Goal: Transaction & Acquisition: Book appointment/travel/reservation

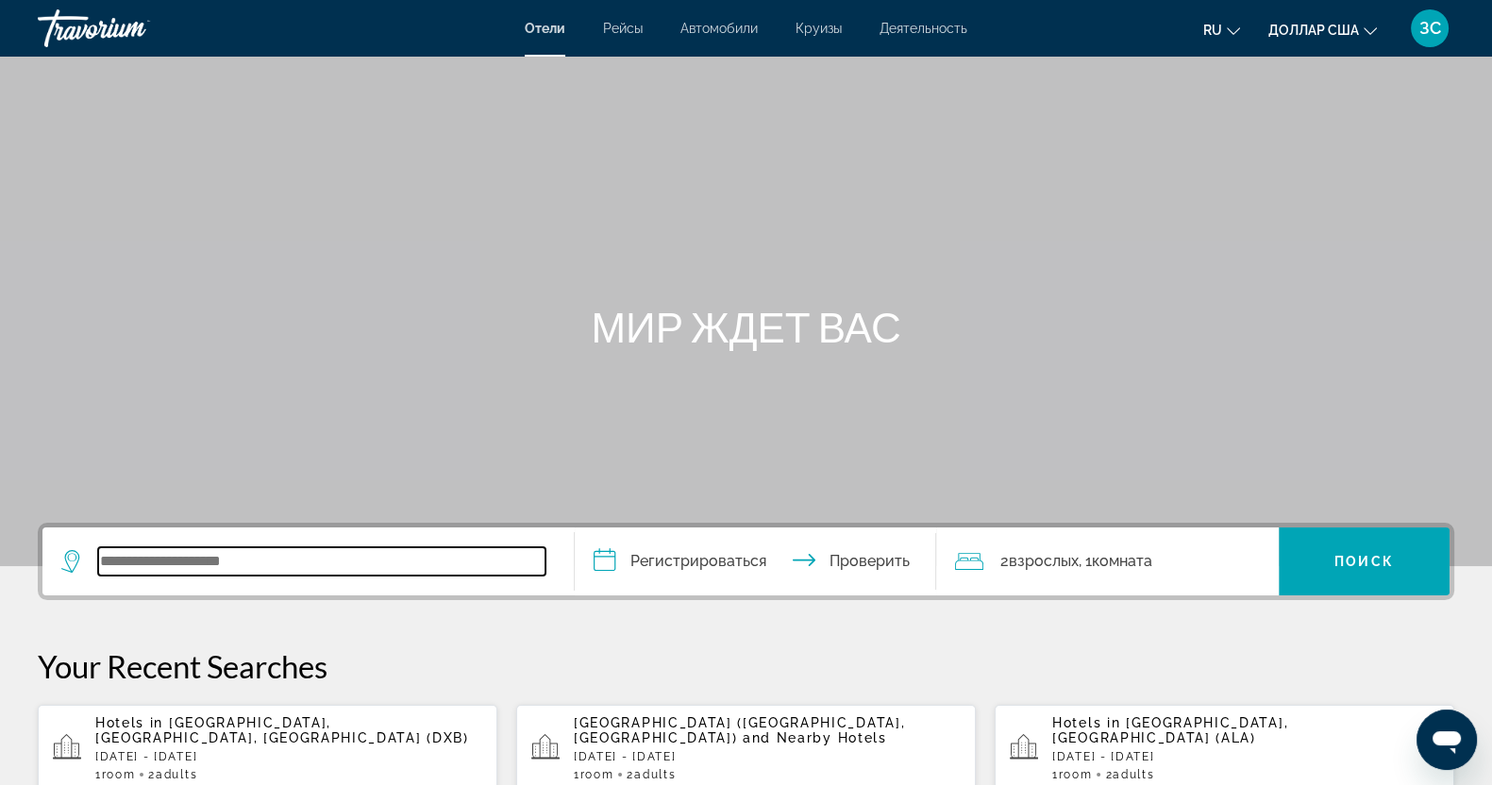
click at [162, 554] on input "Виджет поиска" at bounding box center [321, 561] width 447 height 28
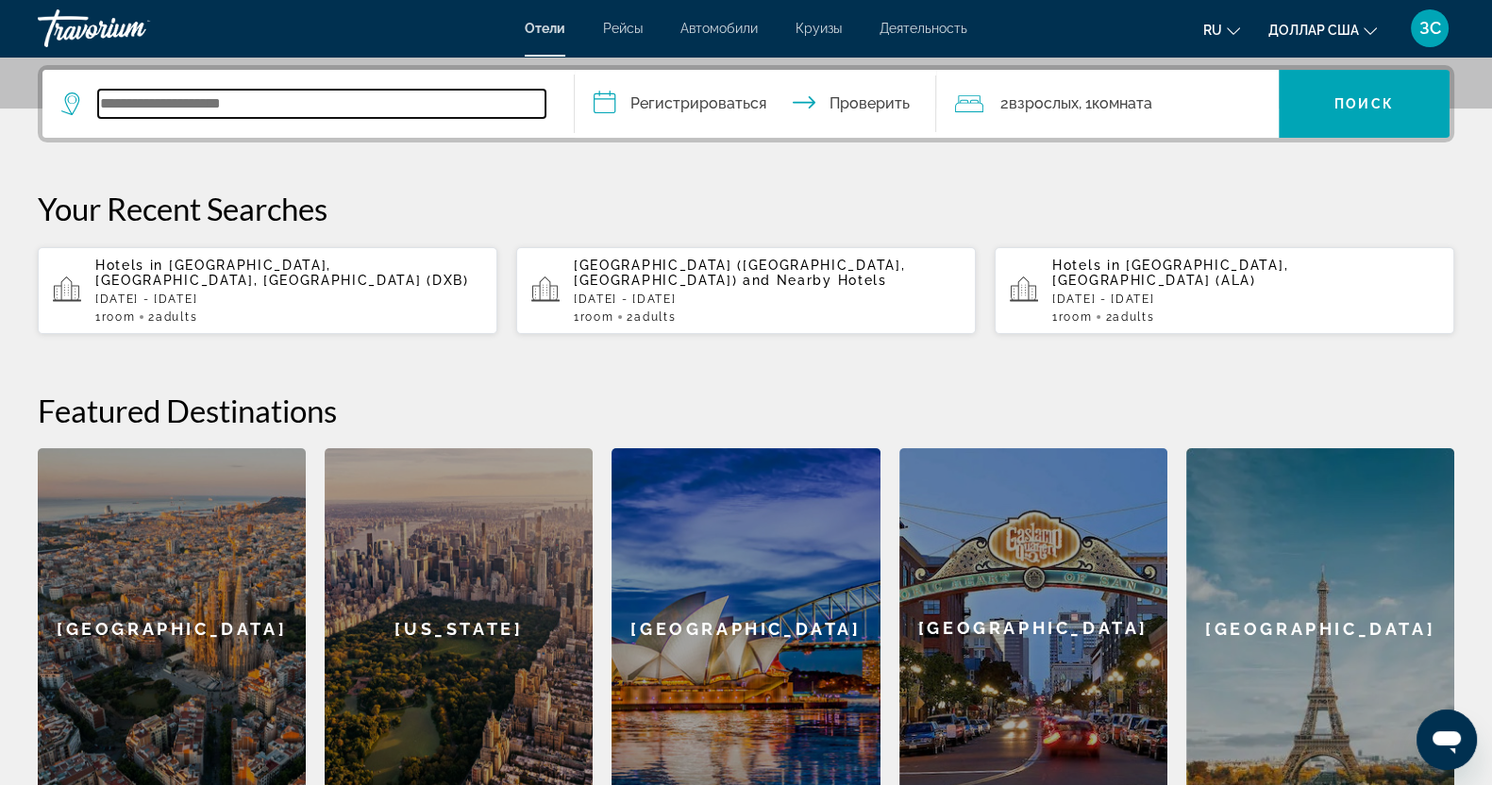
scroll to position [461, 0]
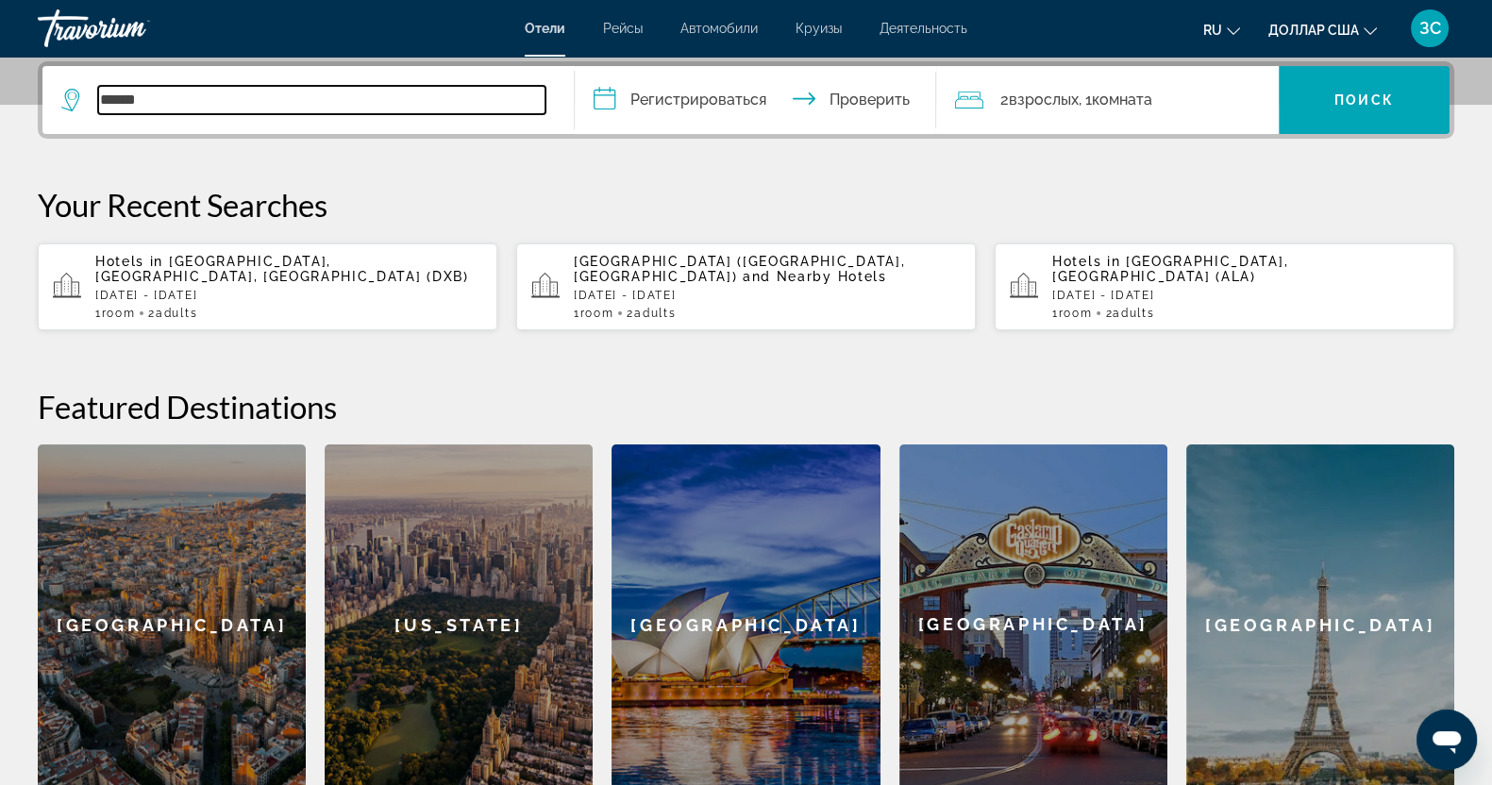
type input "******"
click at [615, 97] on input "**********" at bounding box center [759, 103] width 369 height 74
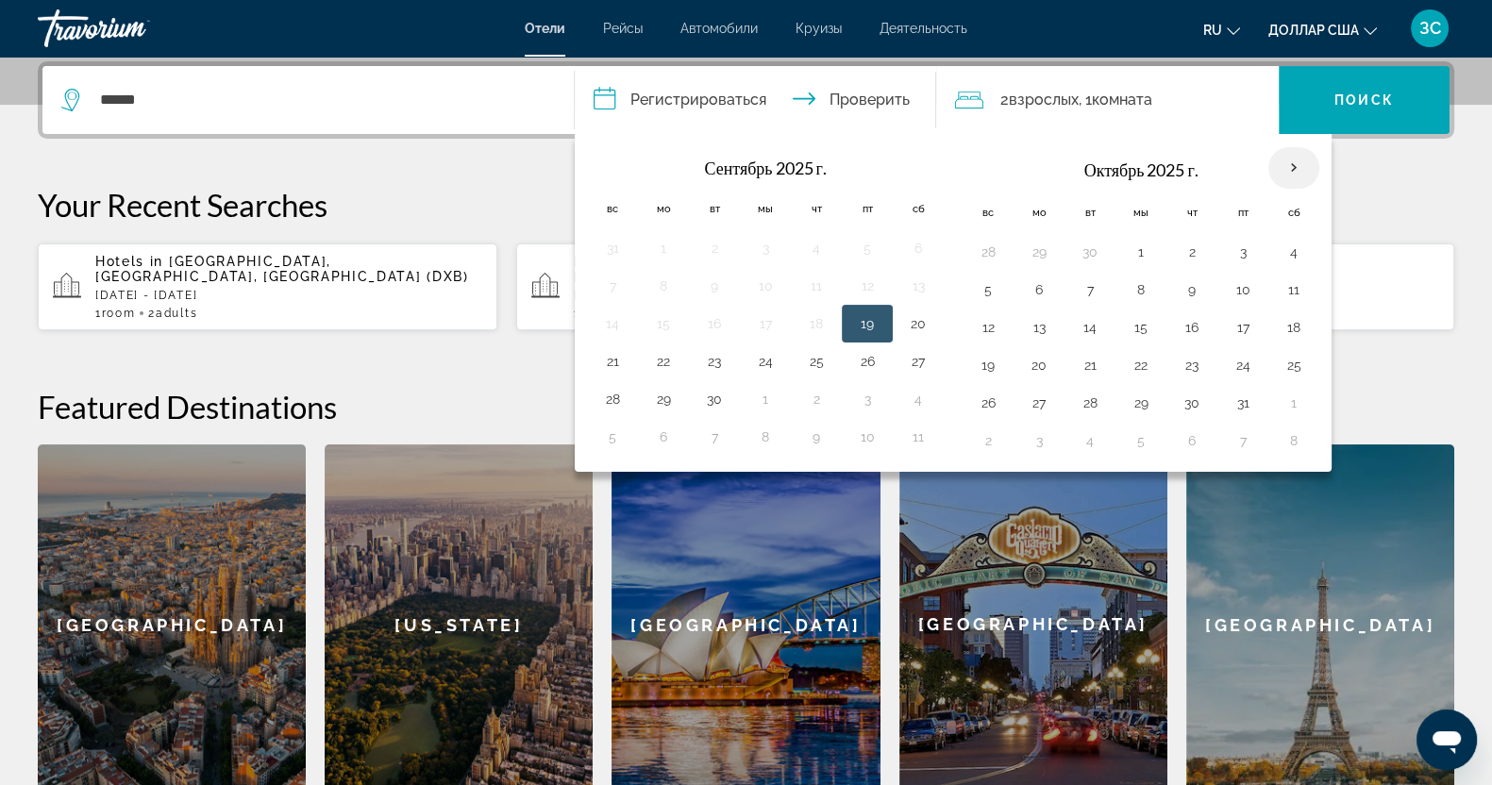
click at [1286, 158] on th "В следующем месяце" at bounding box center [1293, 168] width 51 height 42
click at [1292, 172] on th "В следующем месяце" at bounding box center [1293, 168] width 51 height 42
click at [1288, 163] on th "В следующем месяце" at bounding box center [1293, 168] width 51 height 42
click at [1295, 167] on th "В следующем месяце" at bounding box center [1293, 168] width 51 height 42
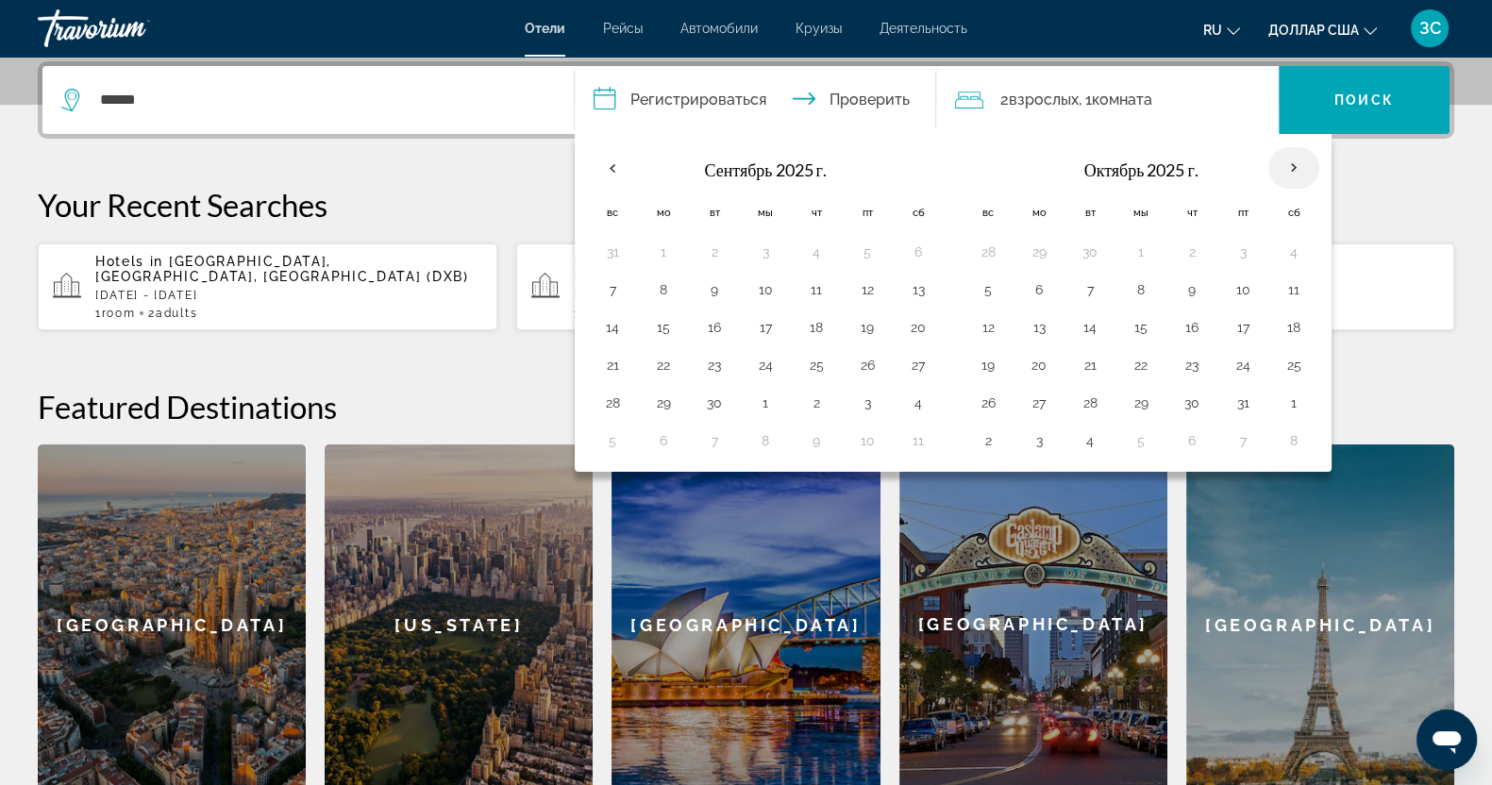
click at [1295, 167] on th "В следующем месяце" at bounding box center [1293, 168] width 51 height 42
click at [1283, 163] on th "В следующем месяце" at bounding box center [1293, 168] width 51 height 42
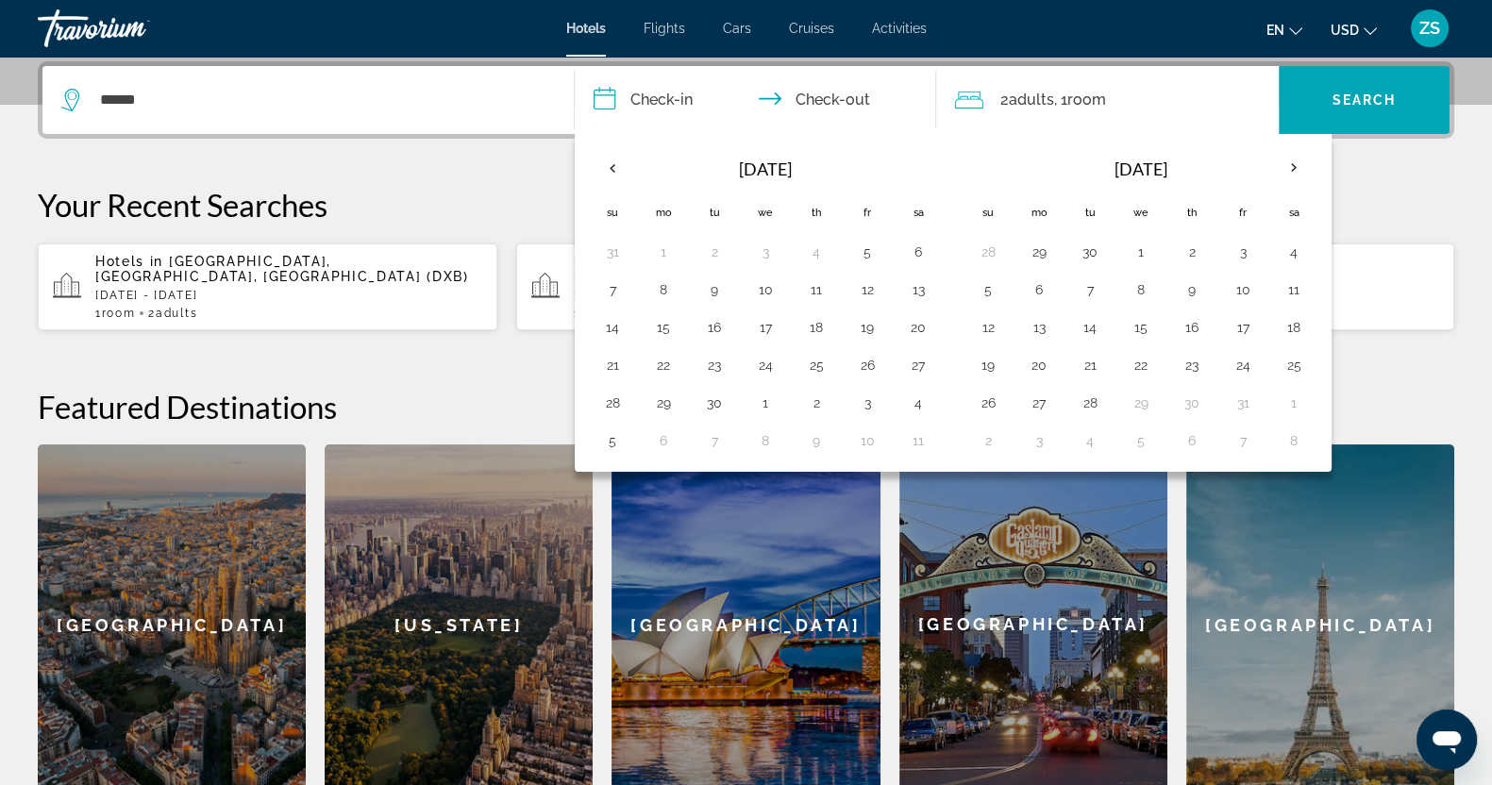
click at [1405, 196] on p "Your Recent Searches" at bounding box center [746, 205] width 1416 height 38
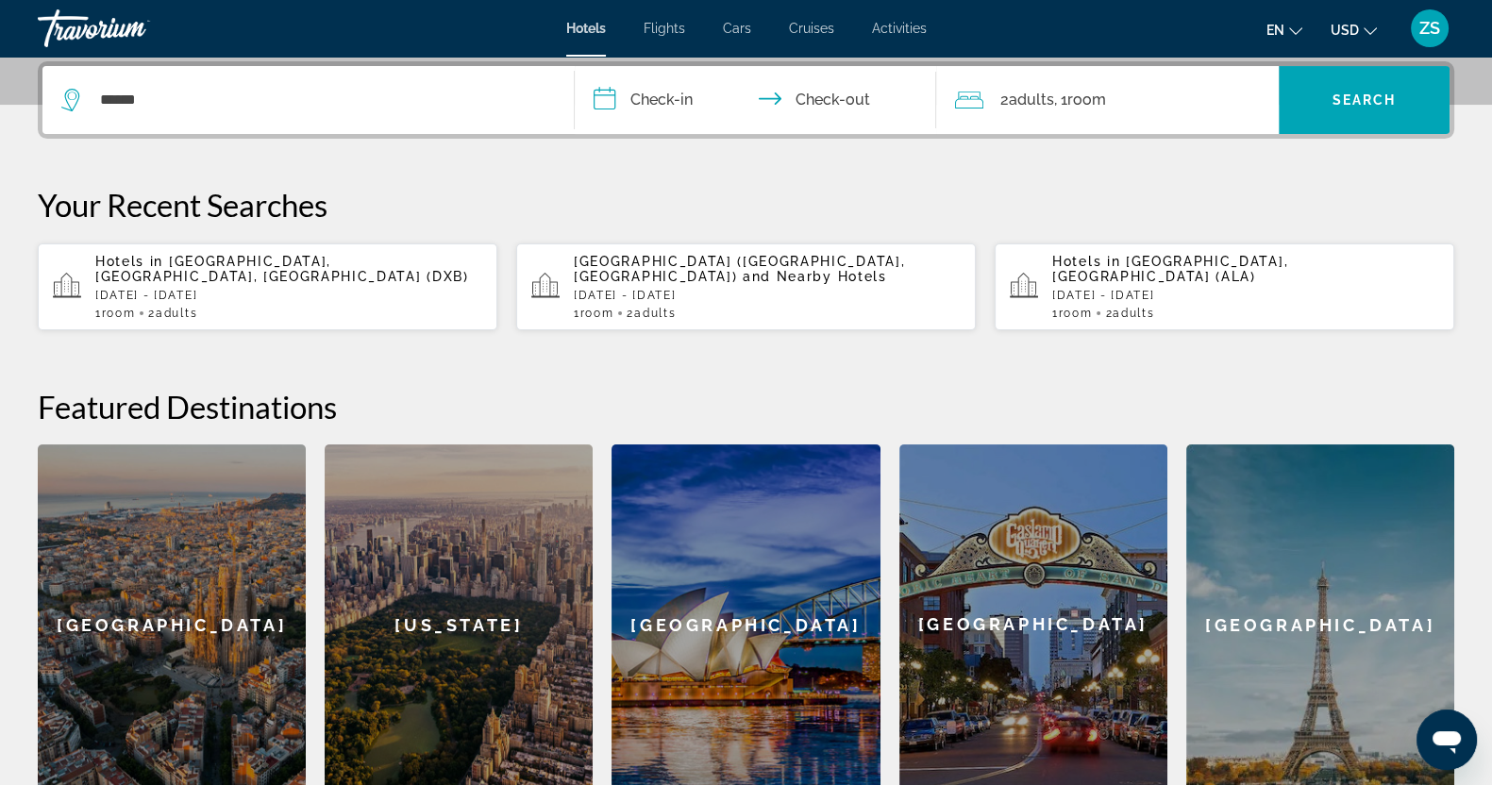
click at [621, 92] on input "**********" at bounding box center [759, 103] width 369 height 74
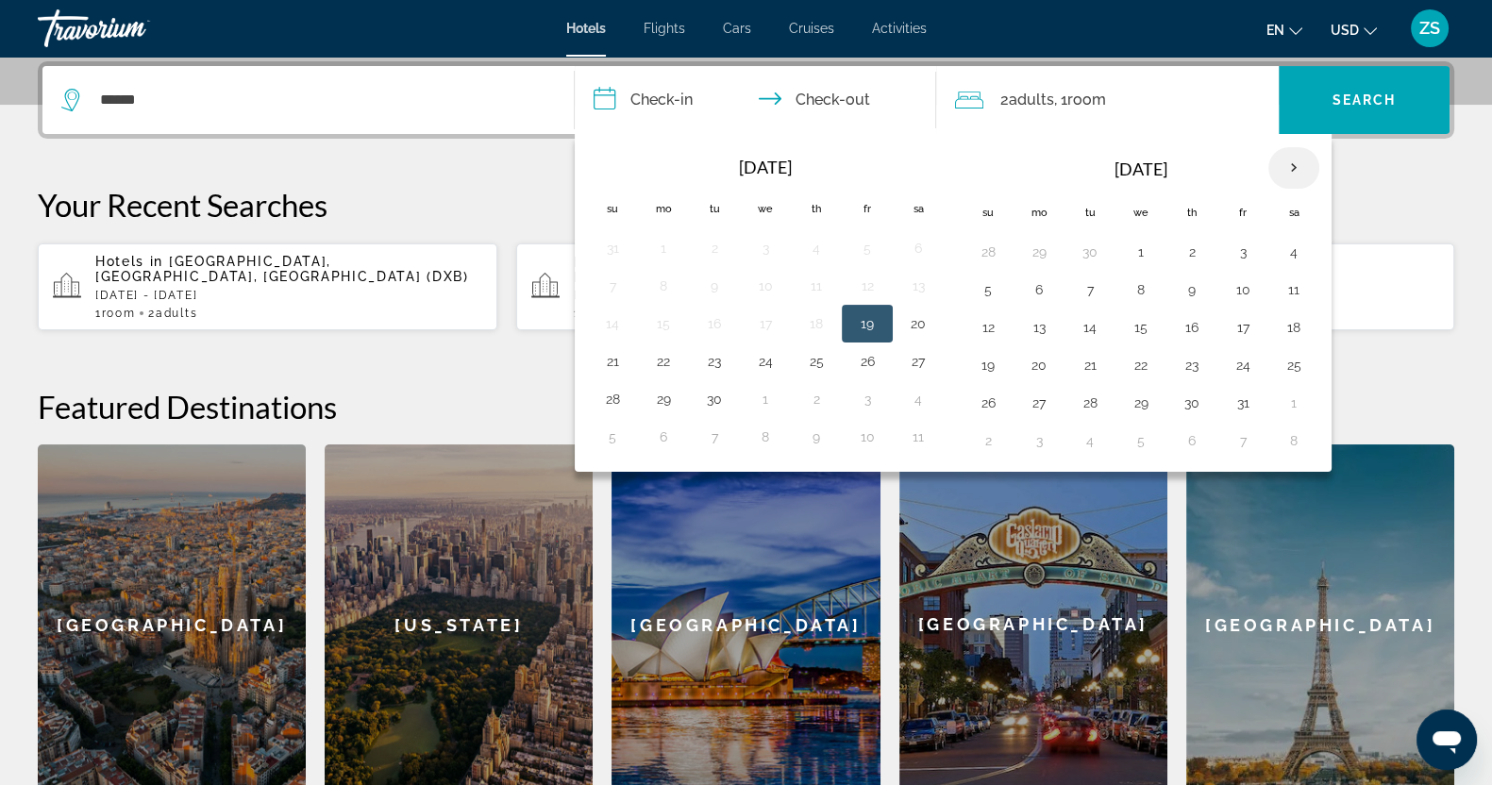
click at [1293, 164] on th "Next month" at bounding box center [1293, 168] width 51 height 42
click at [985, 327] on button "14" at bounding box center [988, 327] width 30 height 26
click at [1083, 327] on button "16" at bounding box center [1090, 327] width 30 height 26
type input "**********"
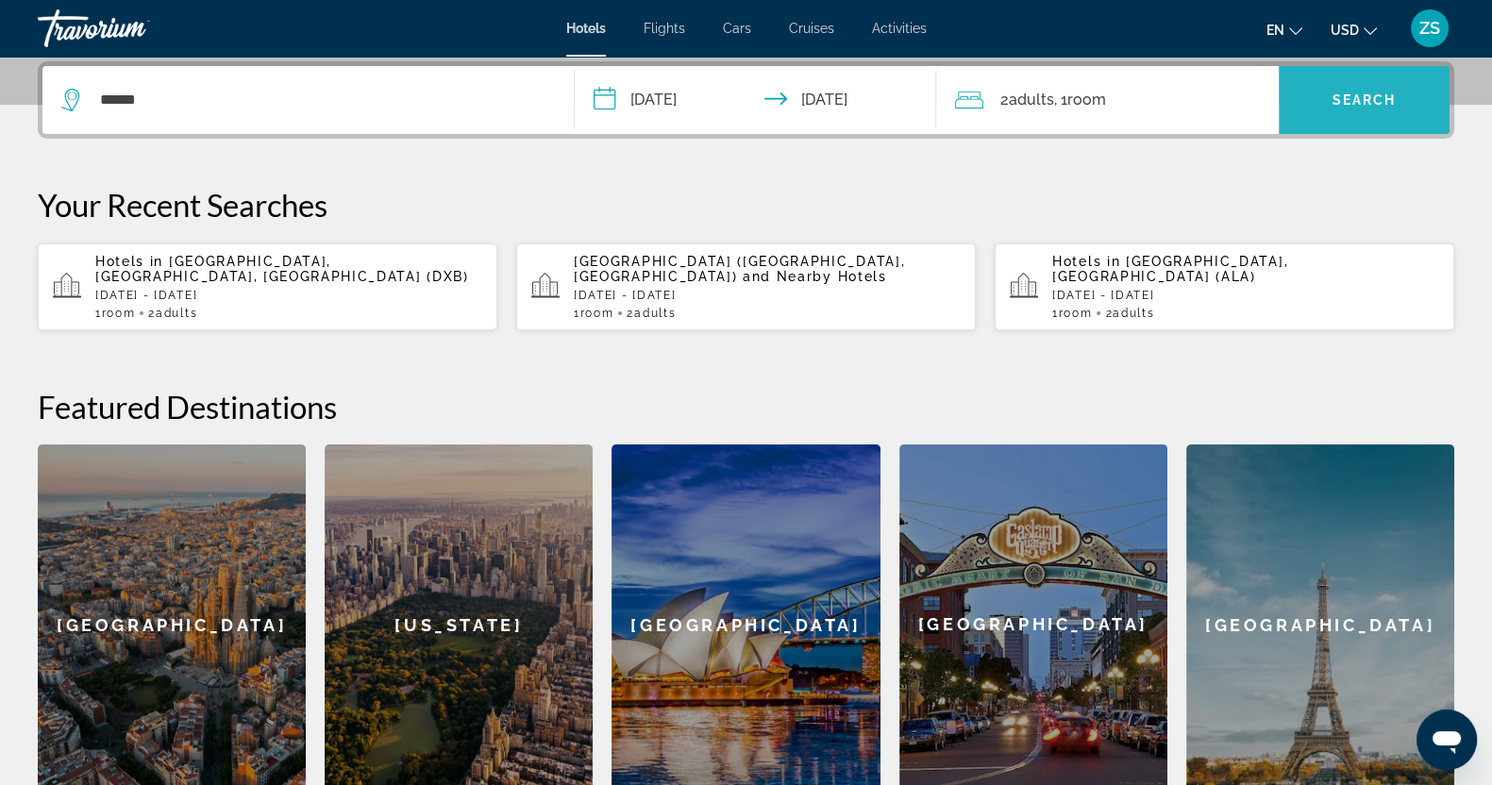
click at [1355, 95] on span "Search" at bounding box center [1364, 99] width 64 height 15
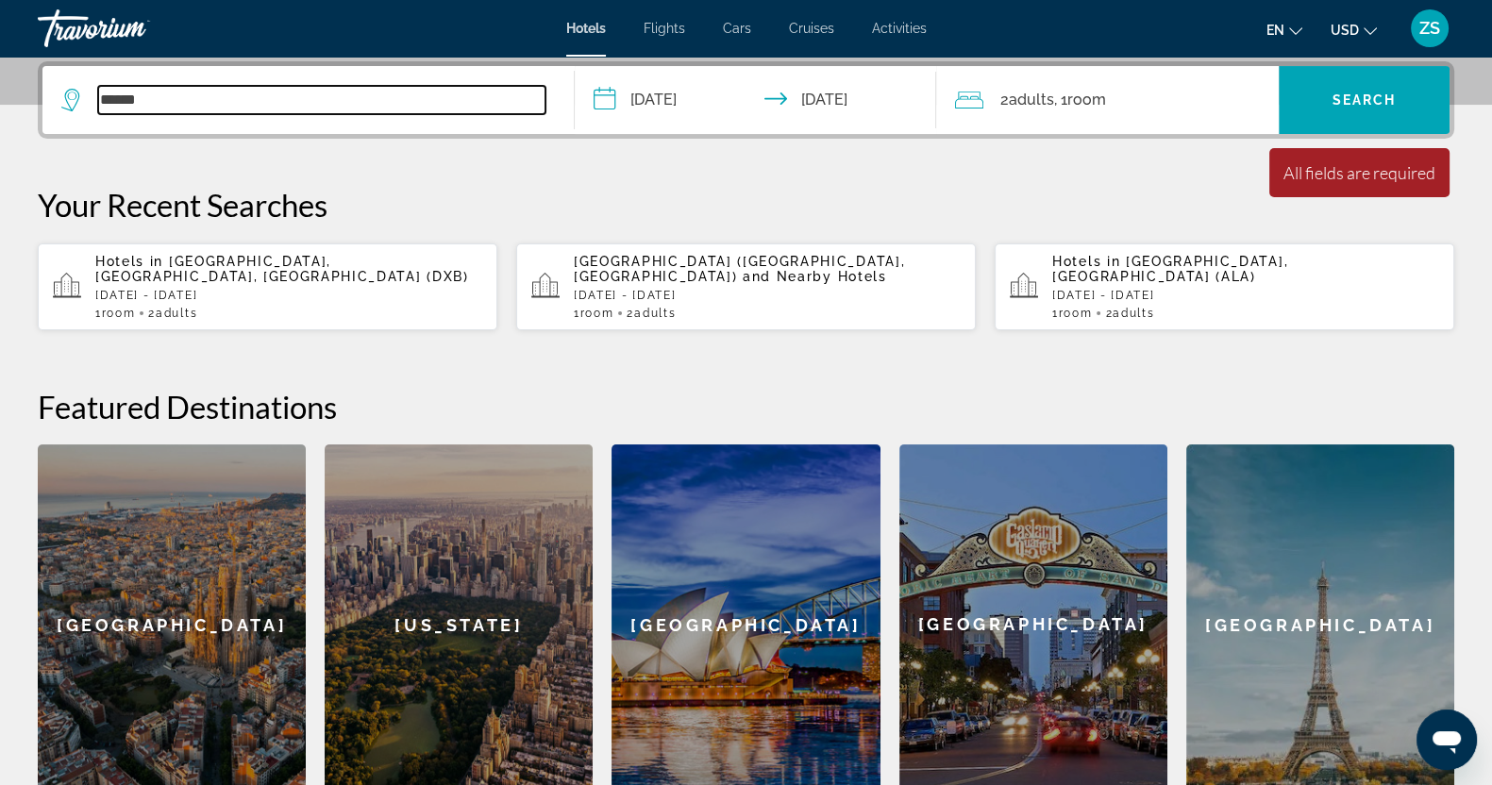
click at [172, 103] on input "******" at bounding box center [321, 100] width 447 height 28
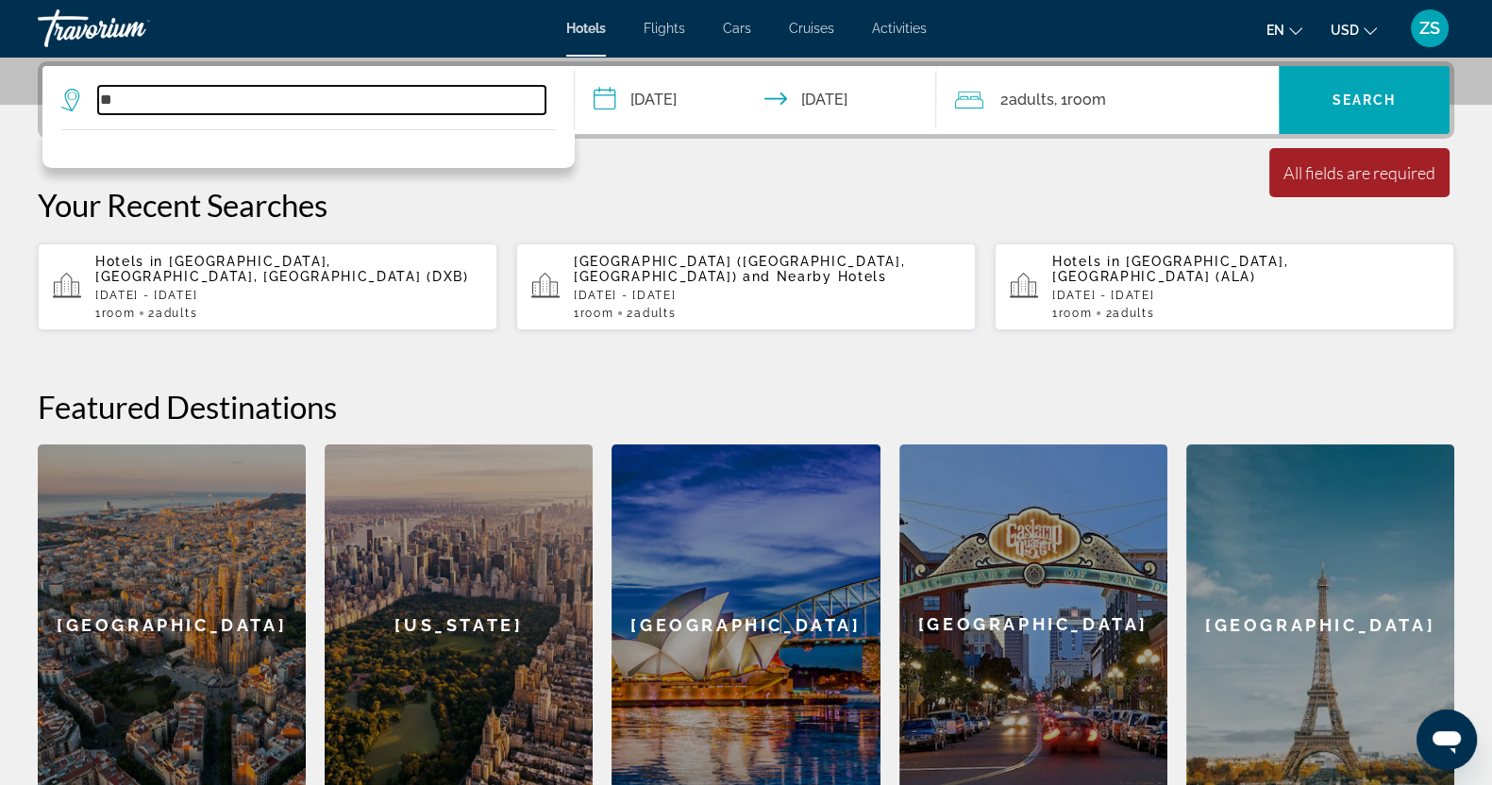
type input "*"
click at [133, 108] on input "Search widget" at bounding box center [321, 100] width 447 height 28
click at [127, 96] on input "Search widget" at bounding box center [321, 100] width 447 height 28
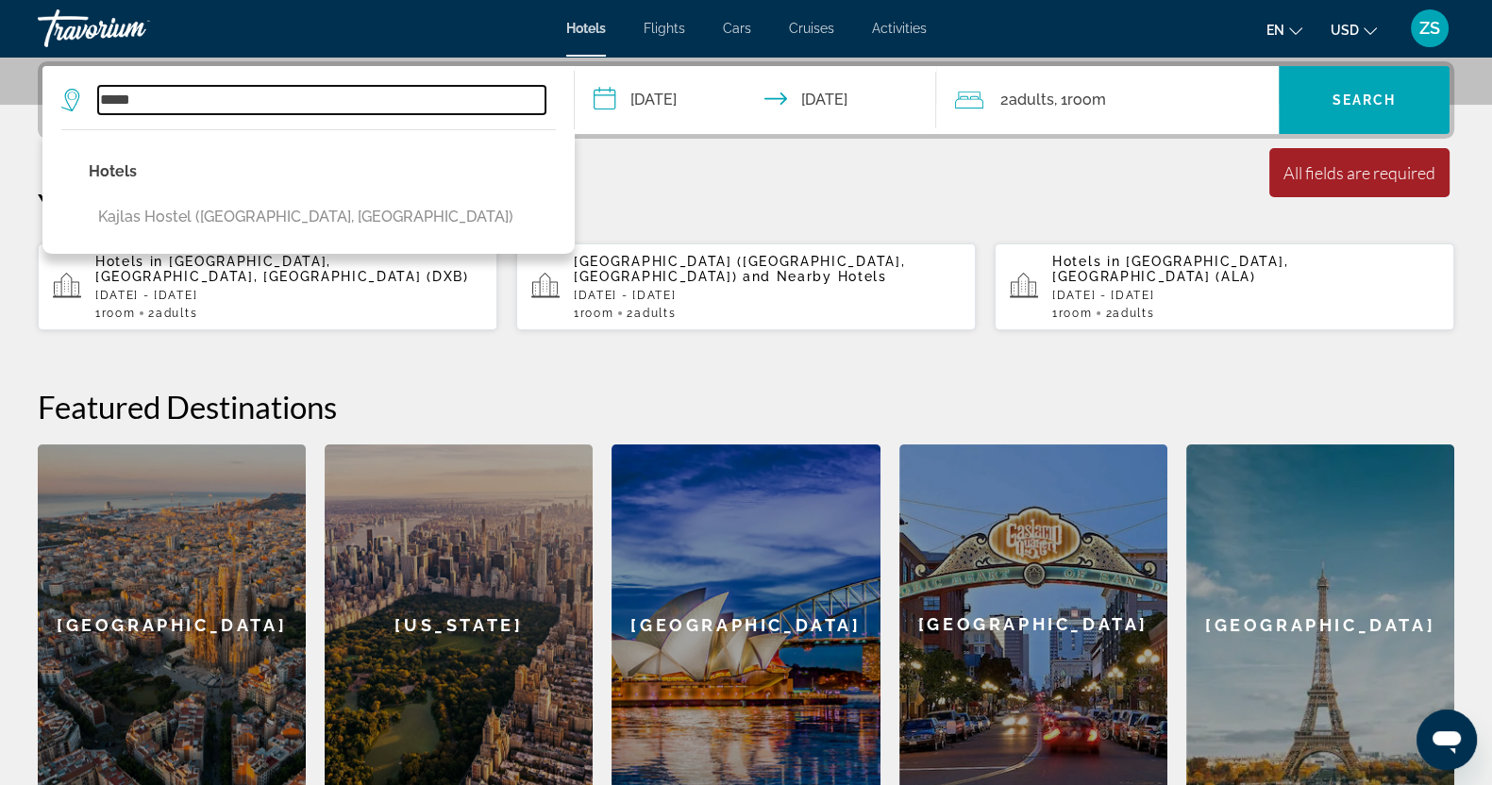
click at [145, 100] on input "*****" at bounding box center [321, 100] width 447 height 28
type input "*"
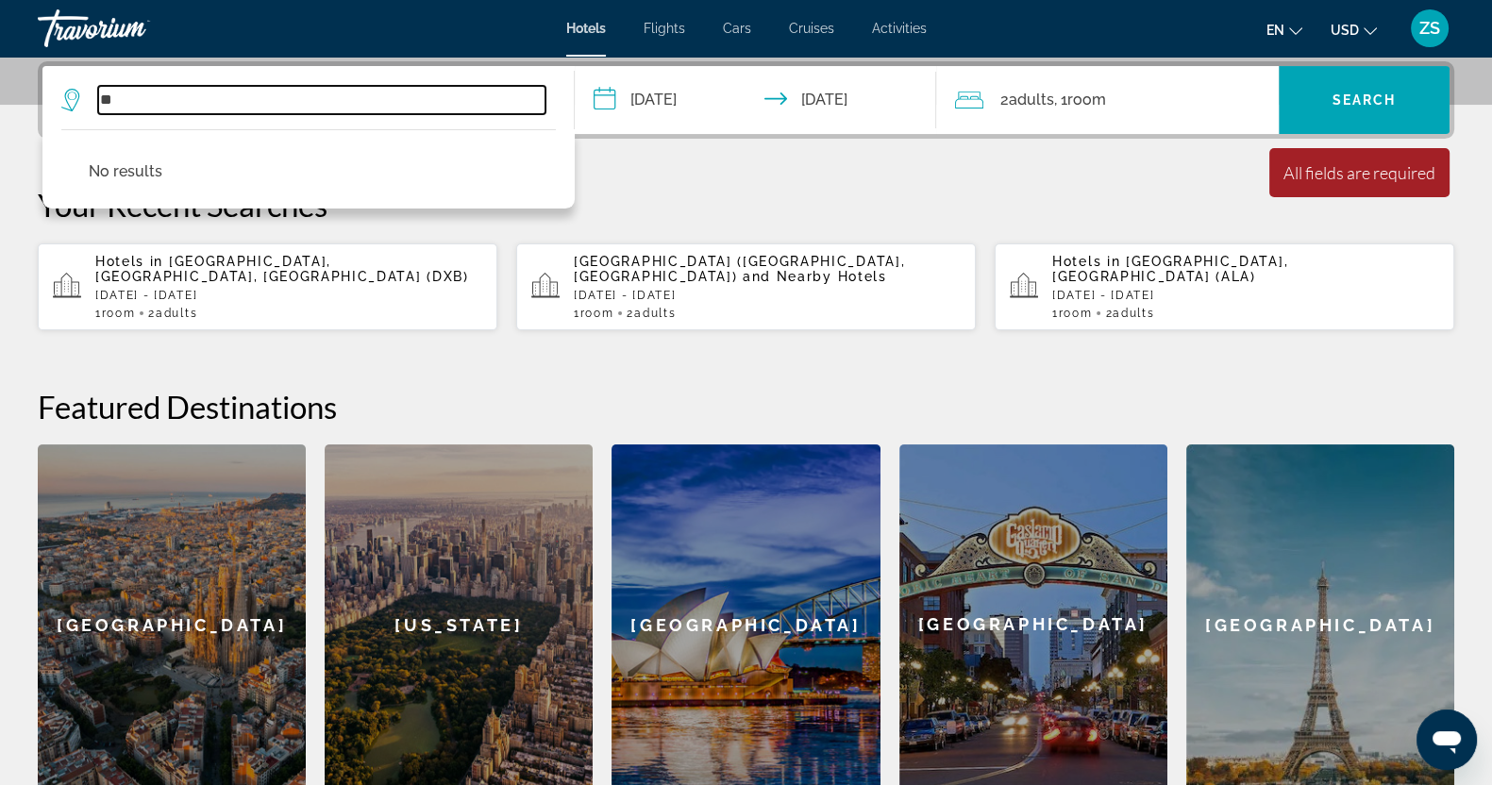
type input "*"
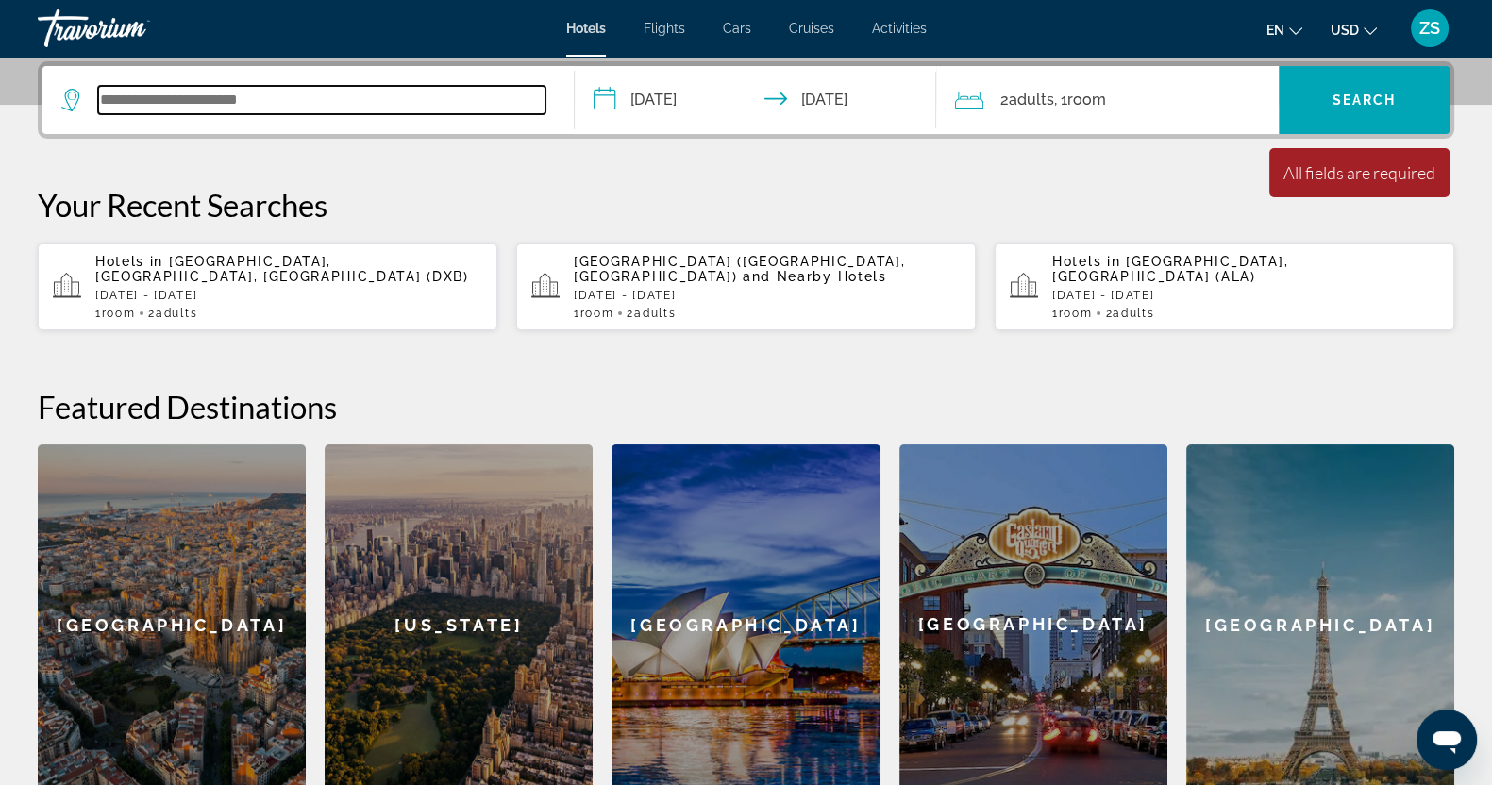
paste input "**********"
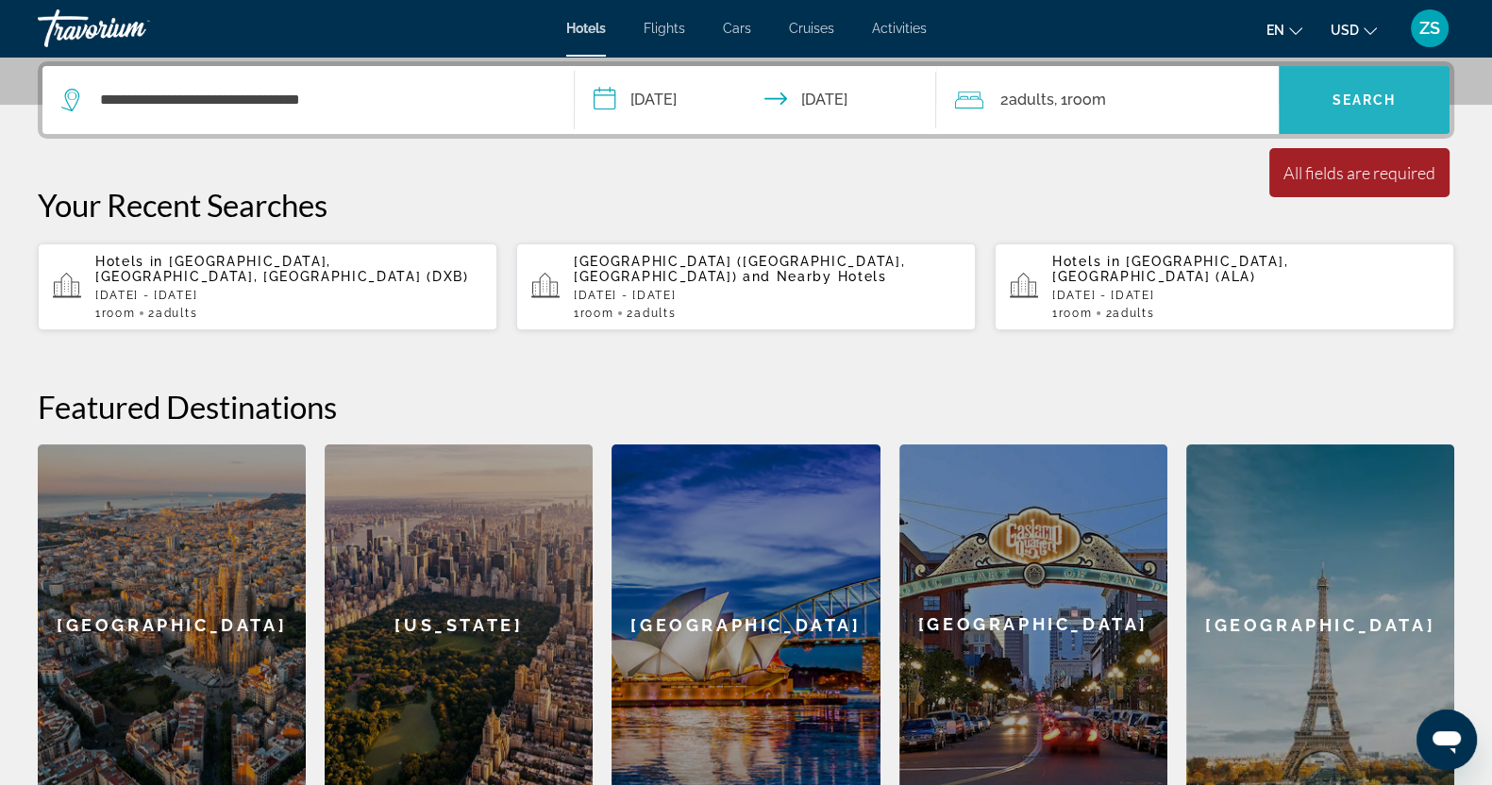
click at [1349, 85] on span "Search widget" at bounding box center [1363, 99] width 171 height 45
click at [1346, 92] on span "Search" at bounding box center [1364, 99] width 64 height 15
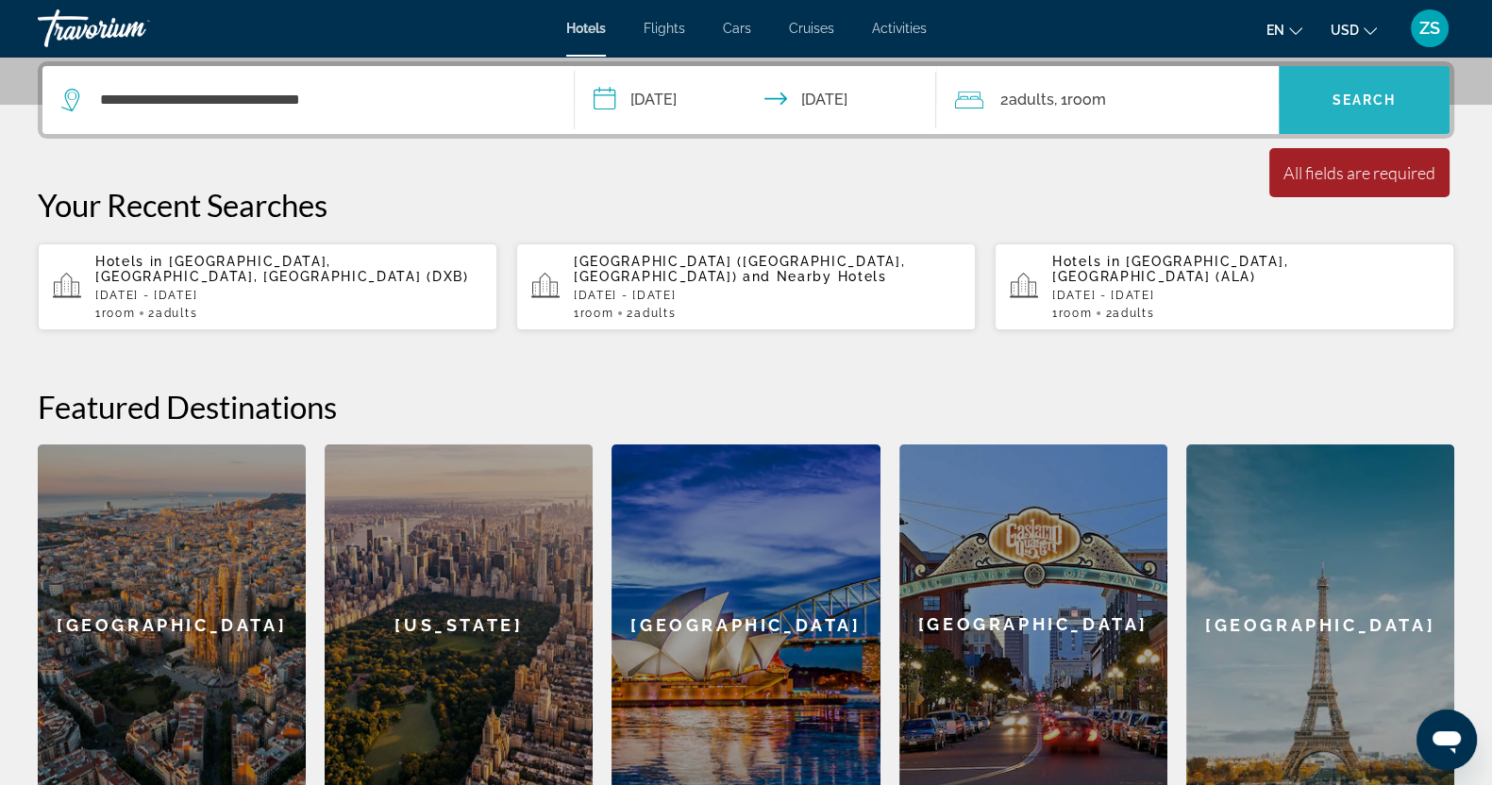
click at [1346, 92] on span "Search" at bounding box center [1364, 99] width 64 height 15
click at [1361, 100] on span "Search" at bounding box center [1364, 99] width 64 height 15
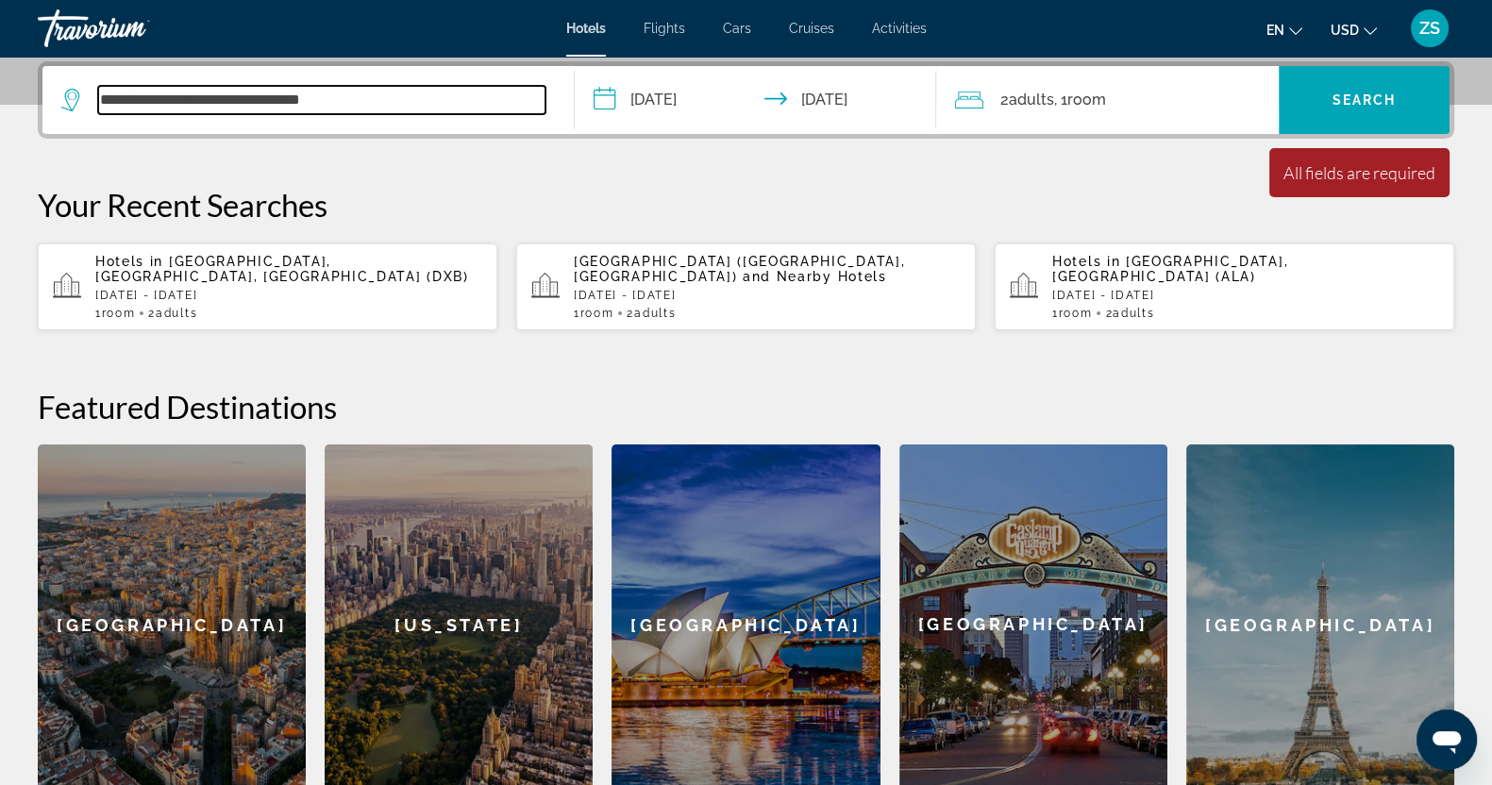
click at [184, 97] on input "**********" at bounding box center [321, 100] width 447 height 28
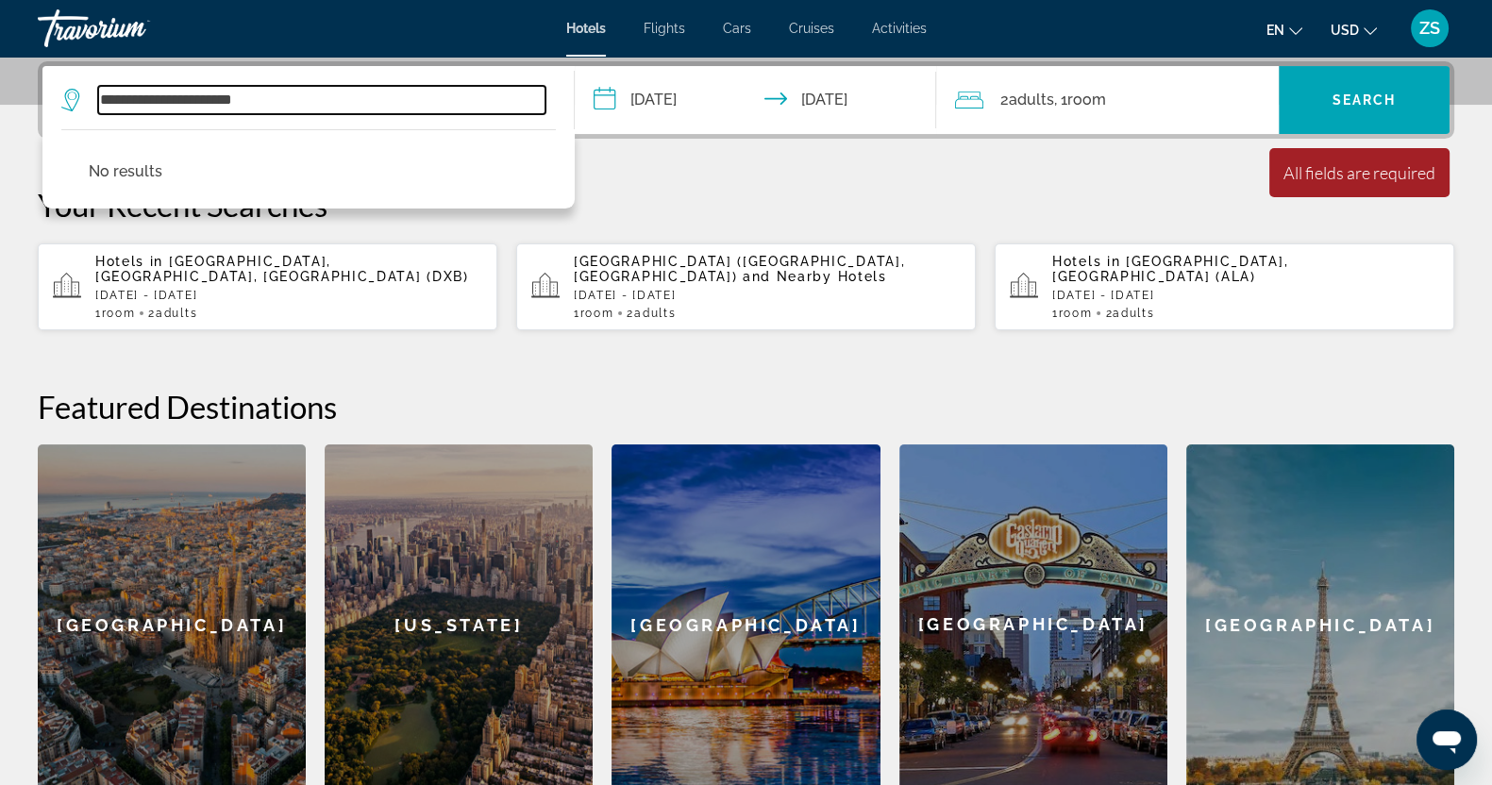
click at [288, 98] on input "**********" at bounding box center [321, 100] width 447 height 28
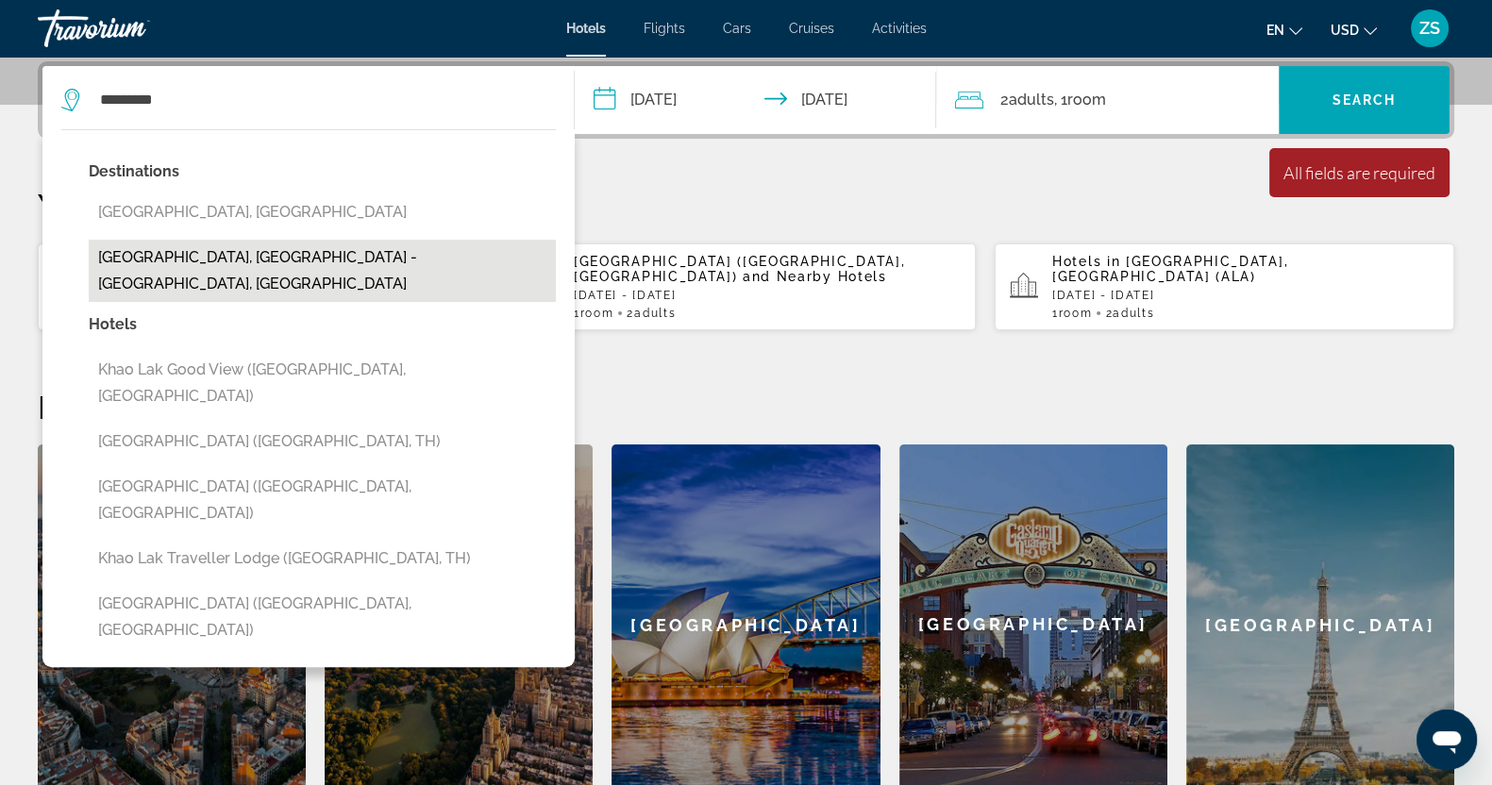
click at [245, 255] on button "[GEOGRAPHIC_DATA], [GEOGRAPHIC_DATA] - [GEOGRAPHIC_DATA], [GEOGRAPHIC_DATA]" at bounding box center [322, 271] width 467 height 62
type input "**********"
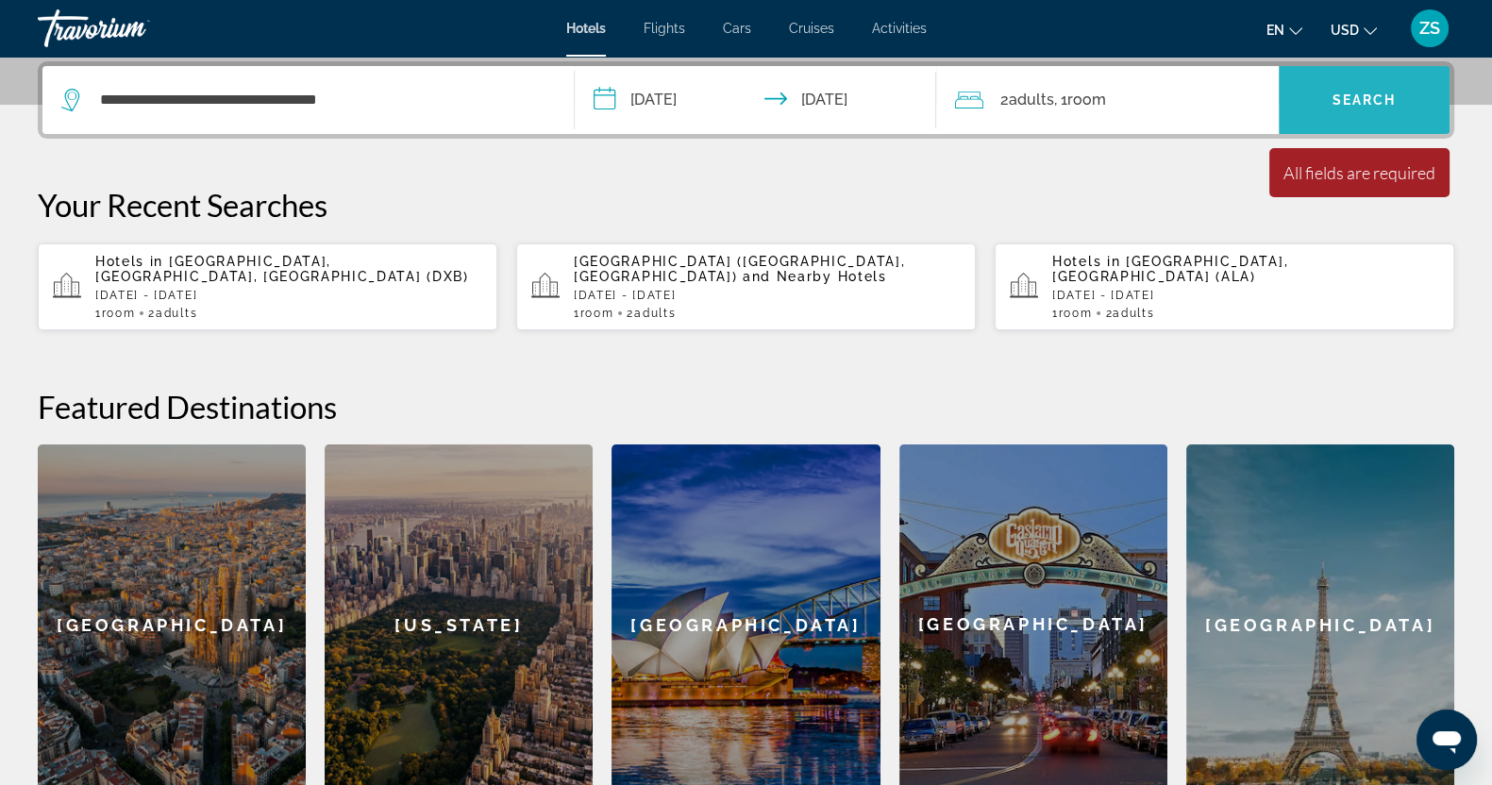
click at [1374, 101] on span "Search" at bounding box center [1364, 99] width 64 height 15
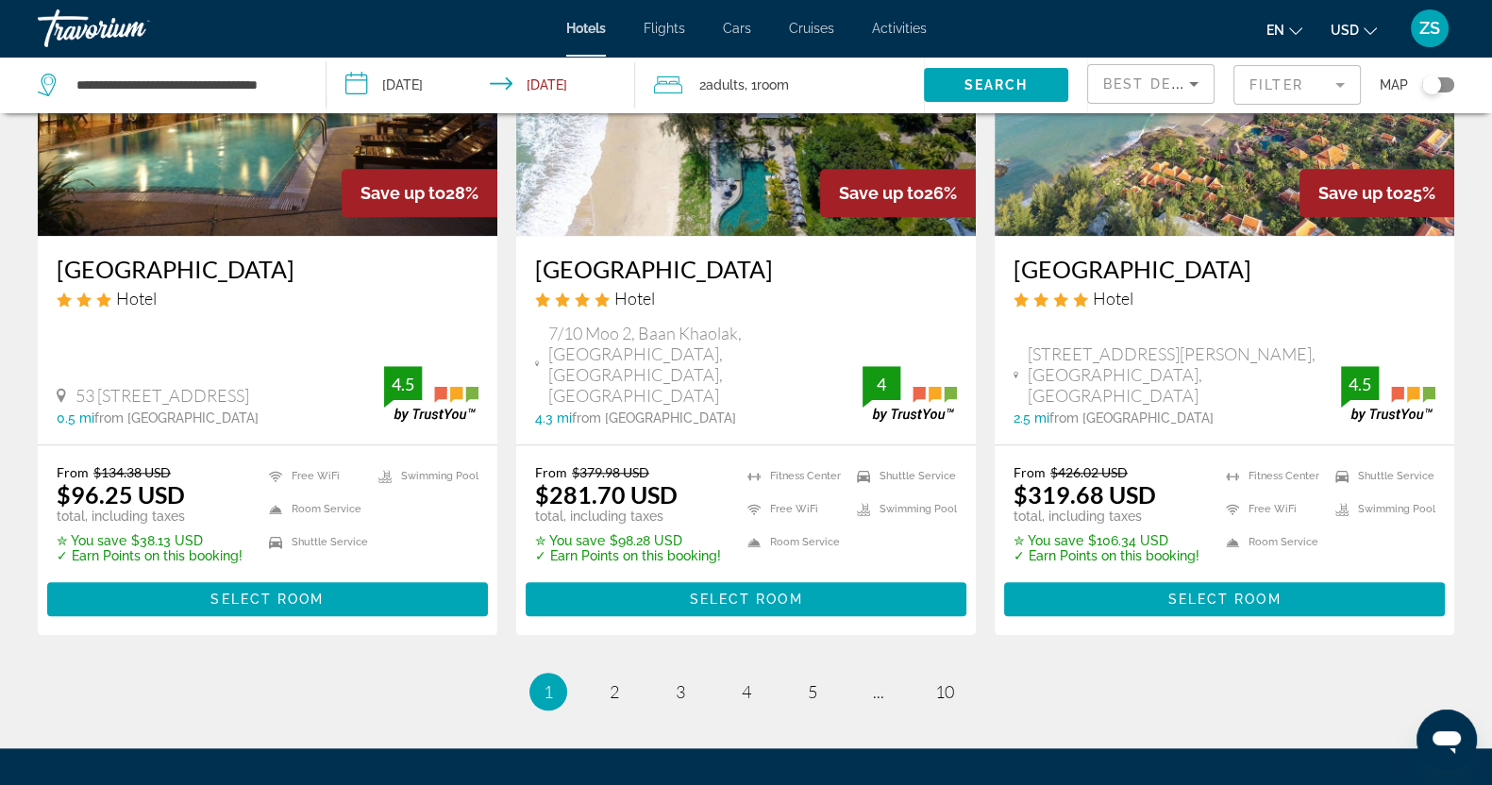
scroll to position [2517, 0]
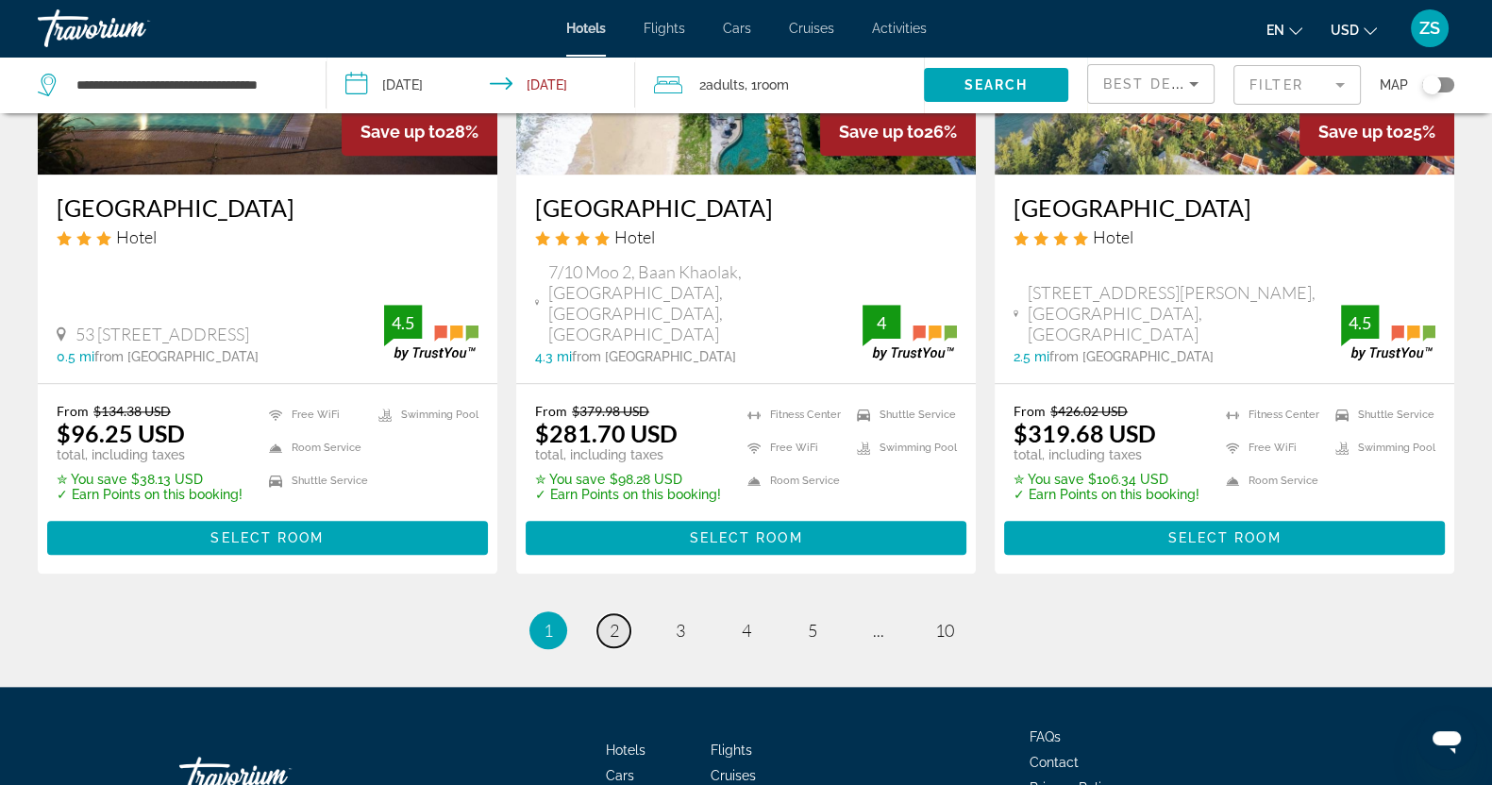
click at [611, 620] on span "2" at bounding box center [613, 630] width 9 height 21
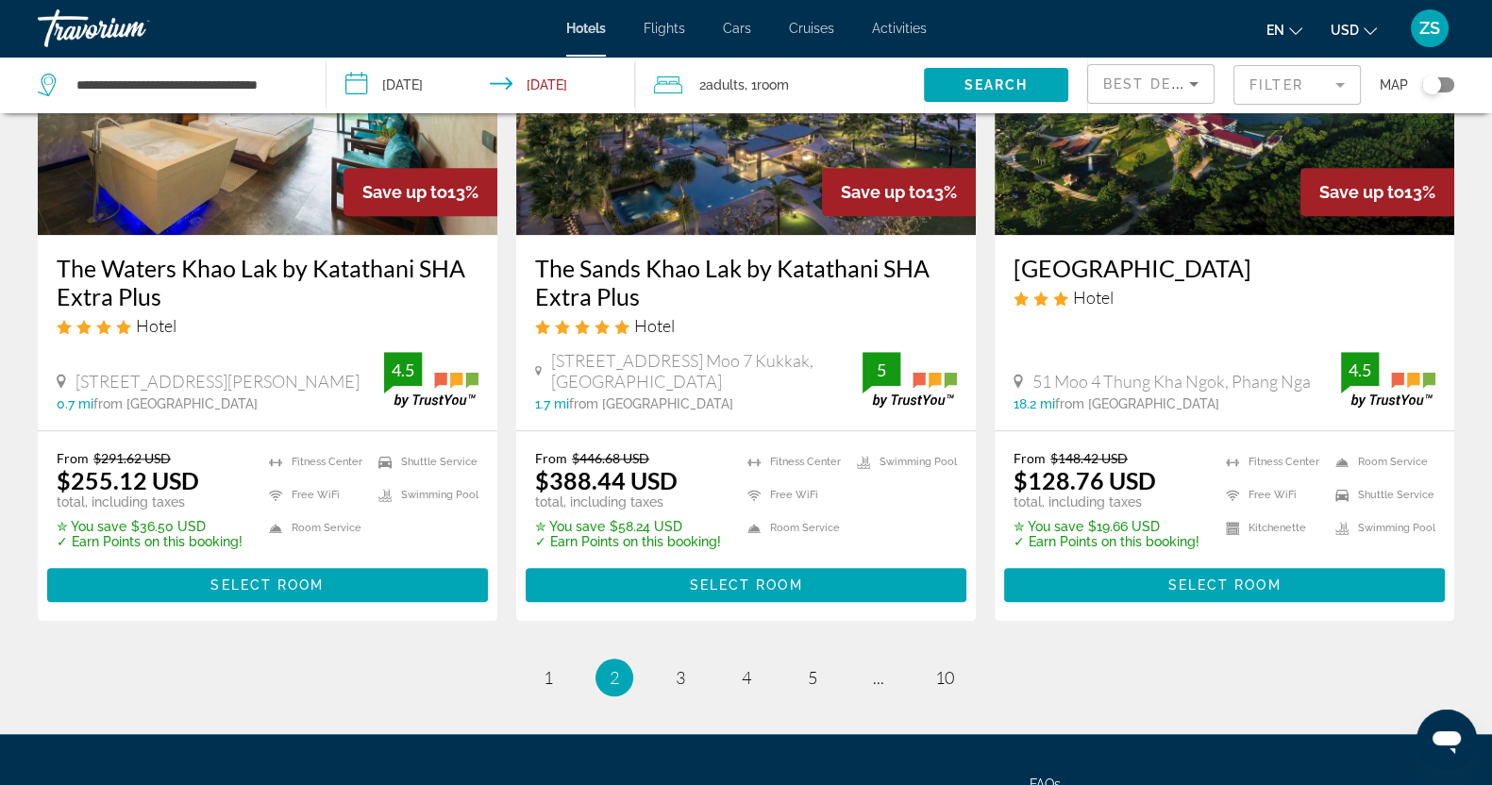
scroll to position [2573, 0]
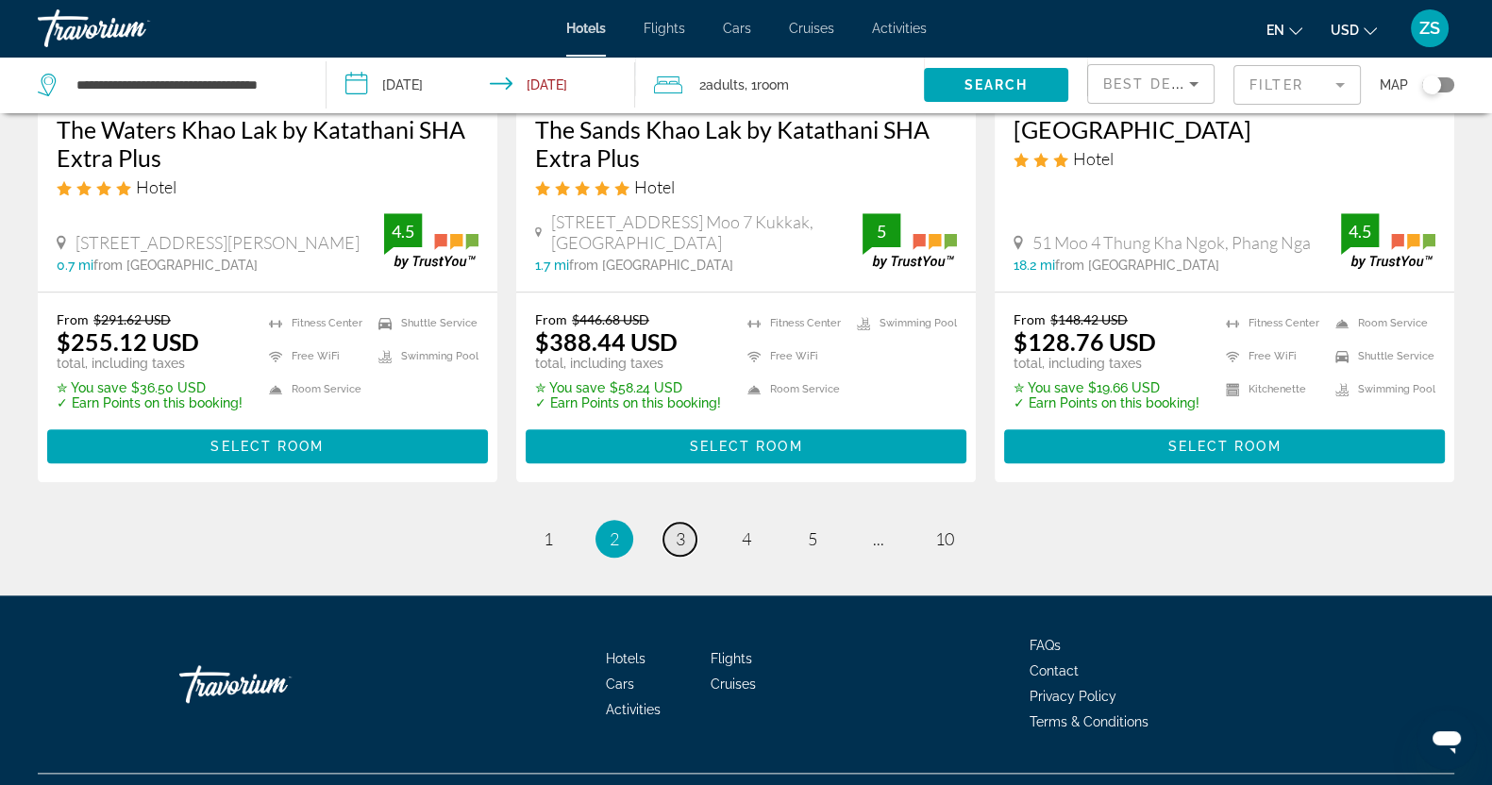
click at [689, 523] on link "page 3" at bounding box center [679, 539] width 33 height 33
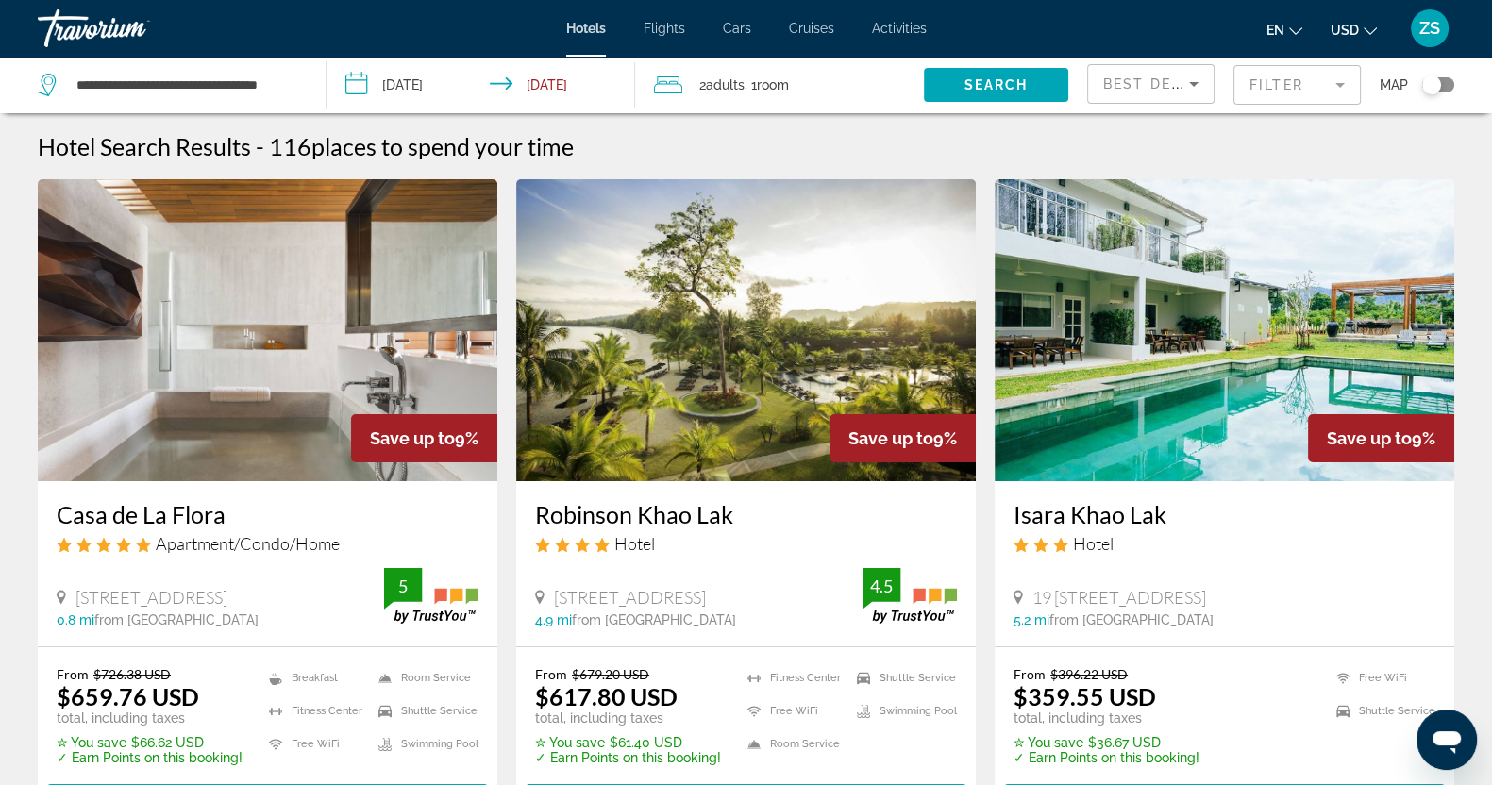
click at [309, 77] on app-destination-search "**********" at bounding box center [163, 85] width 326 height 57
click at [301, 86] on div "**********" at bounding box center [172, 85] width 269 height 57
click at [305, 73] on div "**********" at bounding box center [172, 85] width 269 height 57
click at [302, 78] on div "**********" at bounding box center [172, 85] width 269 height 57
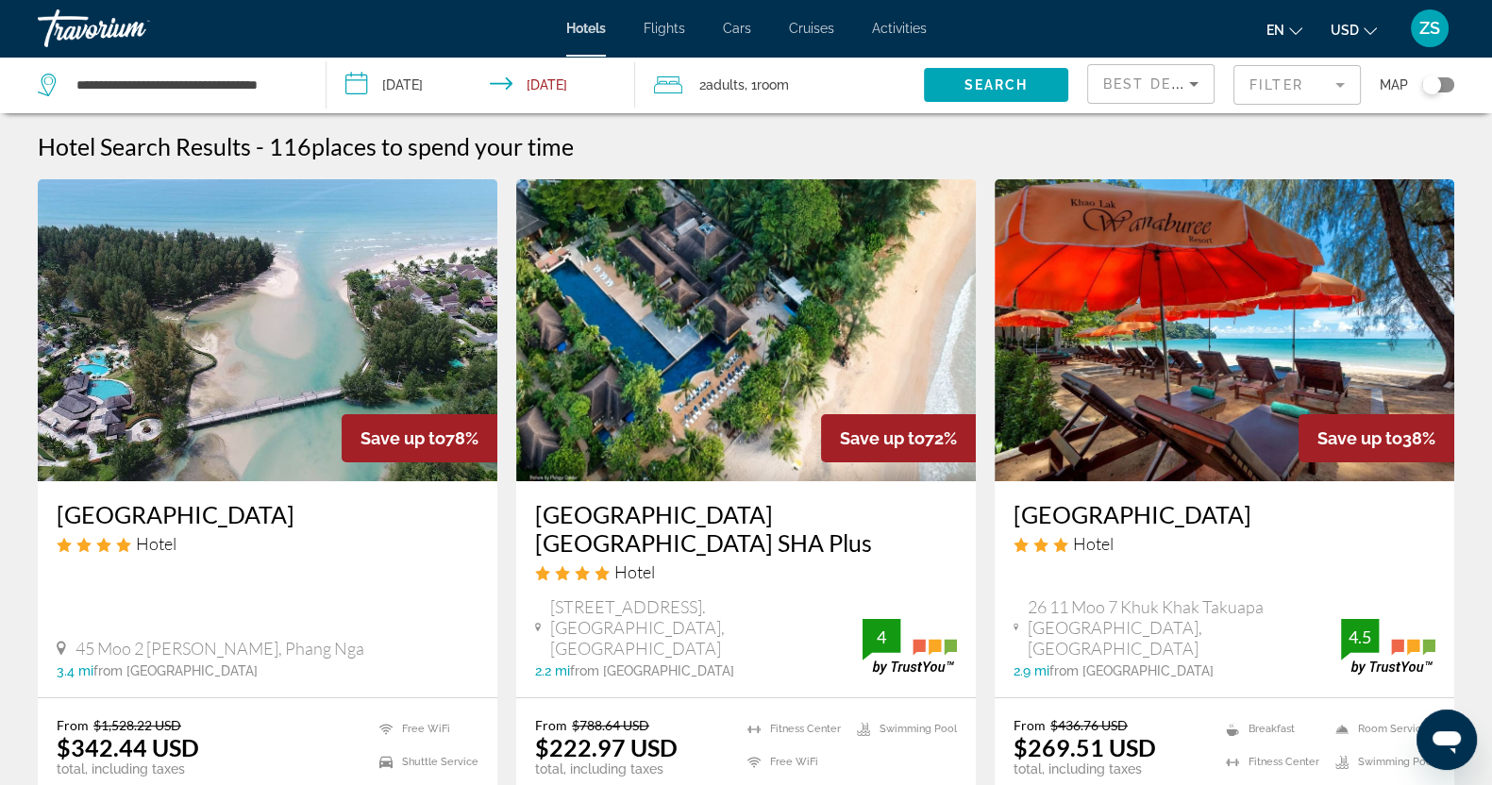
click at [309, 88] on app-destination-search "**********" at bounding box center [163, 85] width 326 height 57
click at [48, 87] on icon "Search widget" at bounding box center [49, 85] width 23 height 23
click at [295, 81] on input "**********" at bounding box center [186, 85] width 223 height 28
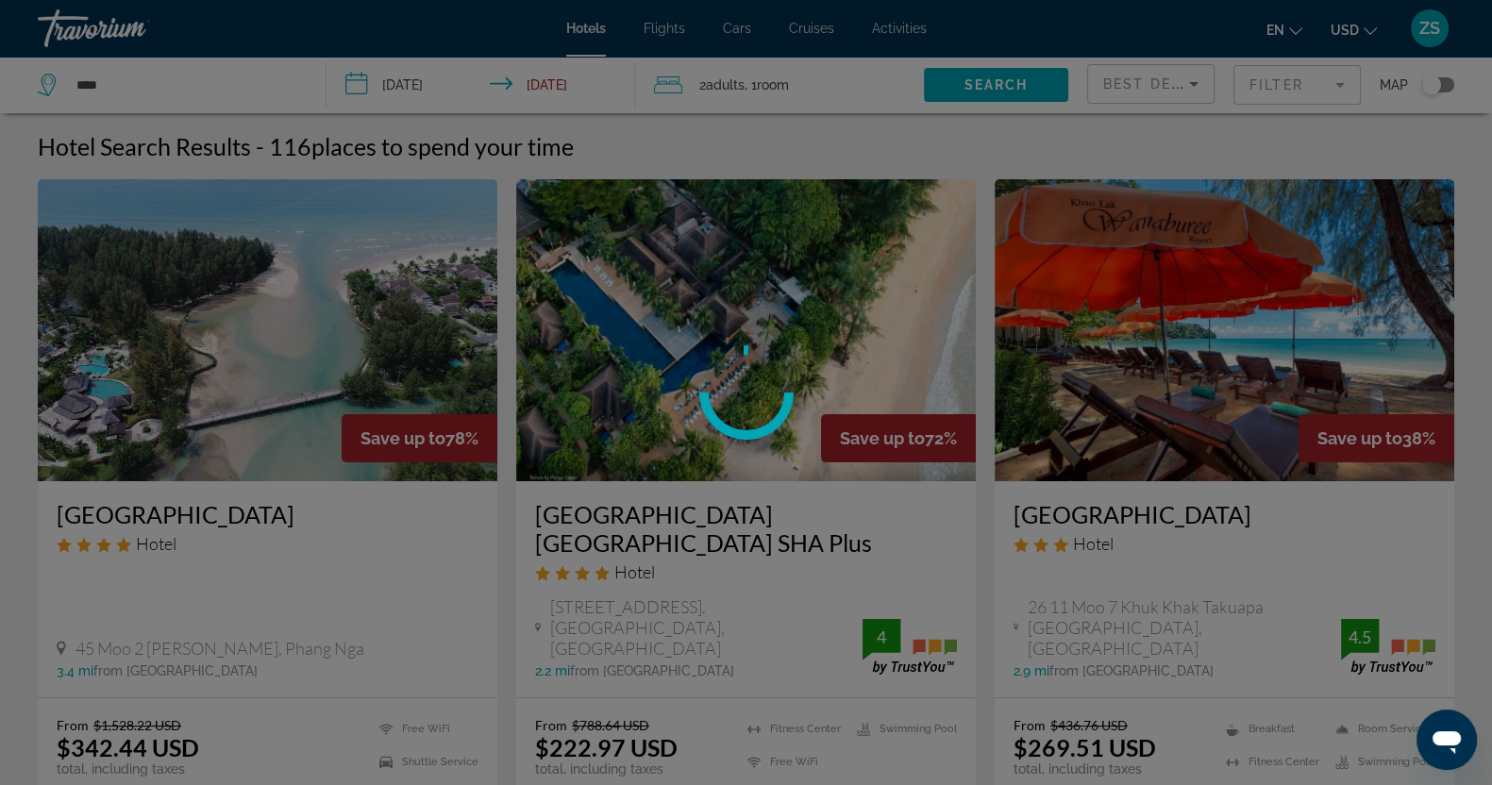
click at [197, 80] on div at bounding box center [746, 392] width 1492 height 785
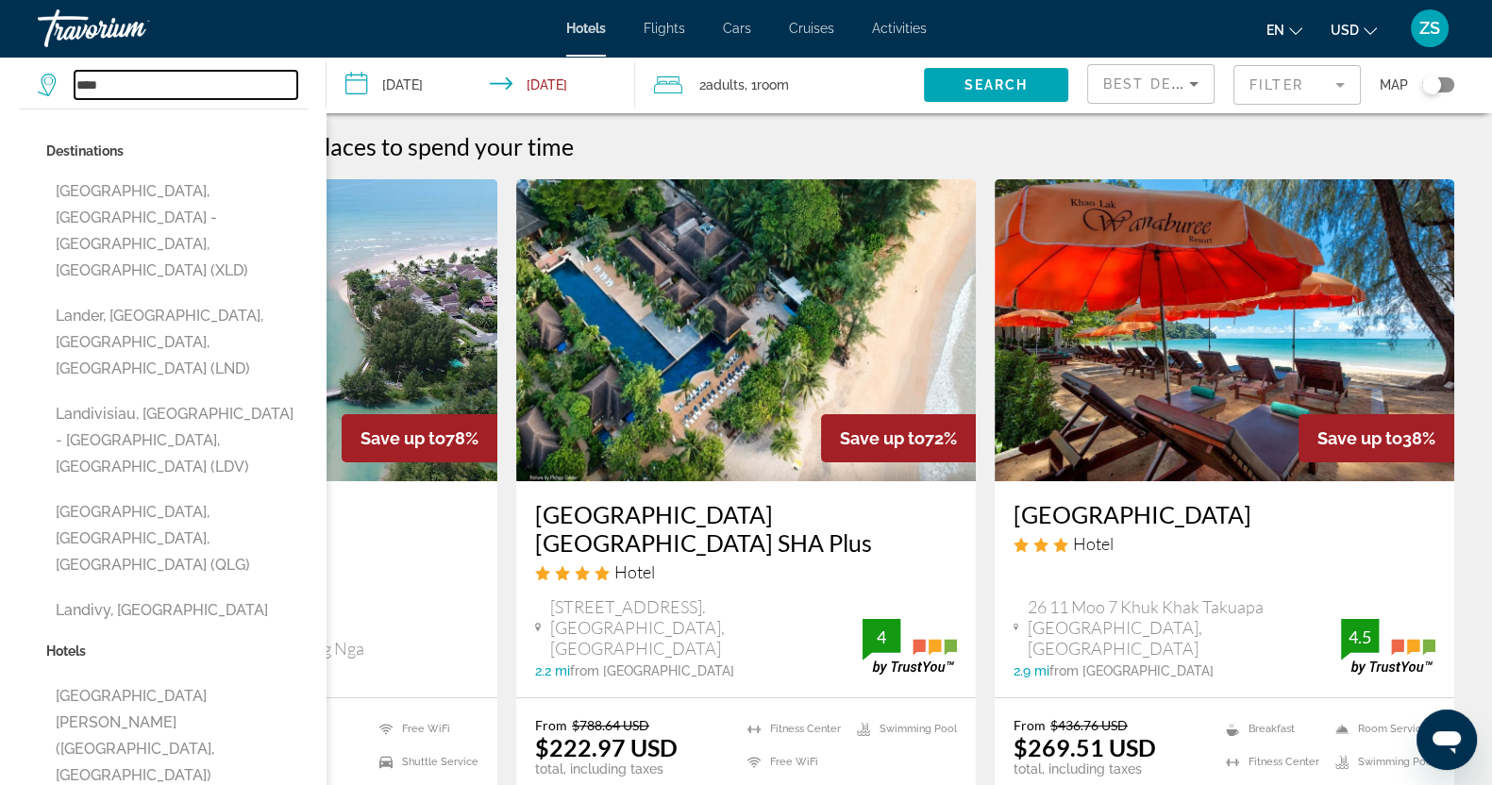
click at [151, 91] on input "****" at bounding box center [186, 85] width 223 height 28
type input "*"
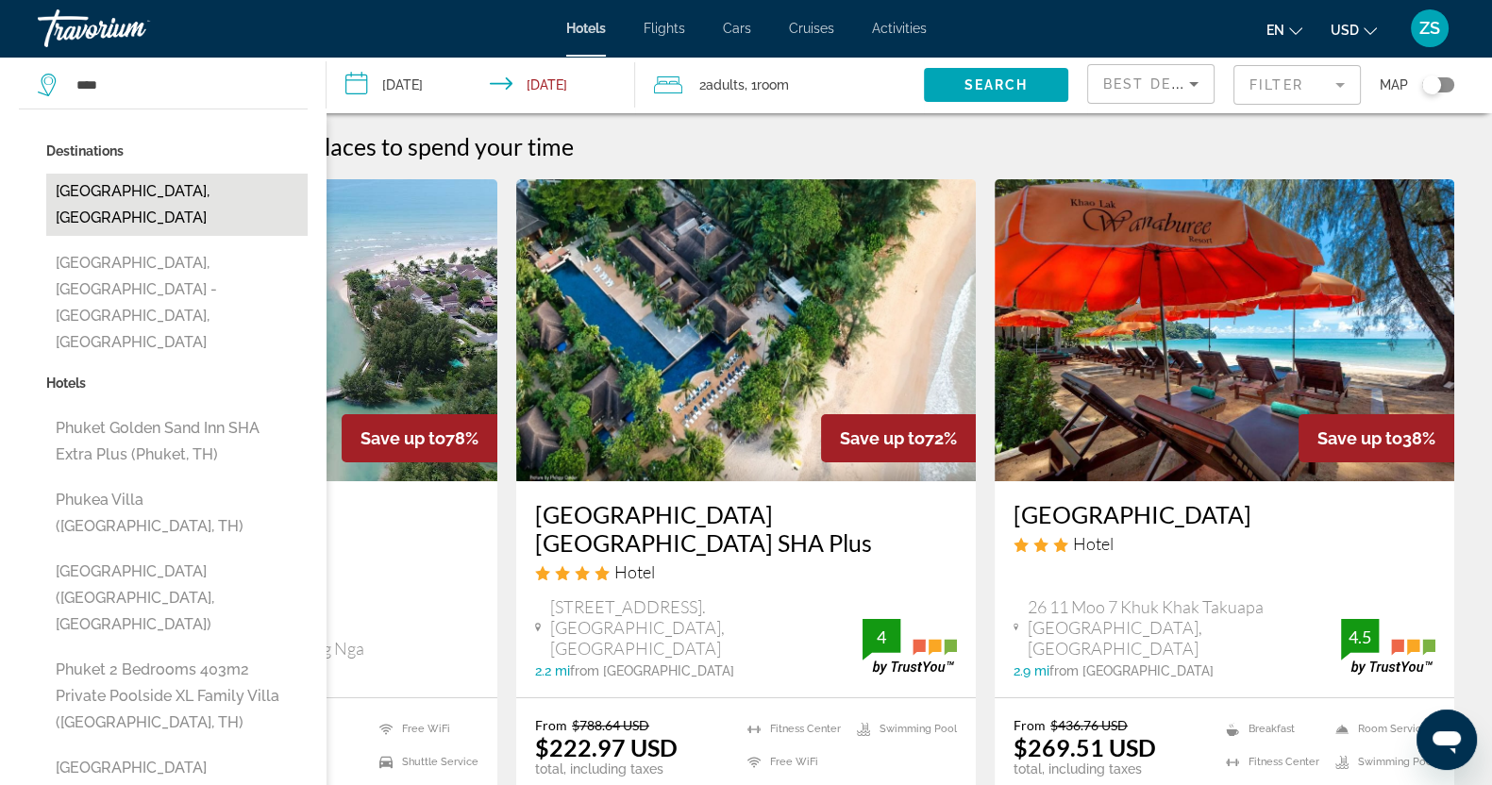
click at [143, 199] on button "[GEOGRAPHIC_DATA], [GEOGRAPHIC_DATA]" at bounding box center [176, 205] width 261 height 62
type input "**********"
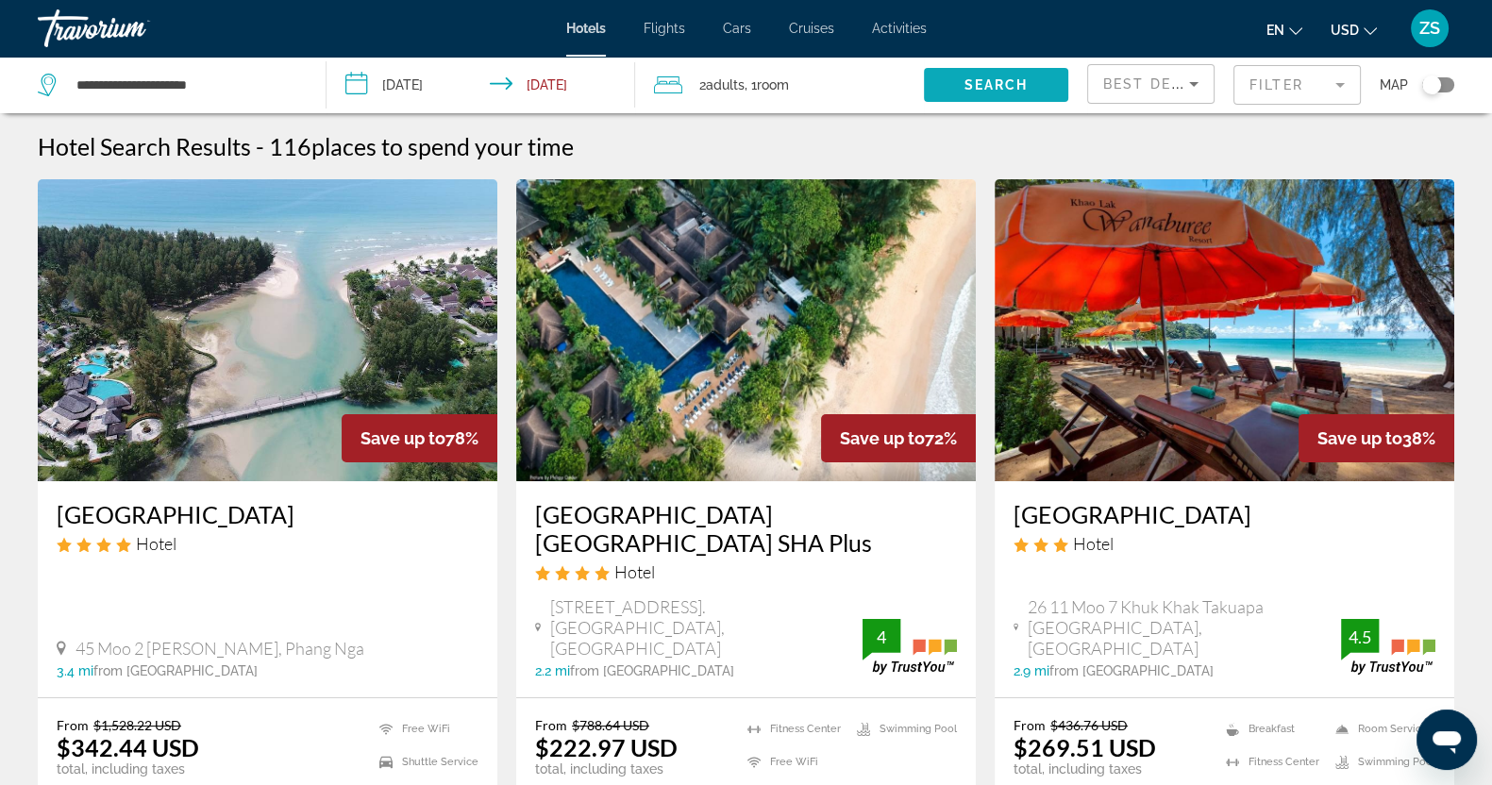
click at [1025, 82] on span "Search" at bounding box center [996, 84] width 64 height 15
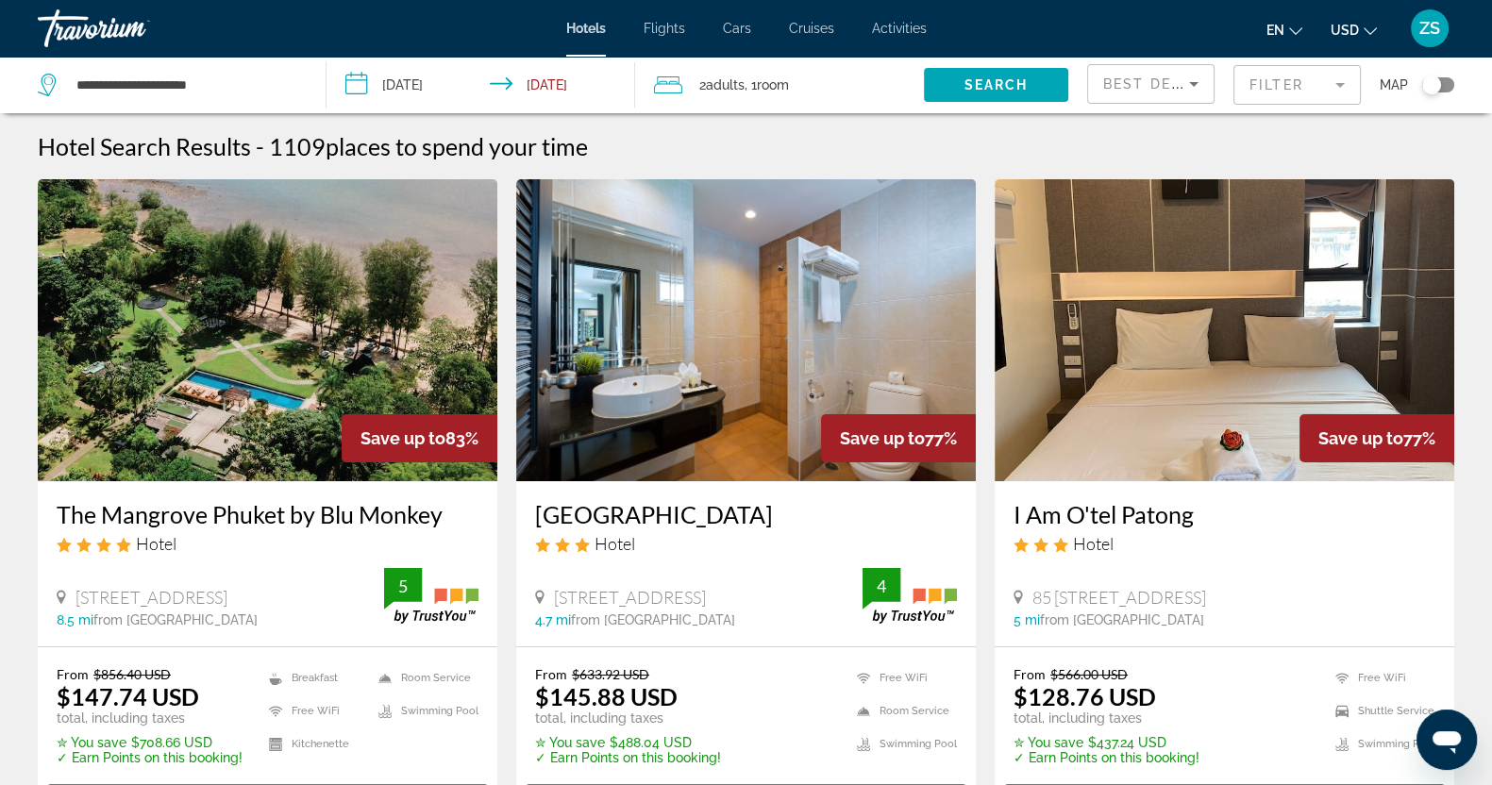
click at [1340, 79] on mat-form-field "Filter" at bounding box center [1296, 85] width 127 height 40
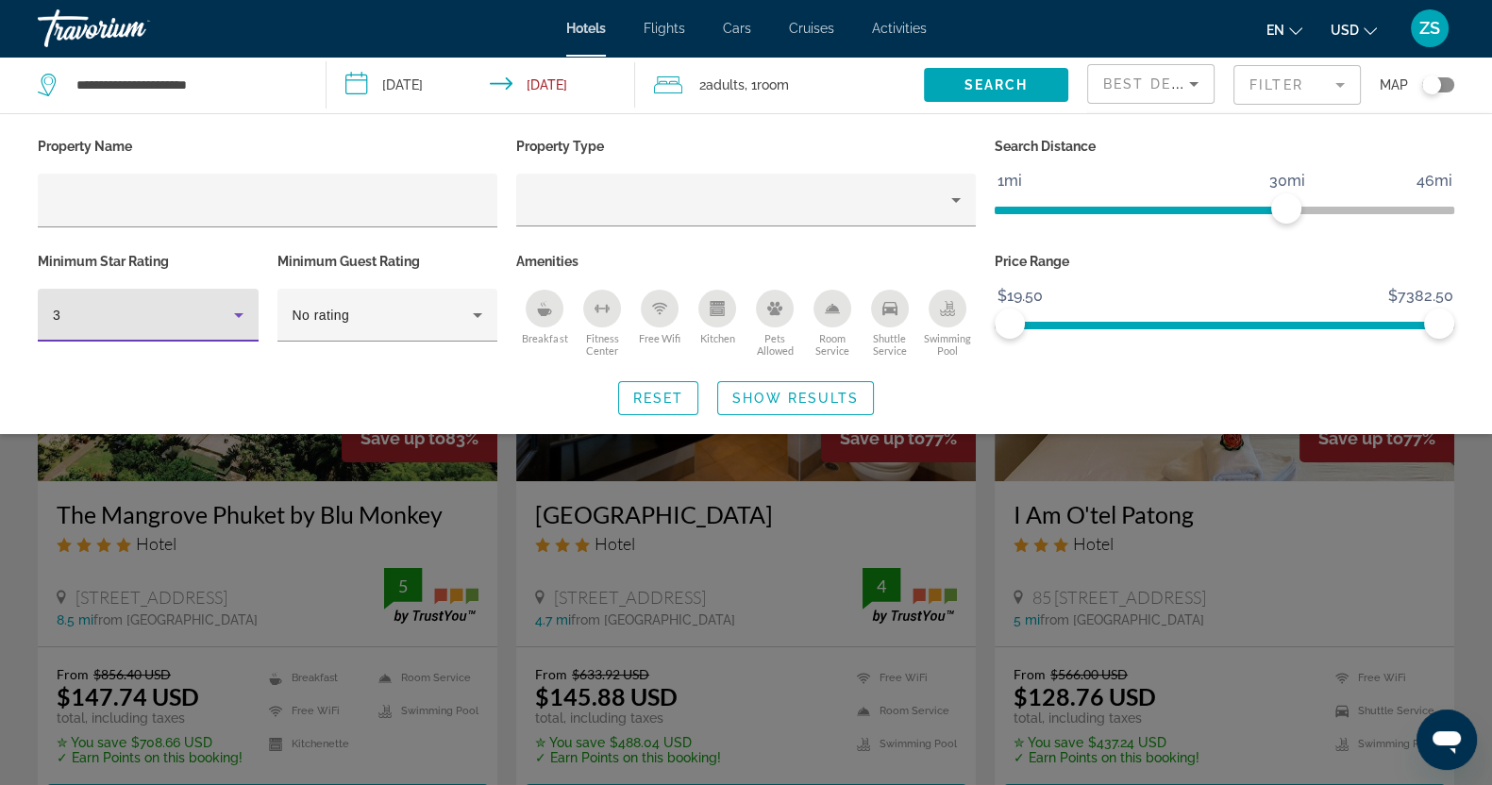
click at [237, 317] on icon "Hotel Filters" at bounding box center [238, 315] width 23 height 23
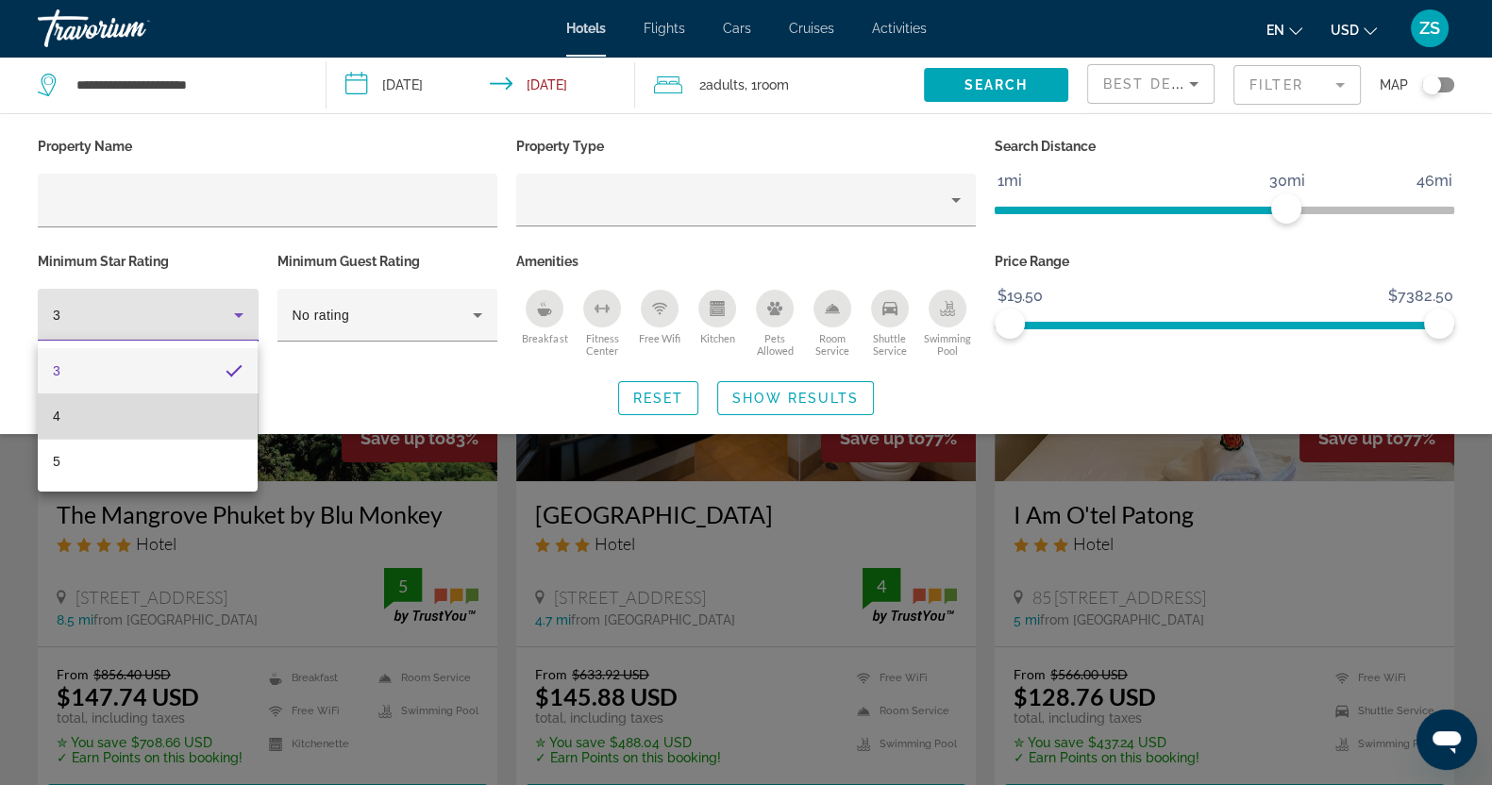
click at [83, 408] on mat-option "4" at bounding box center [148, 415] width 220 height 45
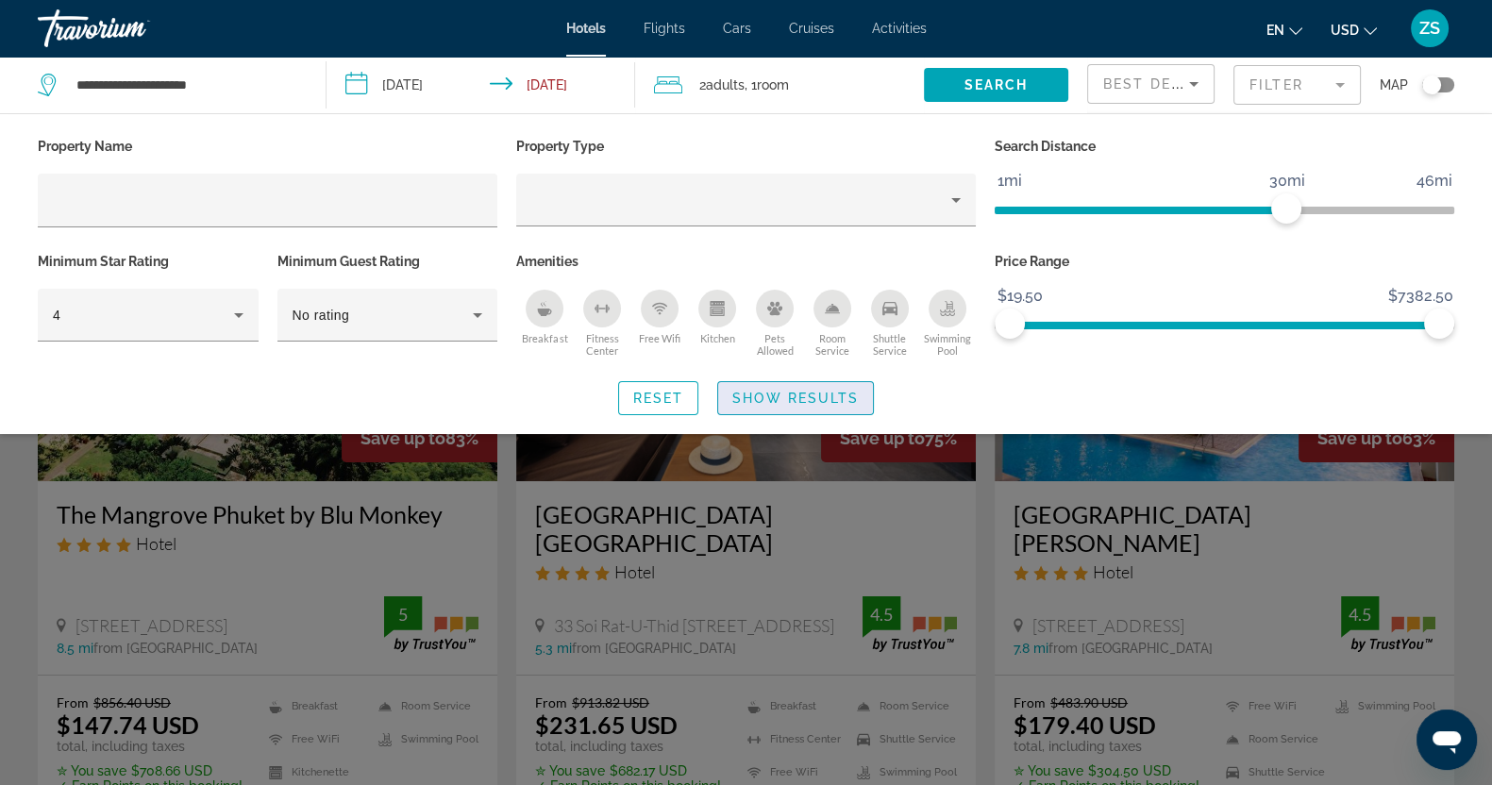
click at [769, 393] on span "Show Results" at bounding box center [795, 398] width 126 height 15
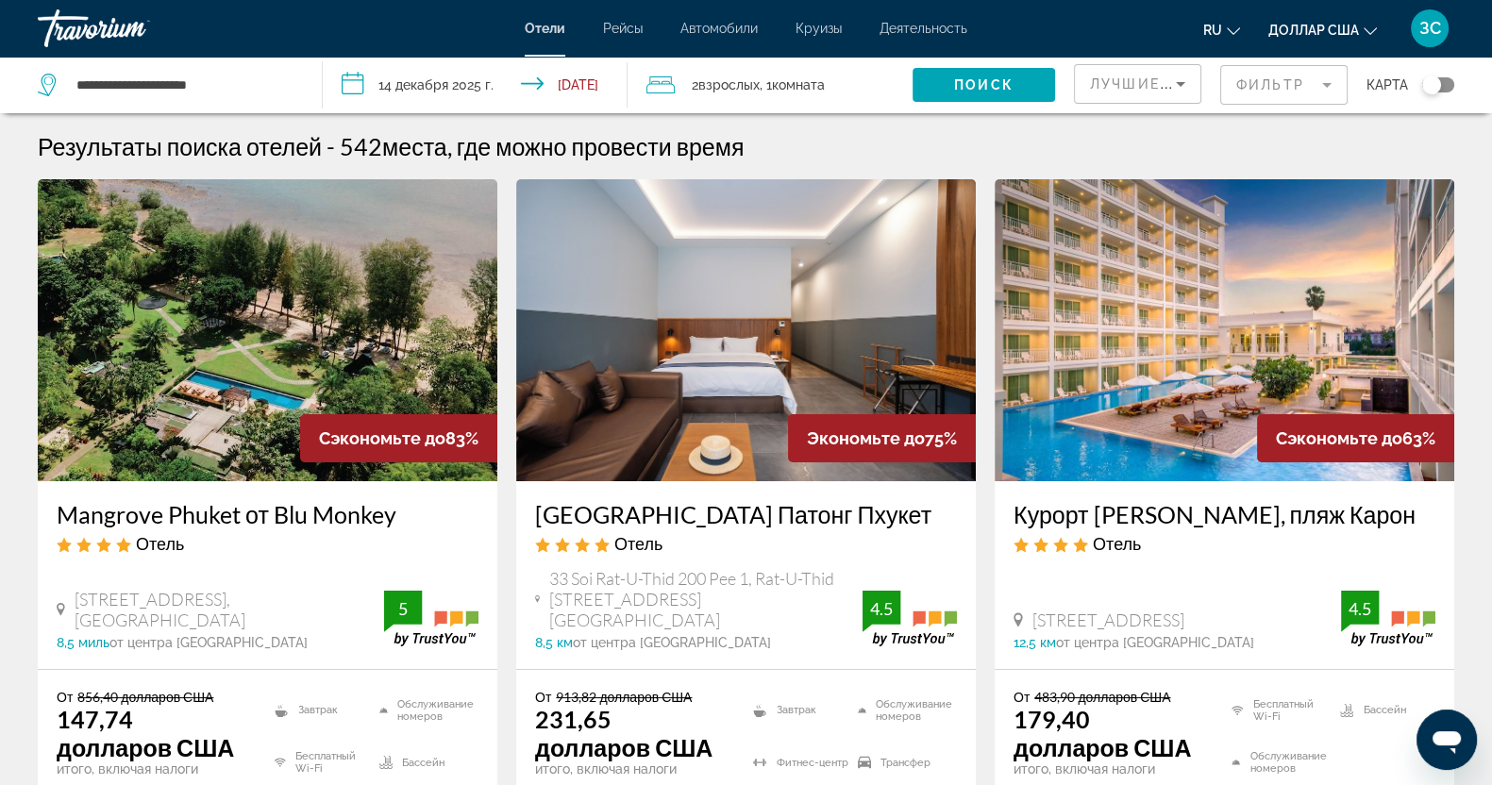
click at [1238, 273] on img "Основное содержание" at bounding box center [1223, 330] width 459 height 302
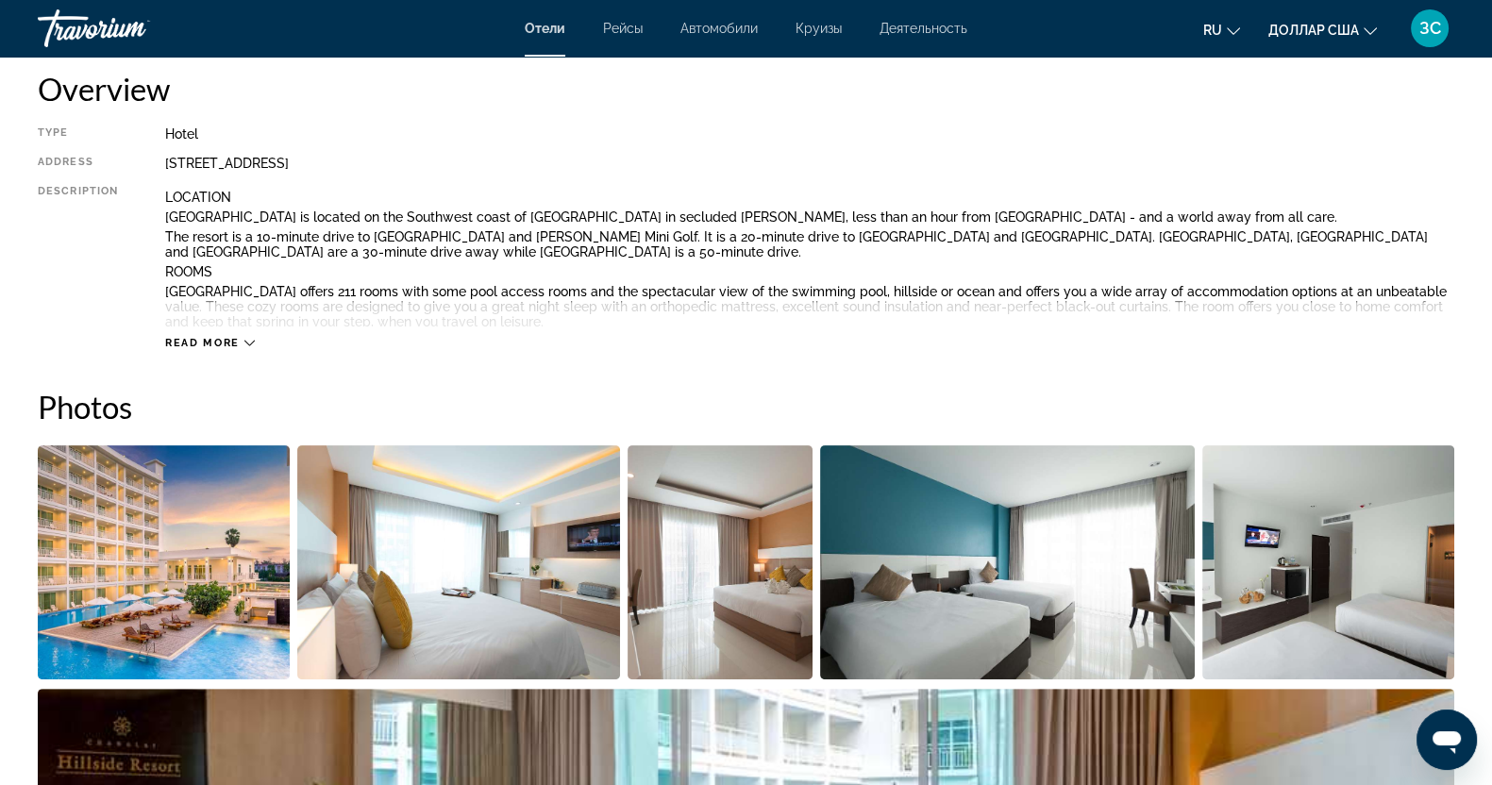
scroll to position [235, 0]
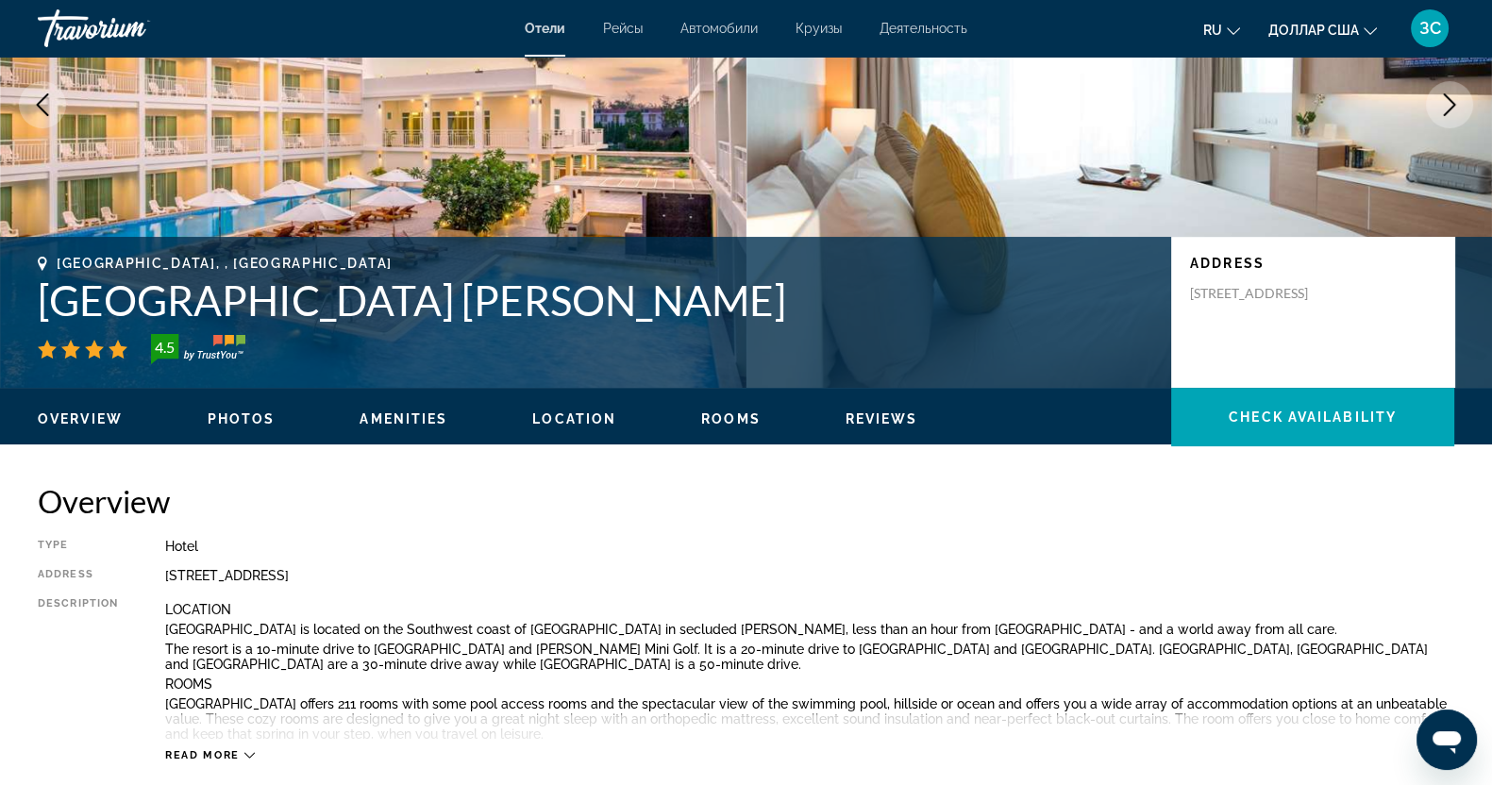
drag, startPoint x: 19, startPoint y: 296, endPoint x: 718, endPoint y: 314, distance: 699.3
click at [718, 314] on div "[GEOGRAPHIC_DATA], , [GEOGRAPHIC_DATA] [GEOGRAPHIC_DATA] [PERSON_NAME] 4.5 Addr…" at bounding box center [746, 312] width 1492 height 113
copy h1 "[GEOGRAPHIC_DATA] [PERSON_NAME]"
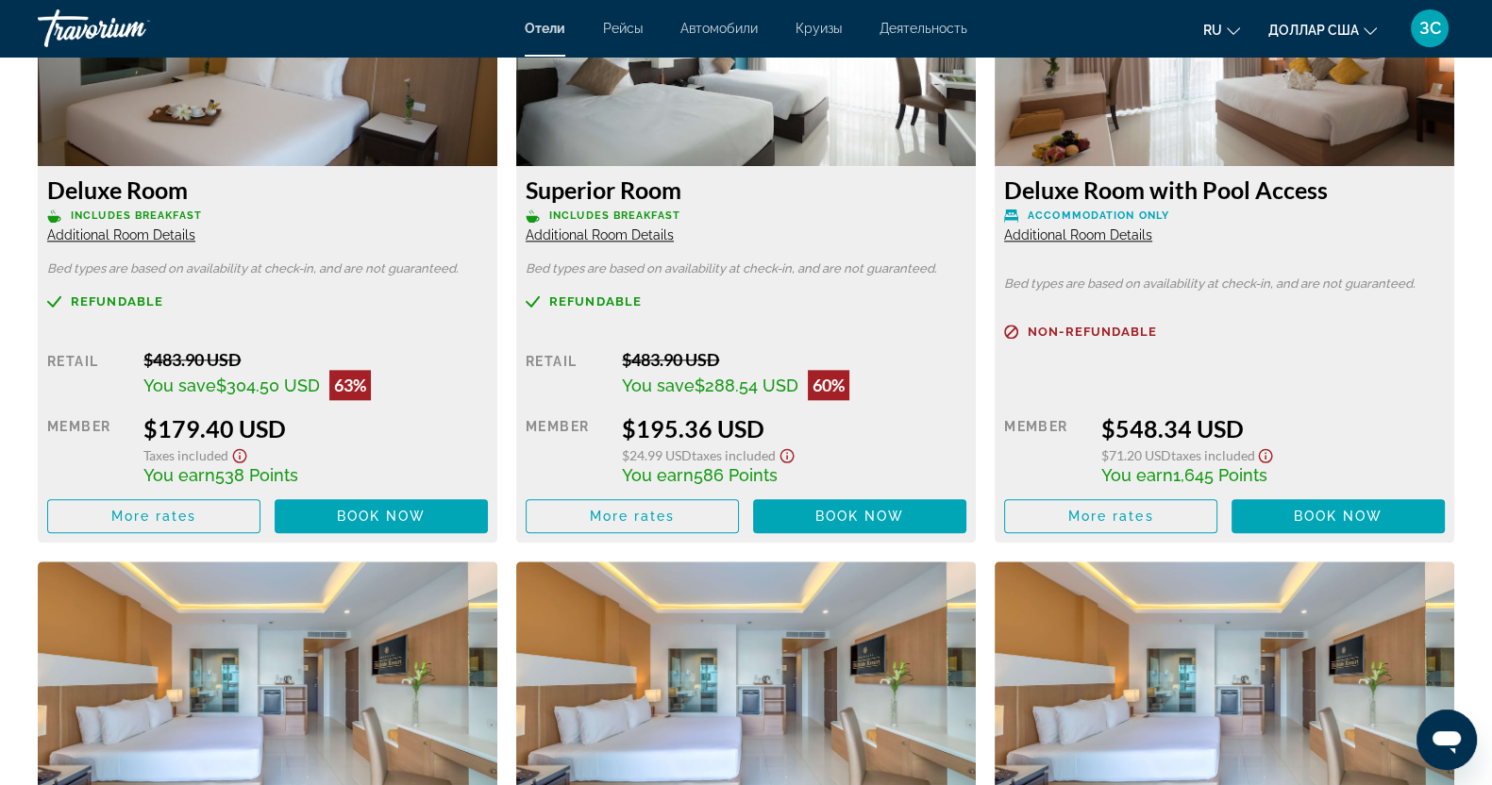
scroll to position [2712, 0]
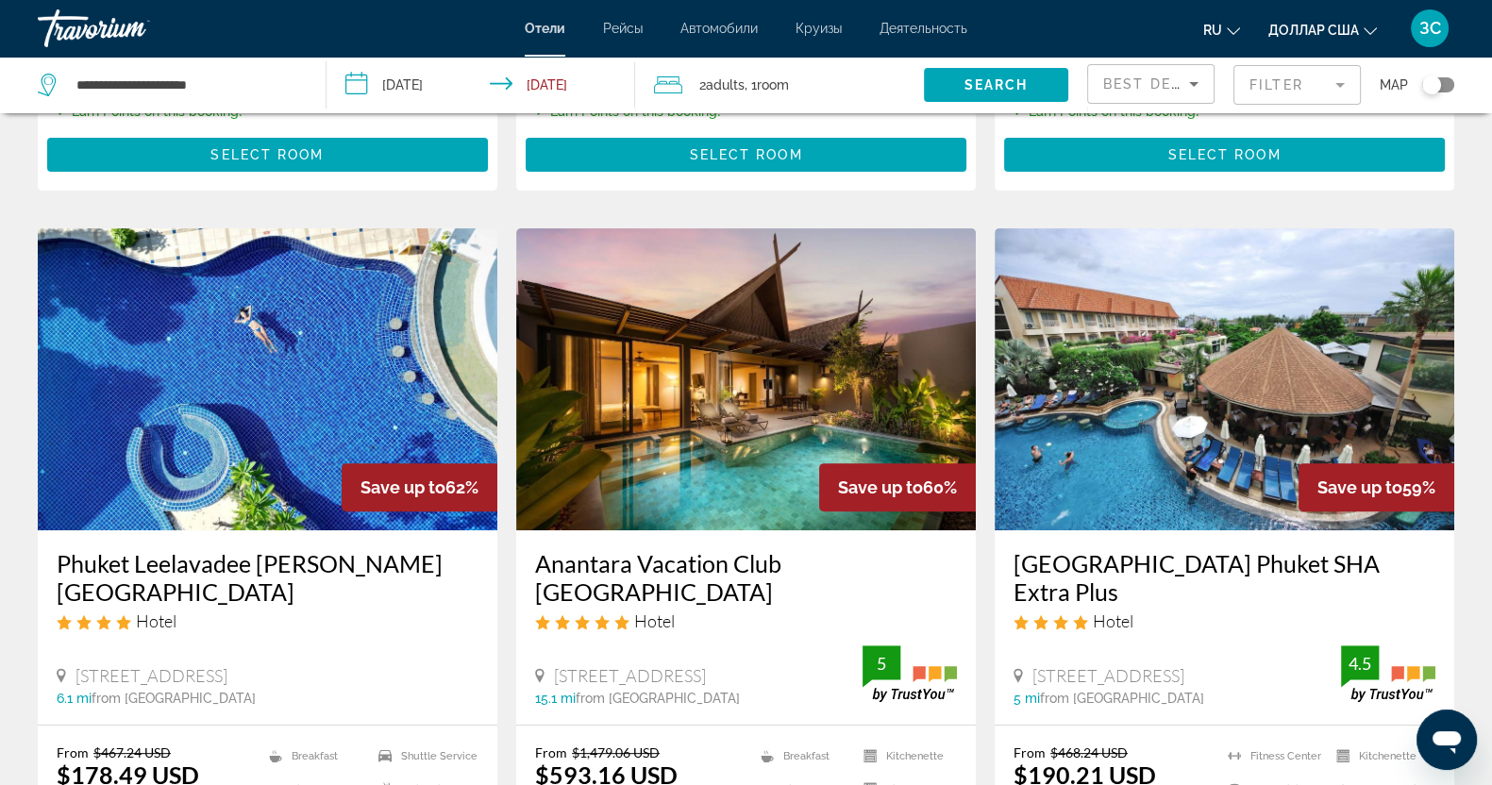
scroll to position [708, 0]
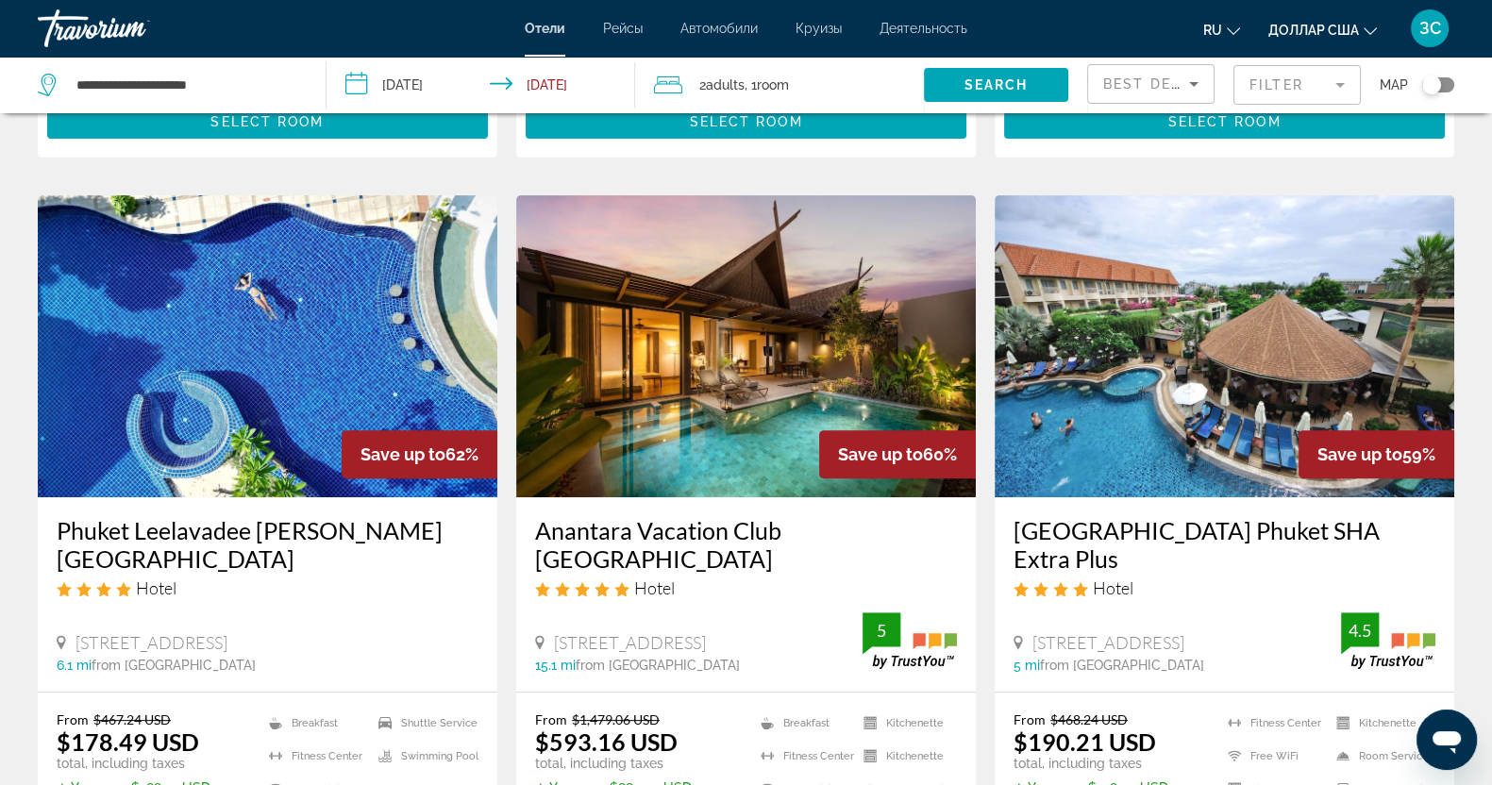
click at [731, 351] on img "Основное содержание" at bounding box center [745, 346] width 459 height 302
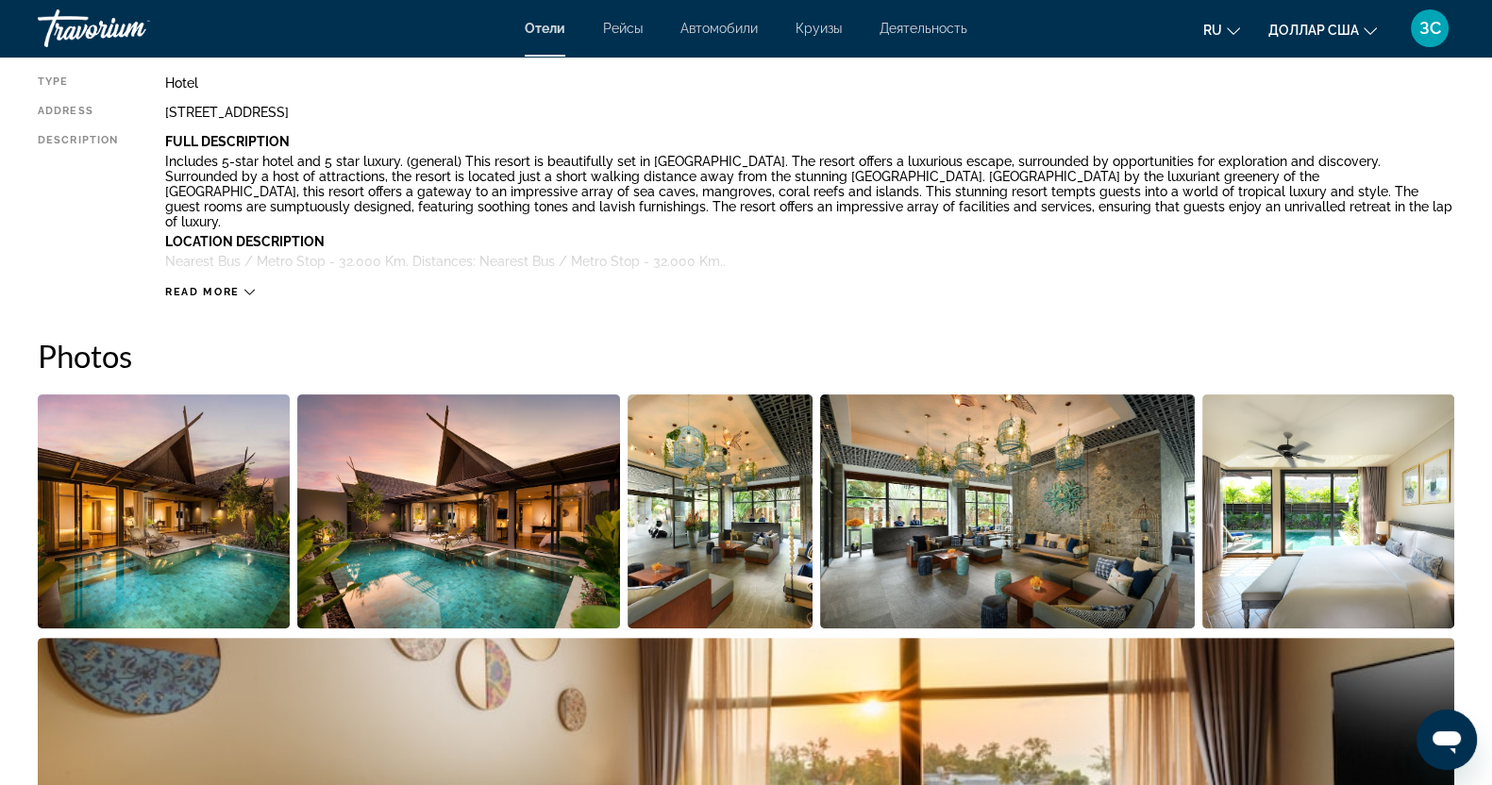
scroll to position [708, 0]
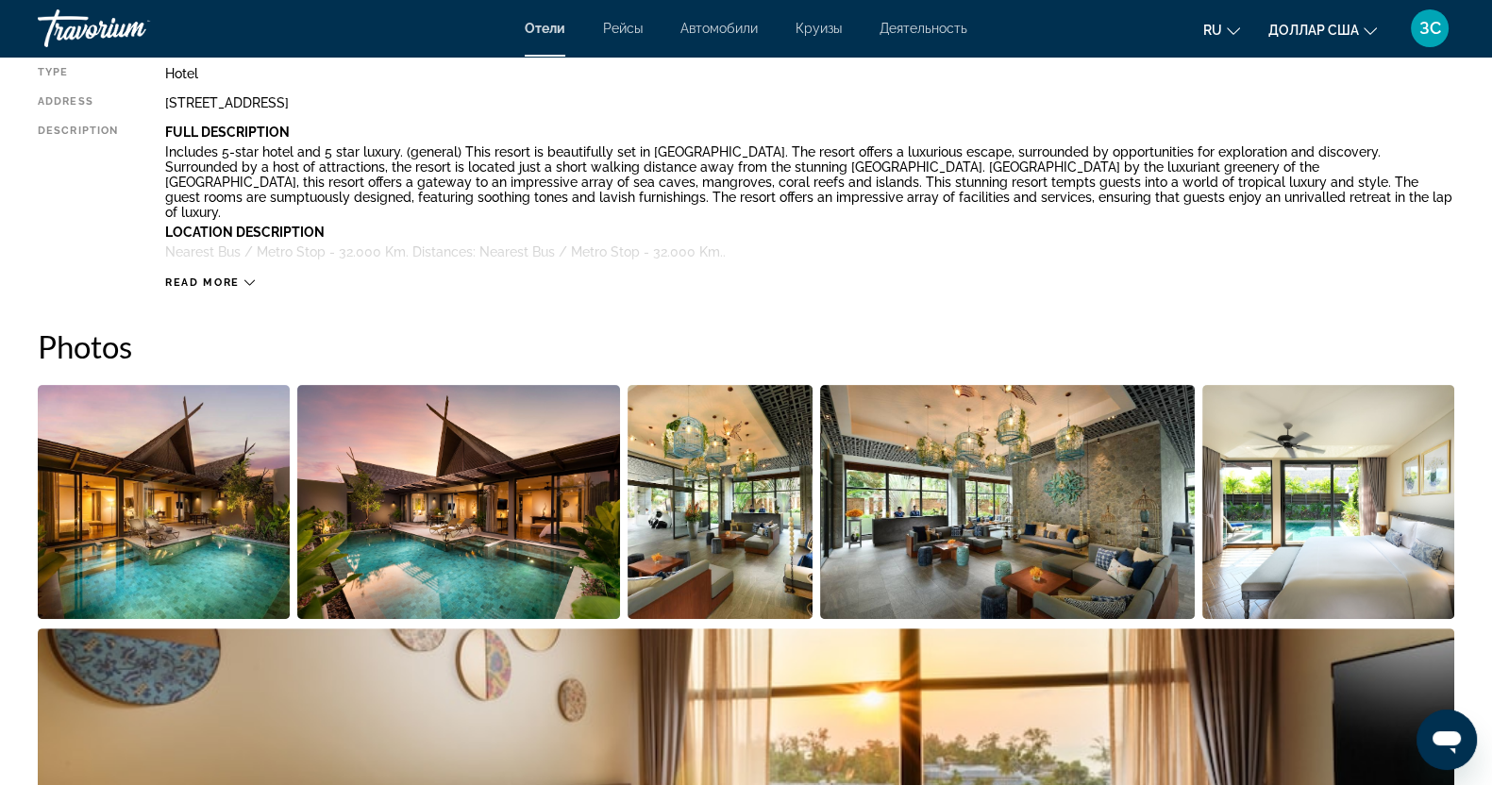
click at [459, 503] on img "Open full-screen image slider" at bounding box center [458, 502] width 323 height 234
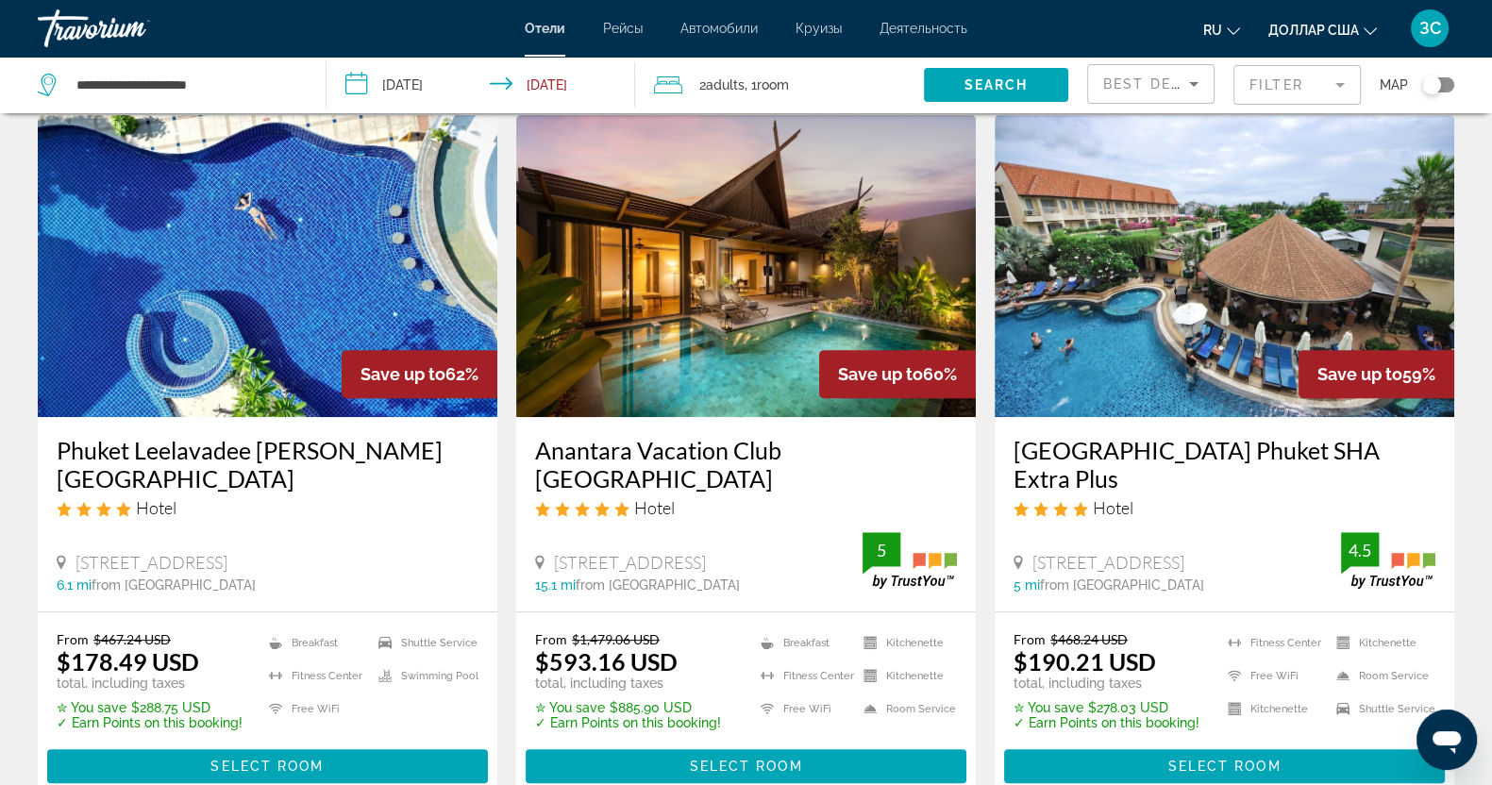
scroll to position [825, 0]
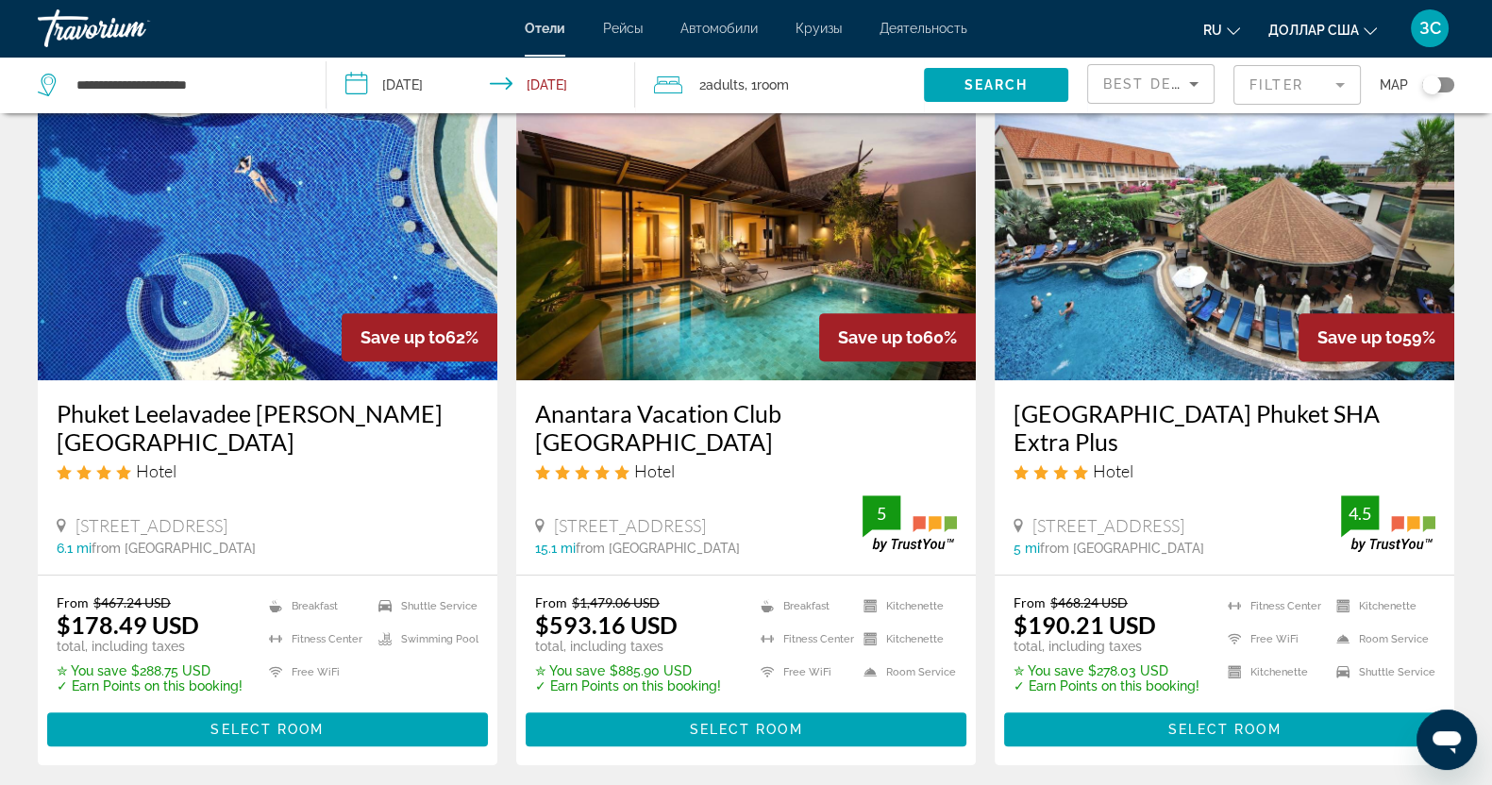
click at [726, 185] on img "Основное содержание" at bounding box center [745, 229] width 459 height 302
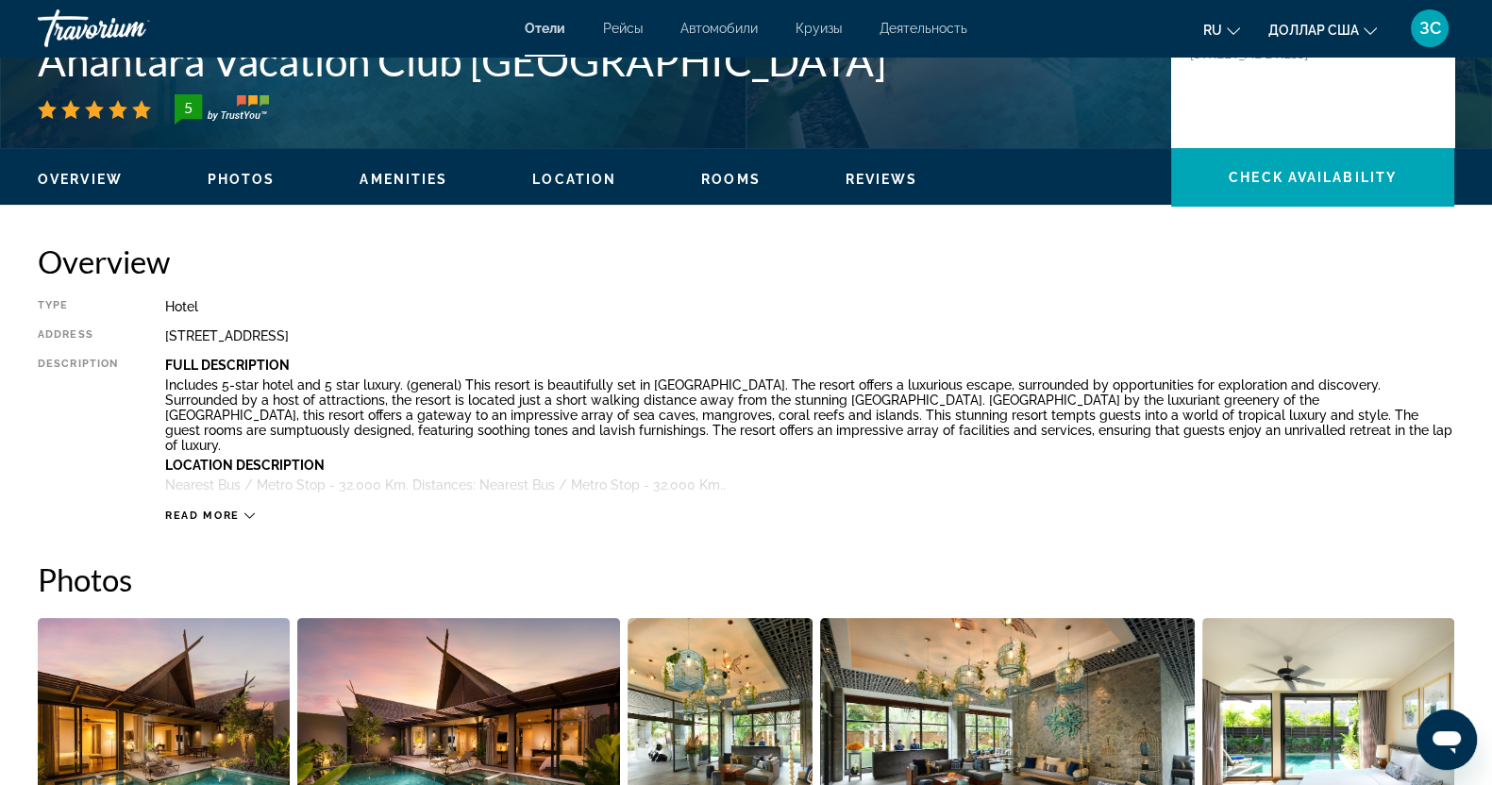
scroll to position [471, 0]
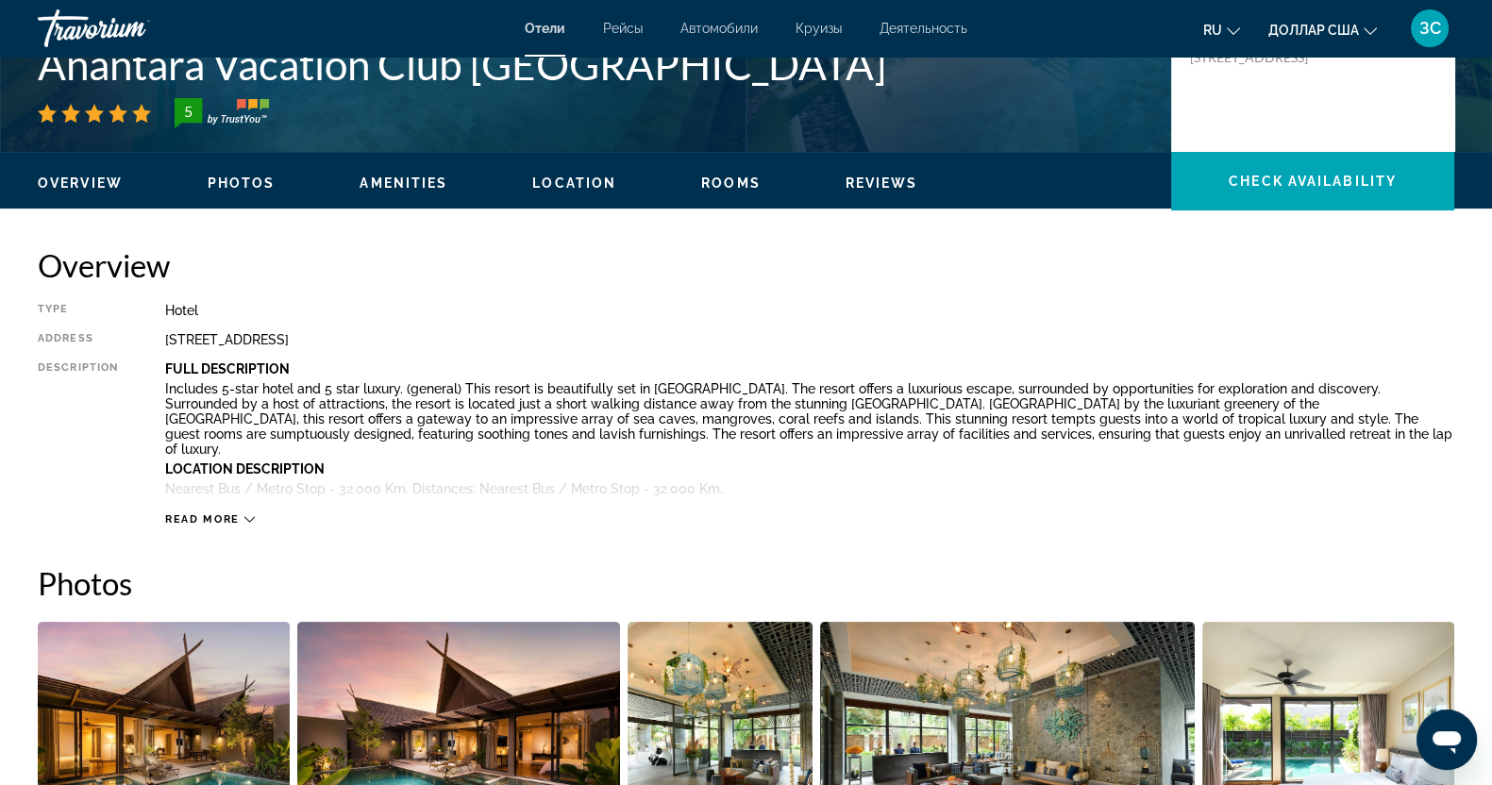
click at [1232, 26] on icon "Изменить язык" at bounding box center [1232, 31] width 13 height 13
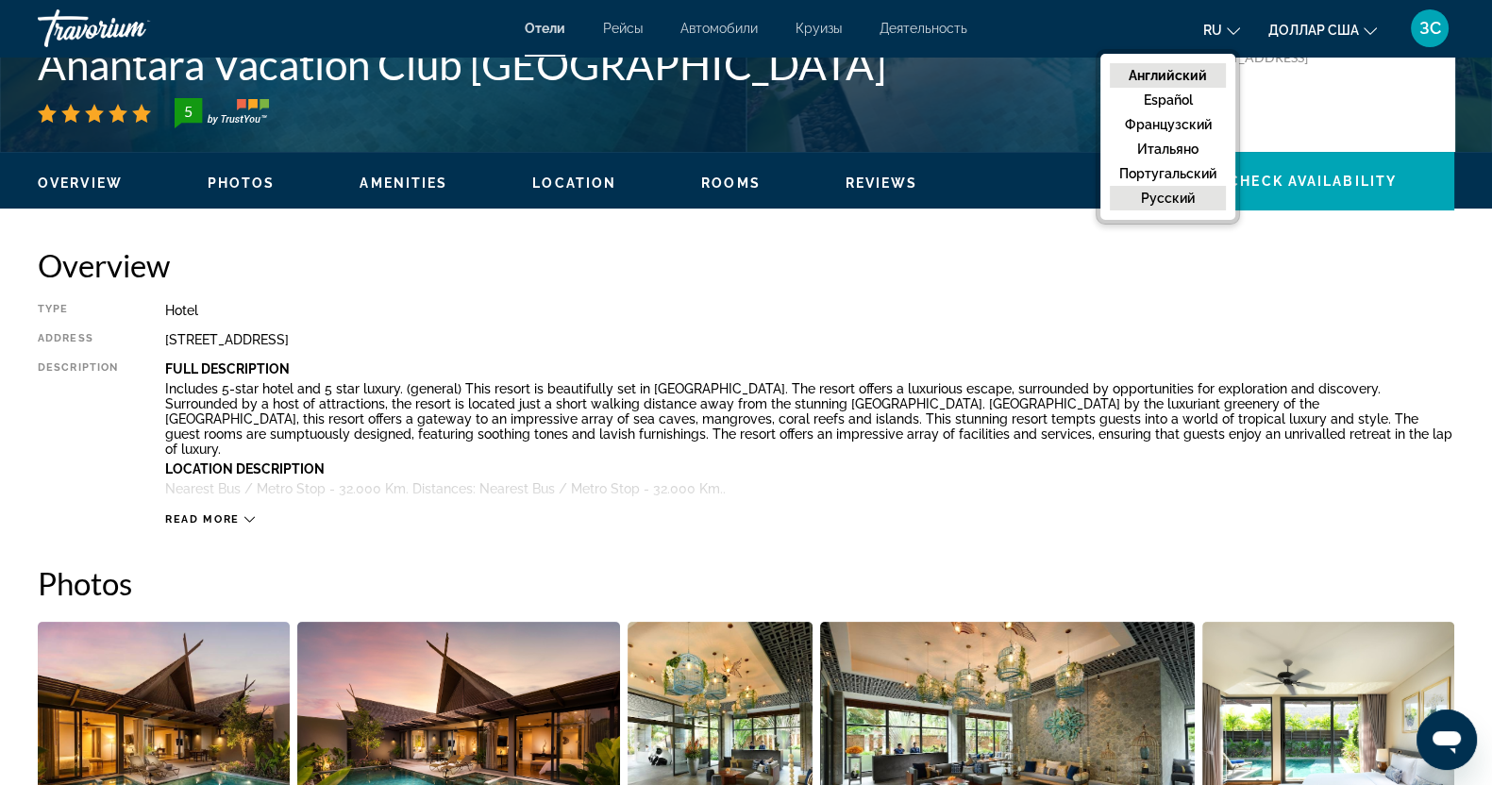
click at [1152, 195] on font "русский" at bounding box center [1168, 198] width 54 height 15
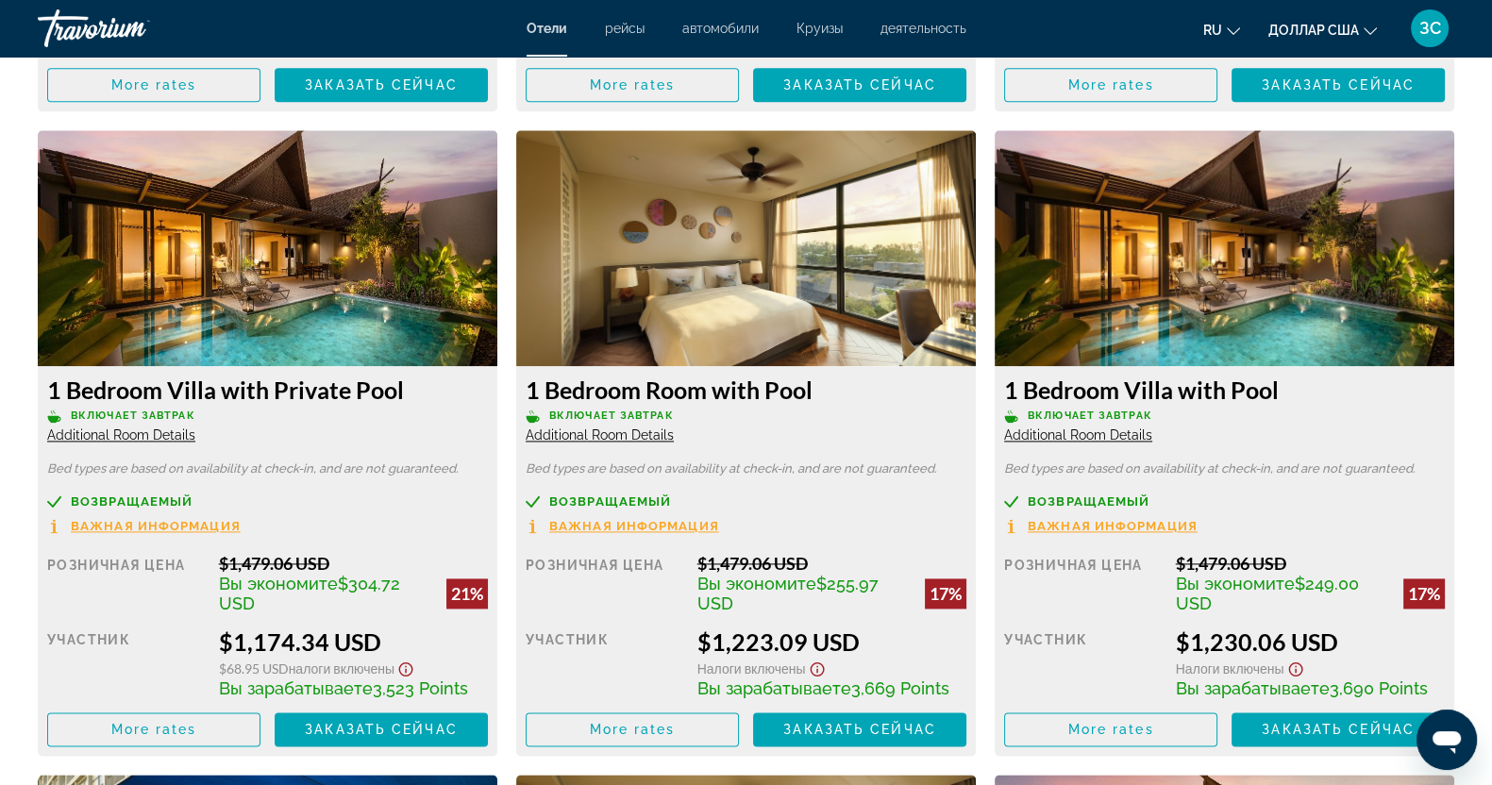
scroll to position [3183, 0]
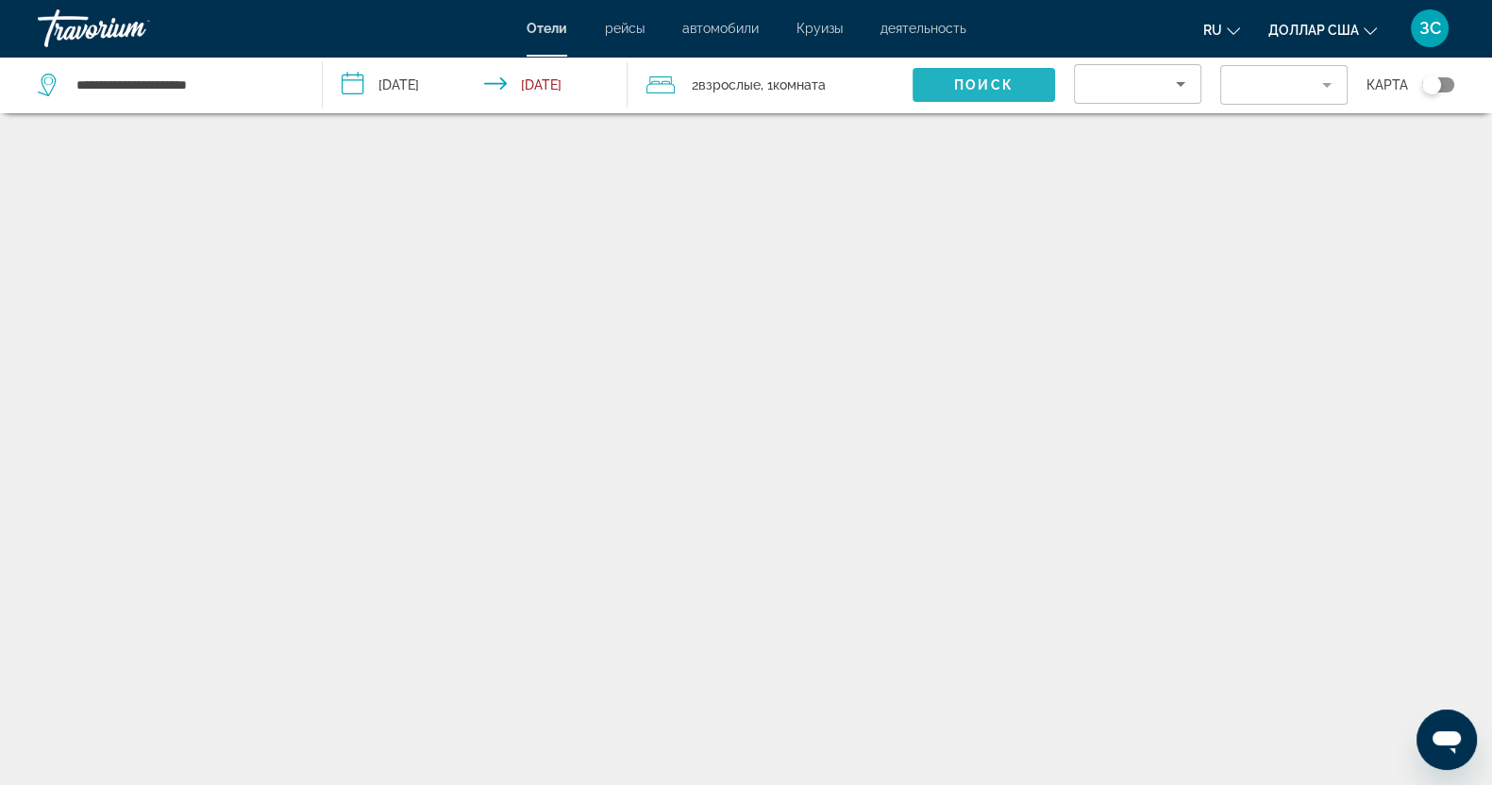
click at [964, 78] on span "Поиск" at bounding box center [983, 84] width 59 height 15
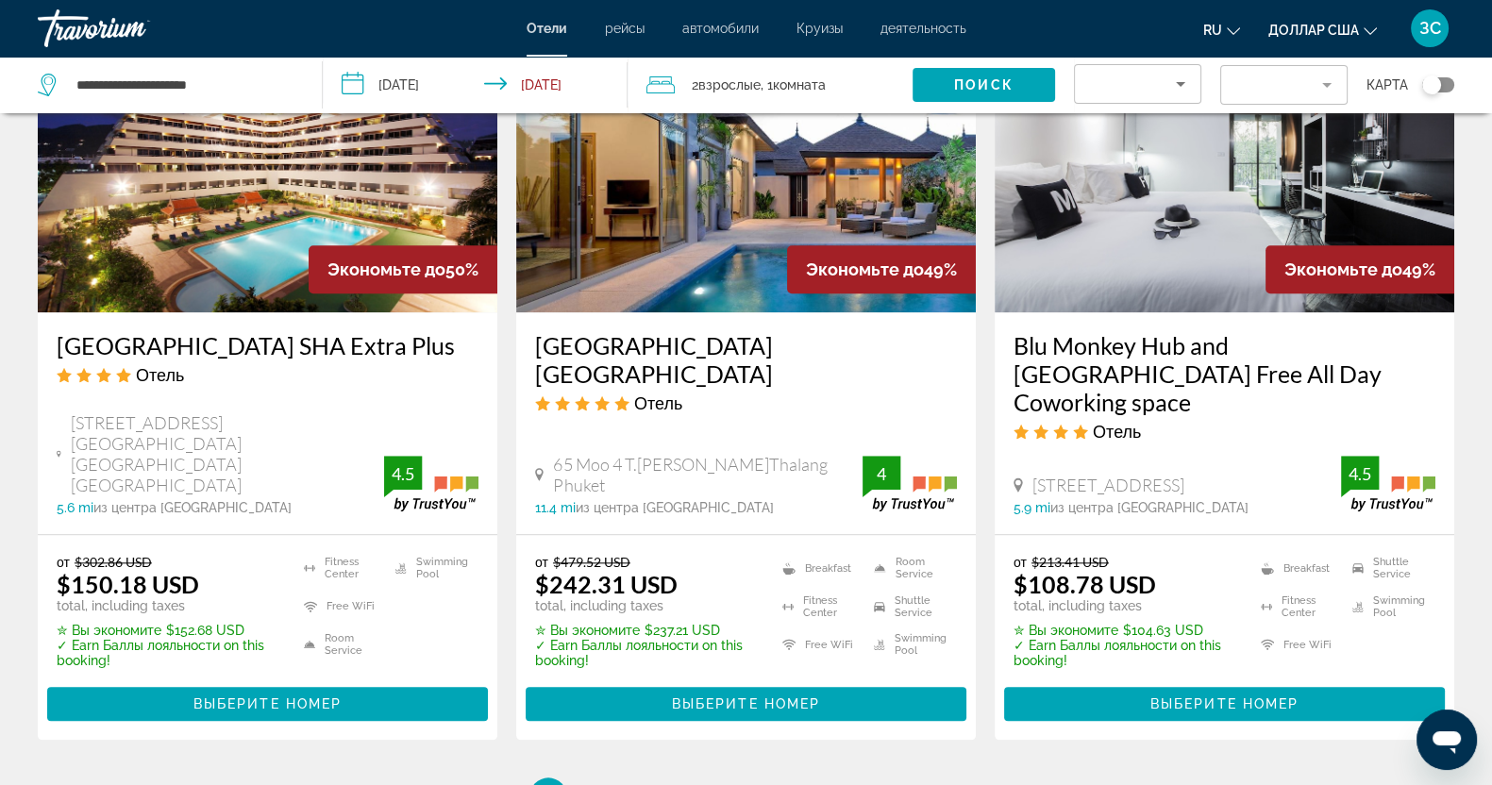
scroll to position [2477, 0]
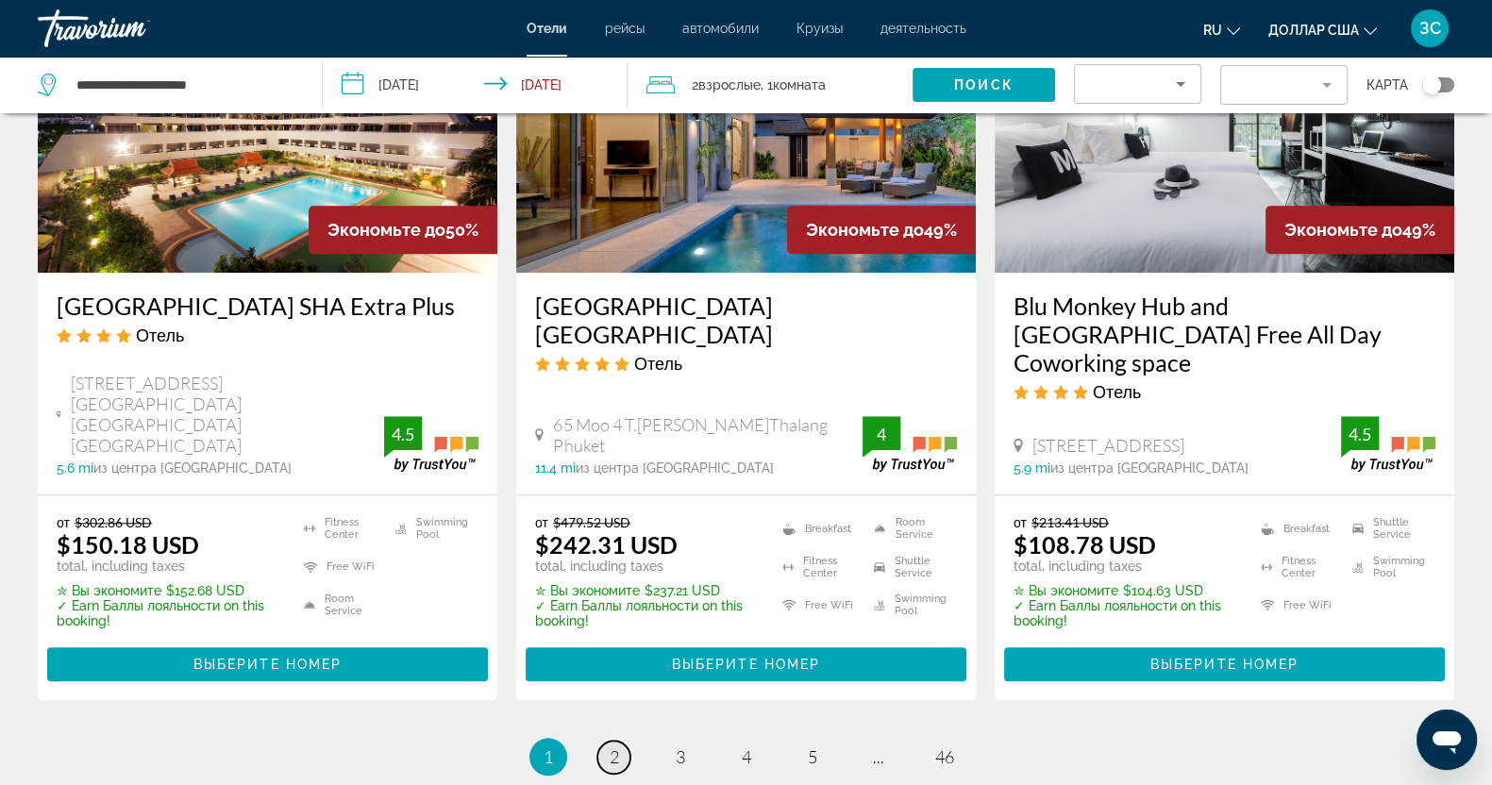
click at [612, 746] on span "2" at bounding box center [613, 756] width 9 height 21
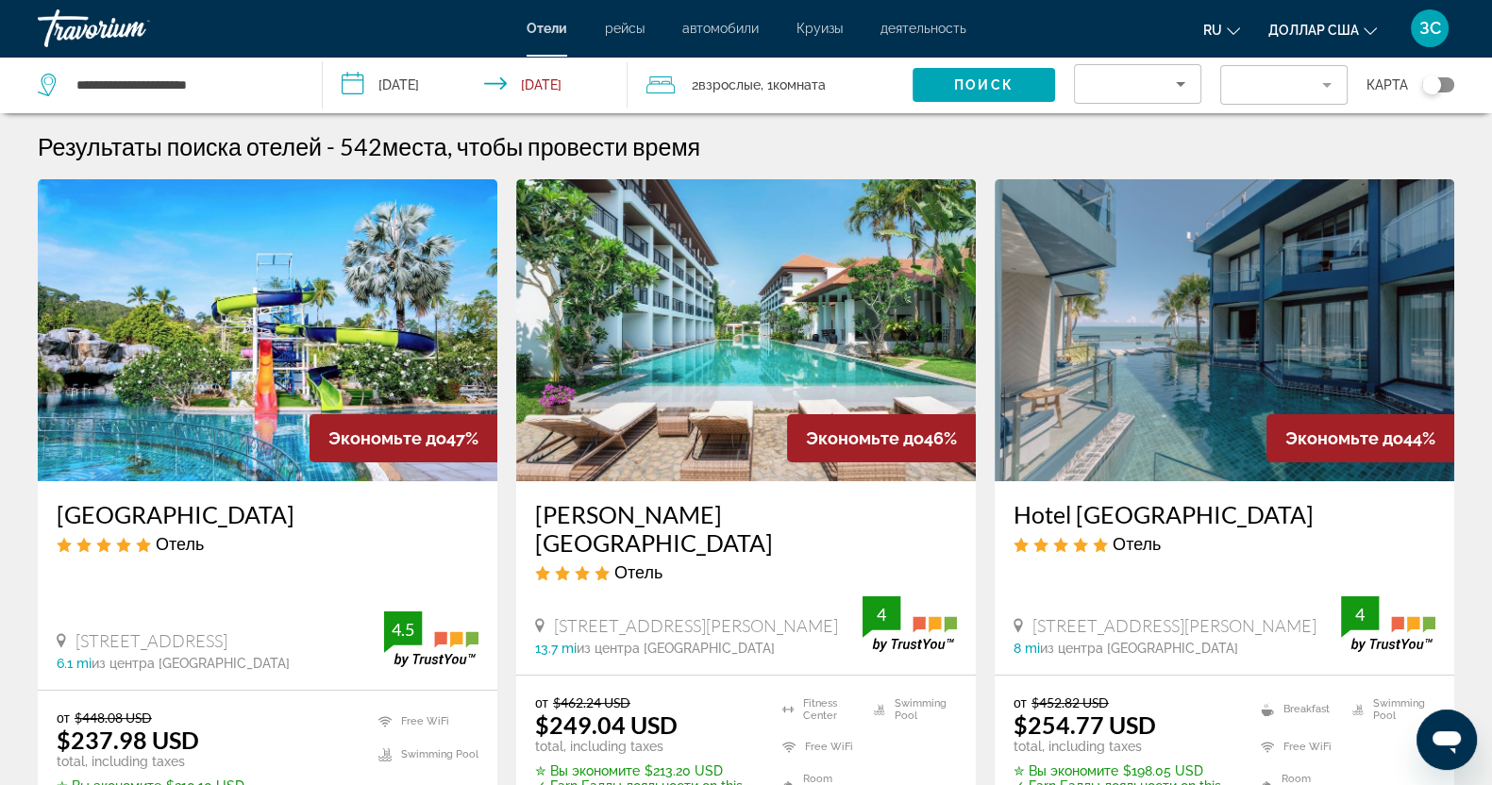
click at [1199, 355] on img "Основное содержание" at bounding box center [1223, 330] width 459 height 302
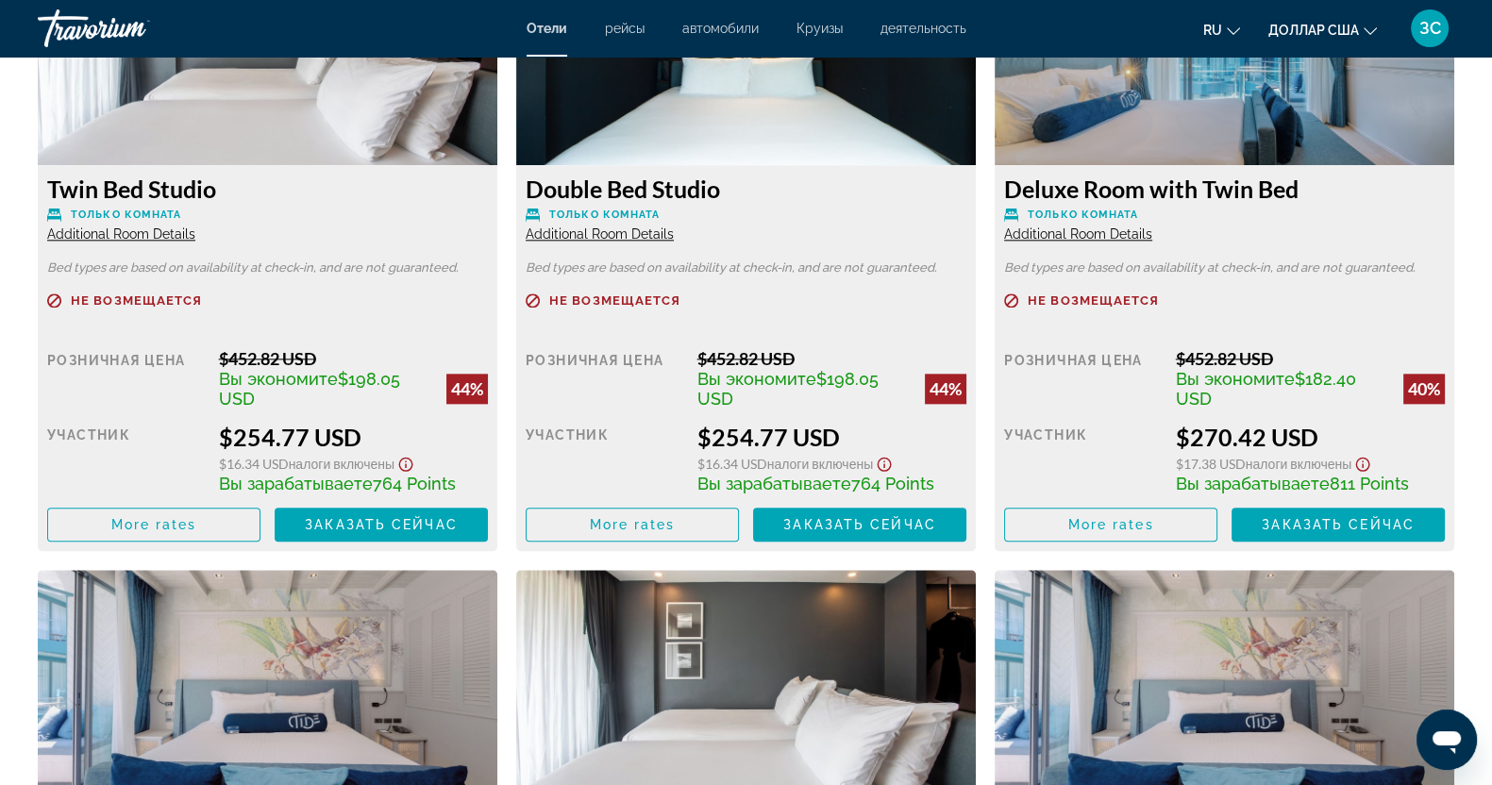
scroll to position [2594, 0]
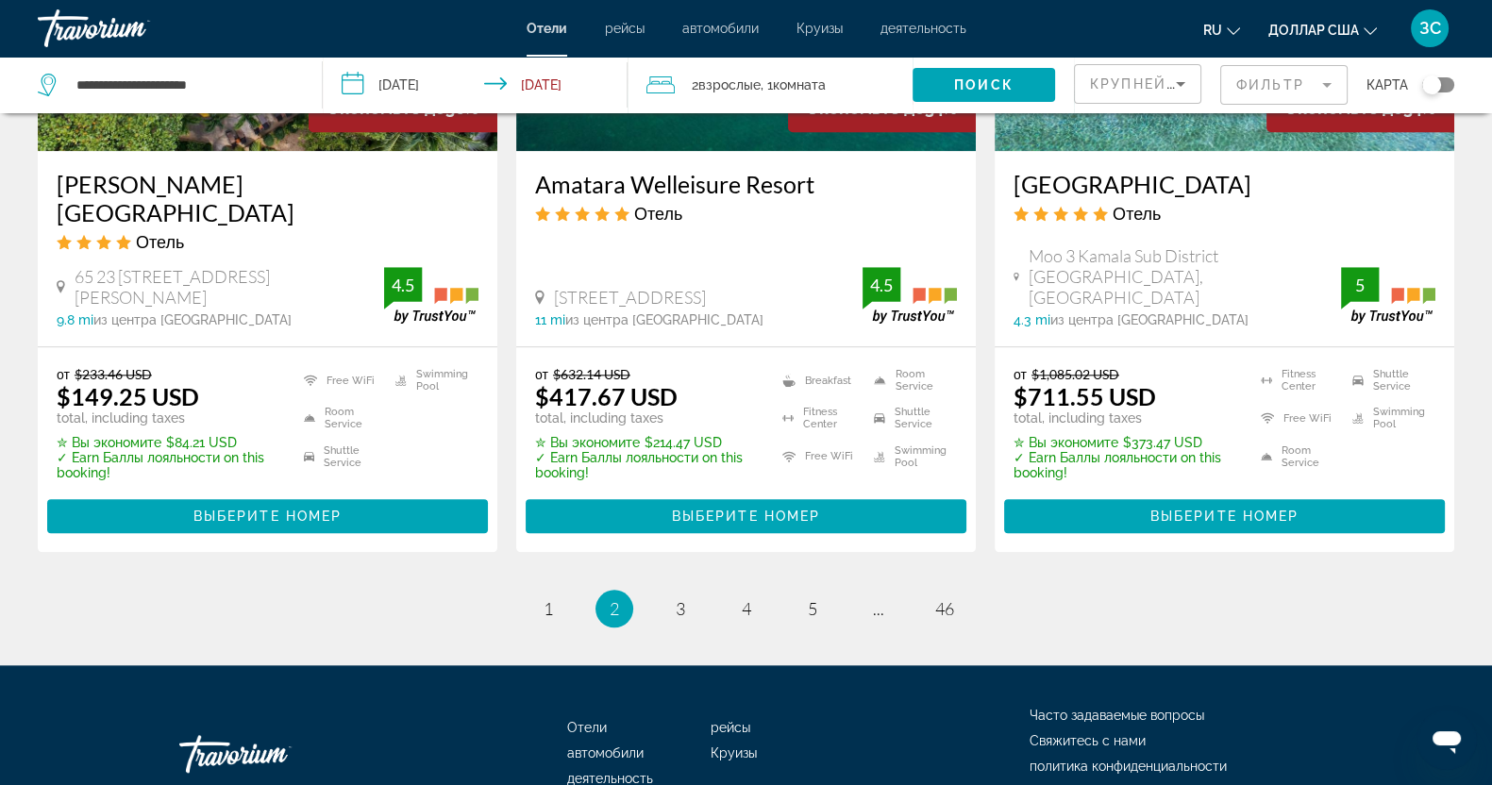
scroll to position [2557, 0]
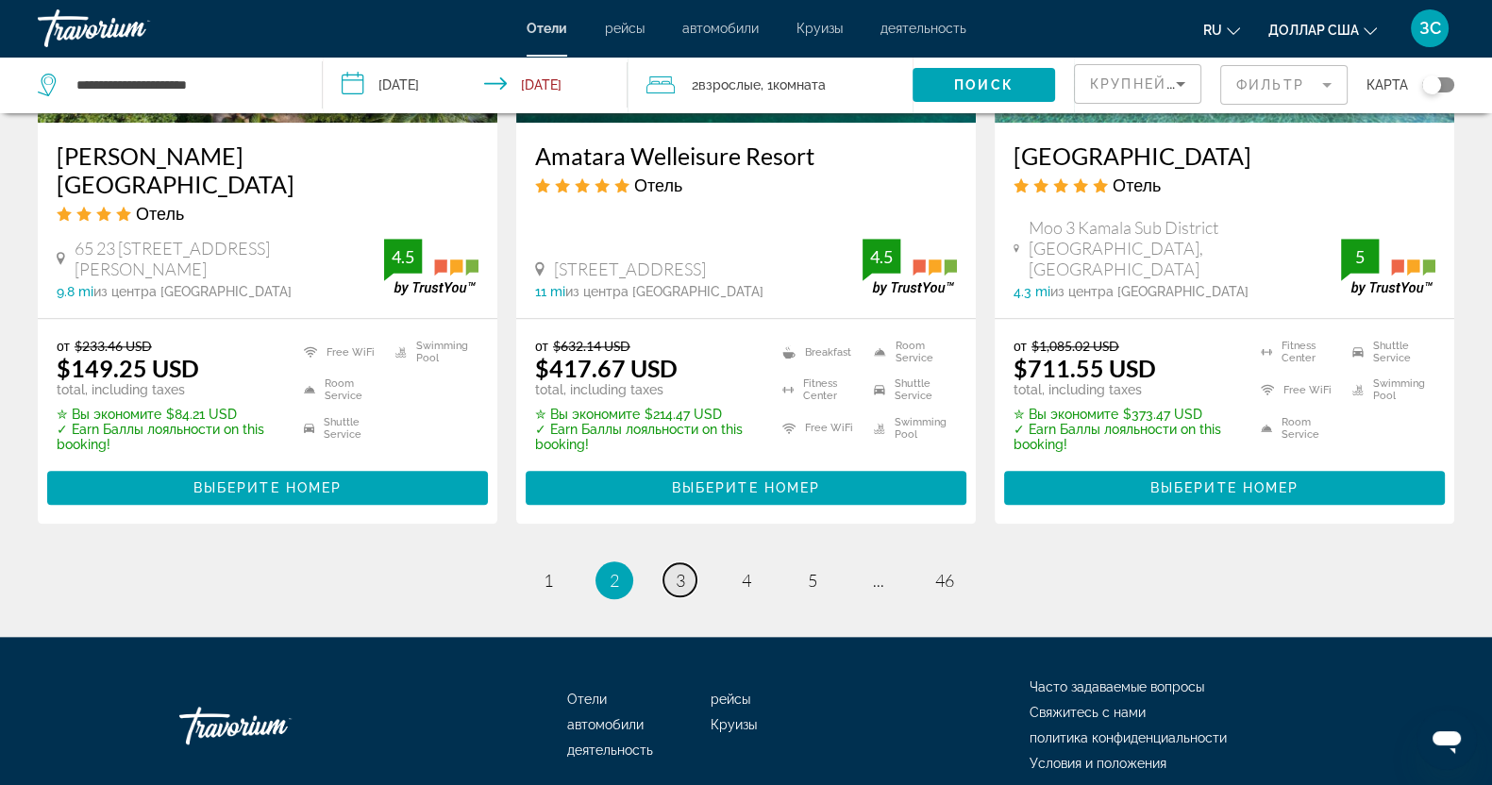
click at [679, 570] on span "3" at bounding box center [680, 580] width 9 height 21
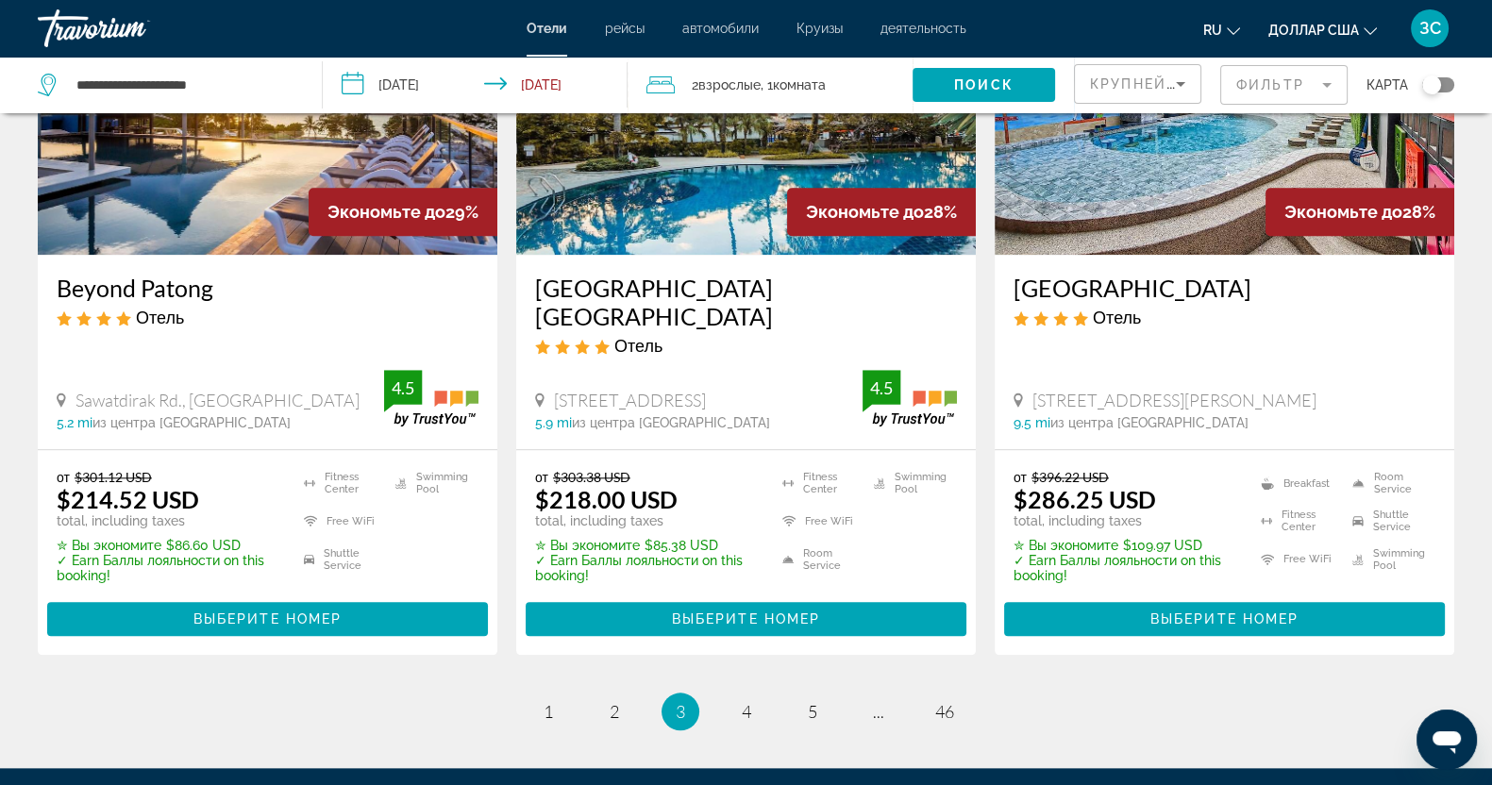
scroll to position [2477, 0]
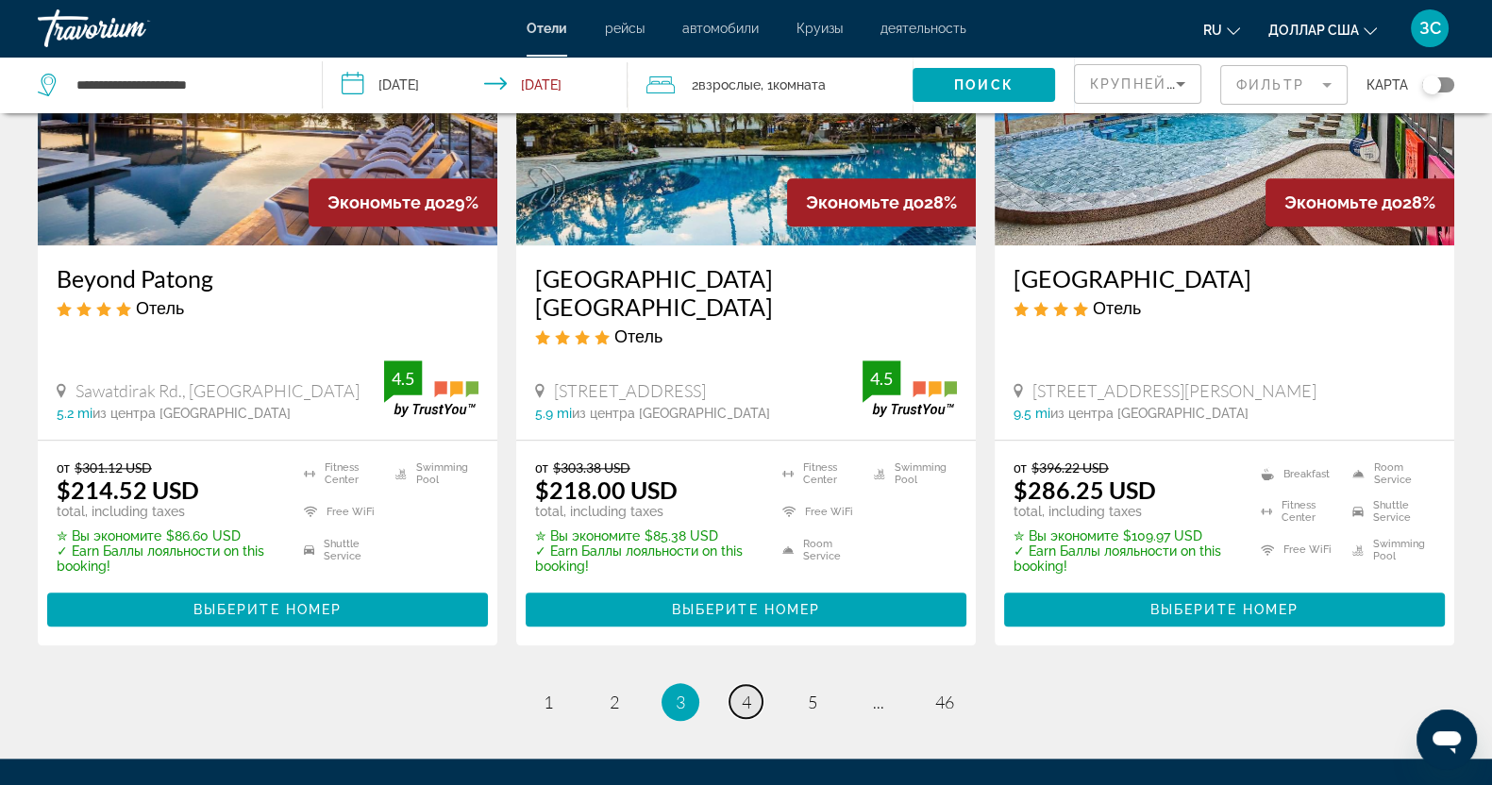
click at [755, 685] on link "page 4" at bounding box center [745, 701] width 33 height 33
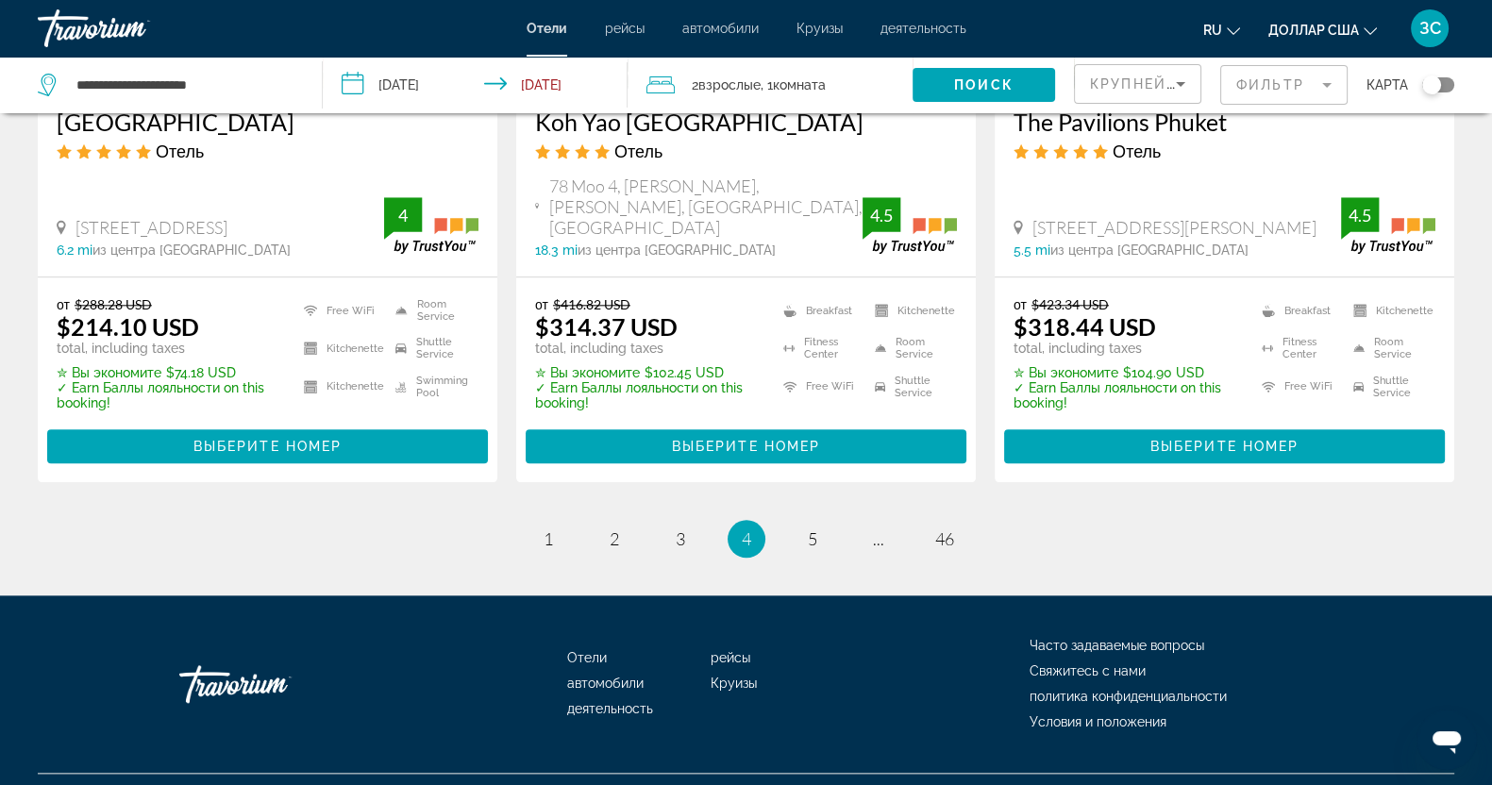
scroll to position [2633, 0]
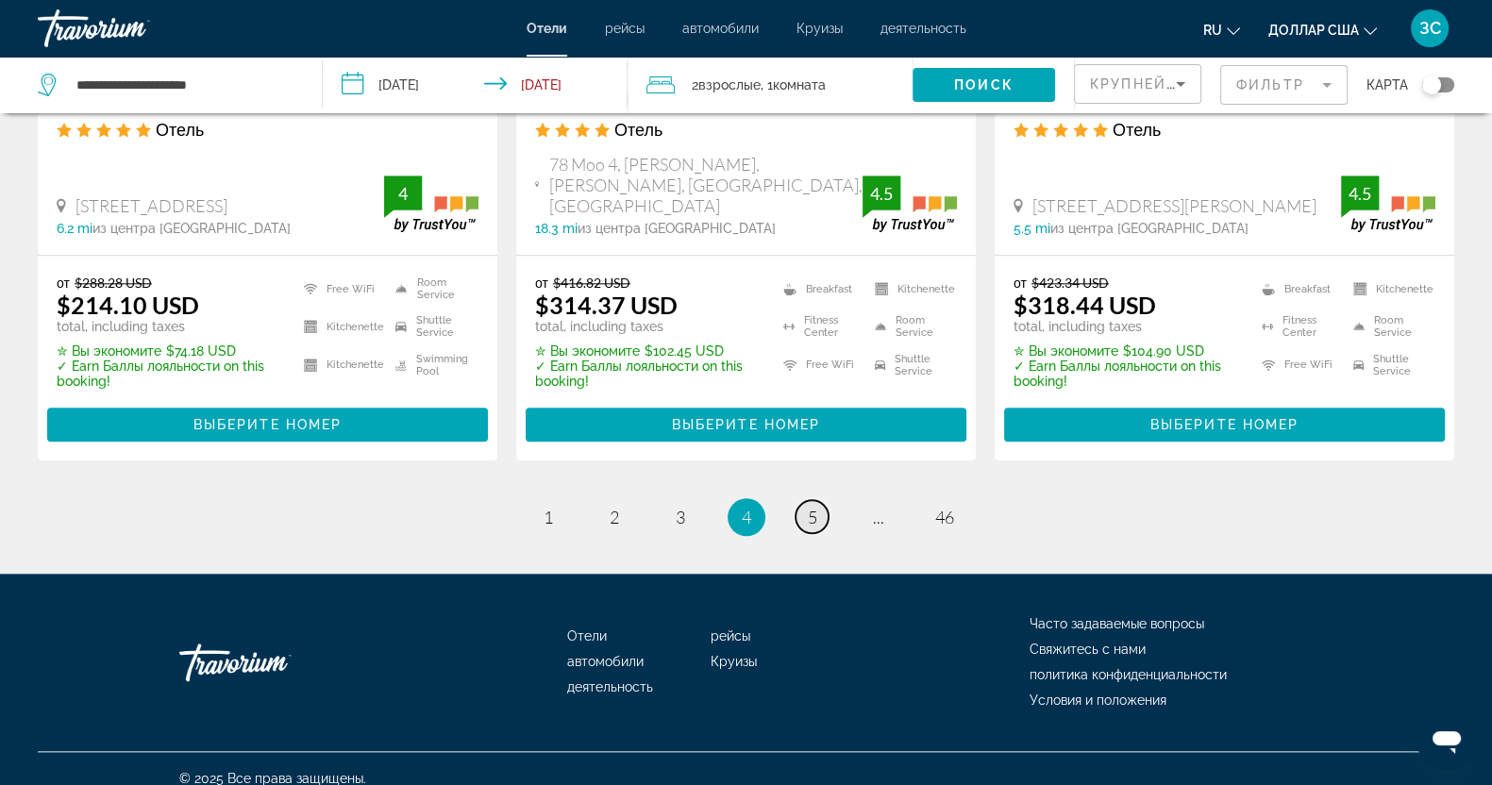
click at [800, 500] on link "page 5" at bounding box center [811, 516] width 33 height 33
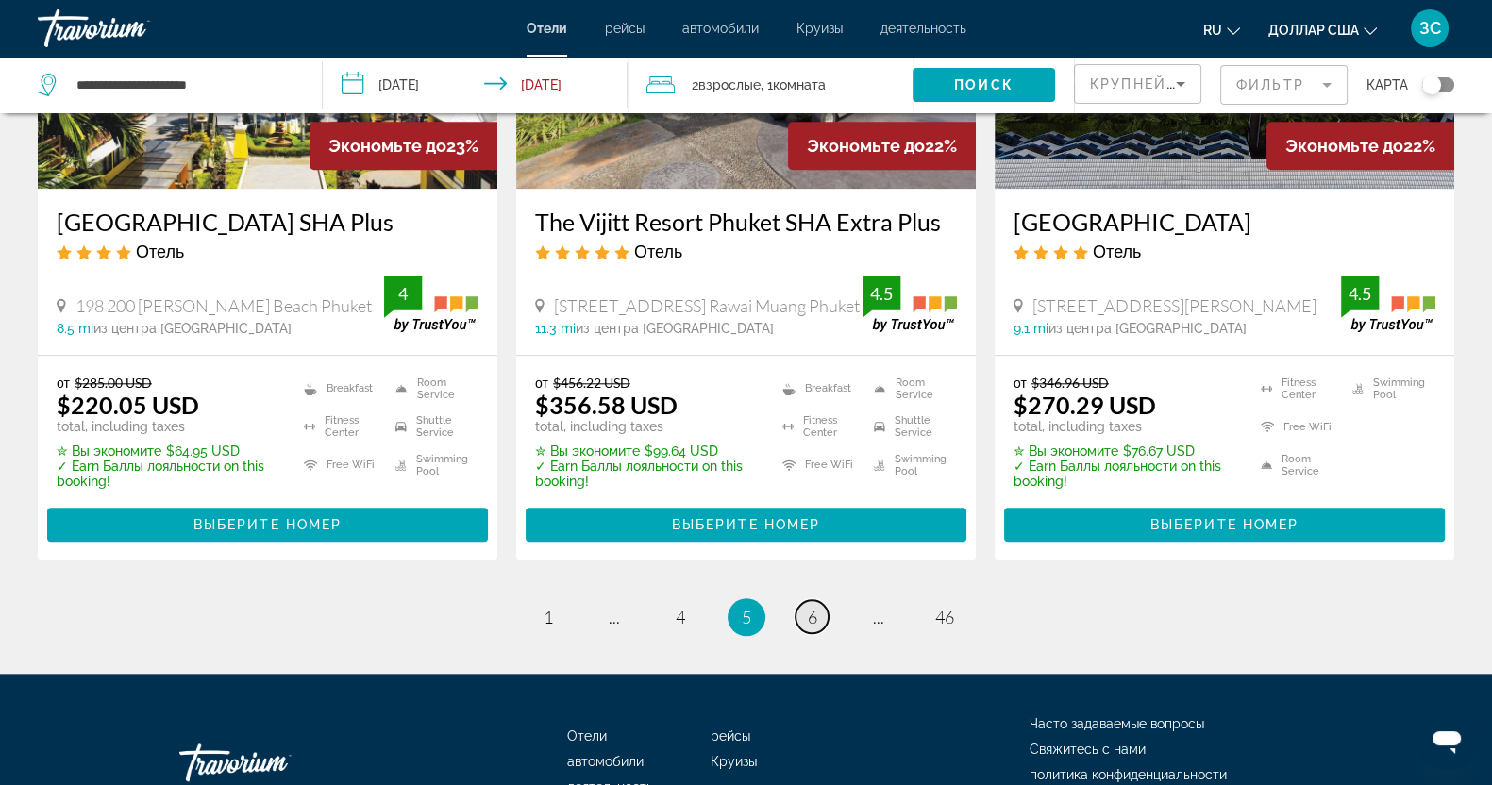
scroll to position [2576, 0]
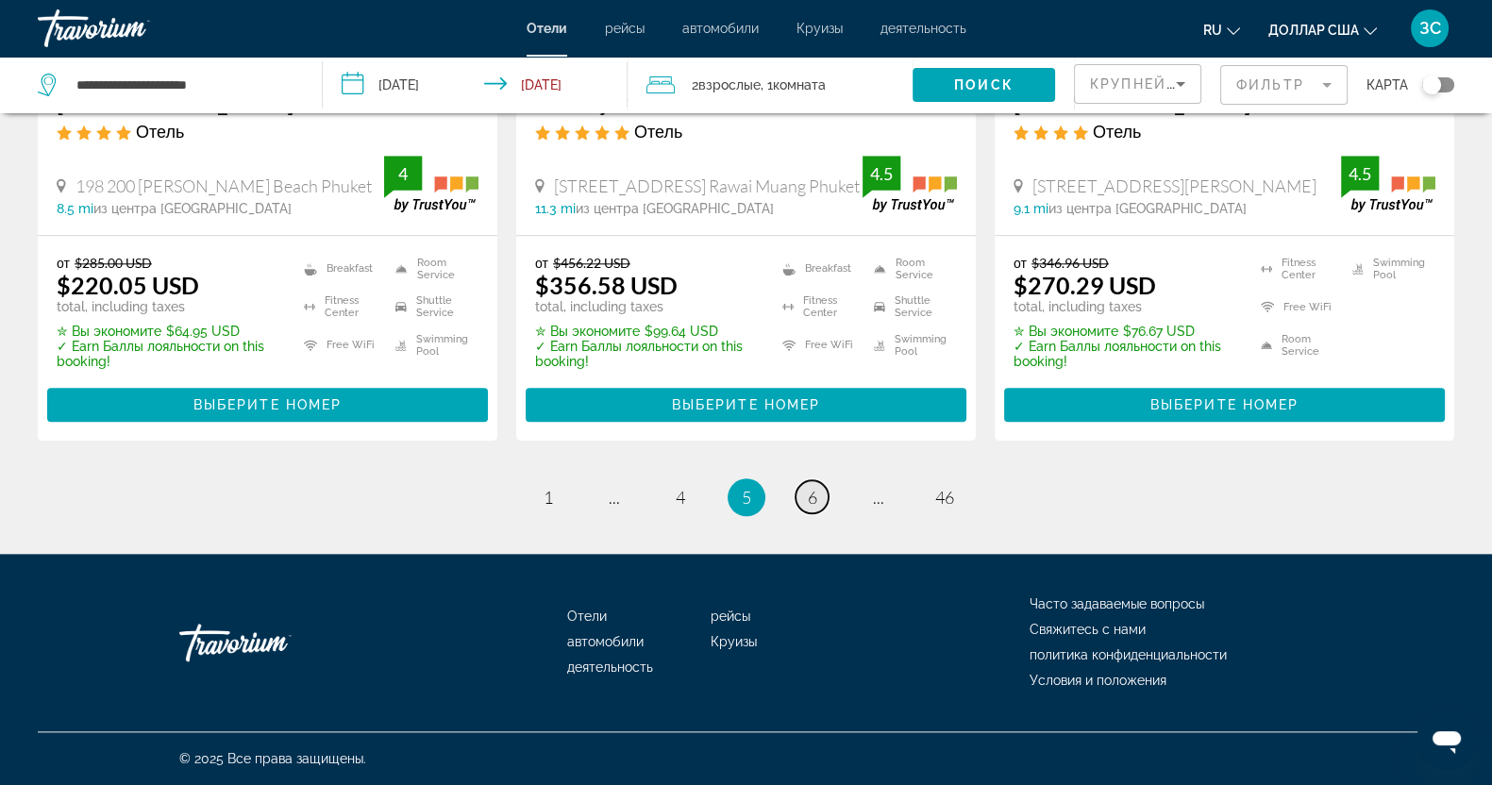
click at [812, 490] on span "6" at bounding box center [812, 497] width 9 height 21
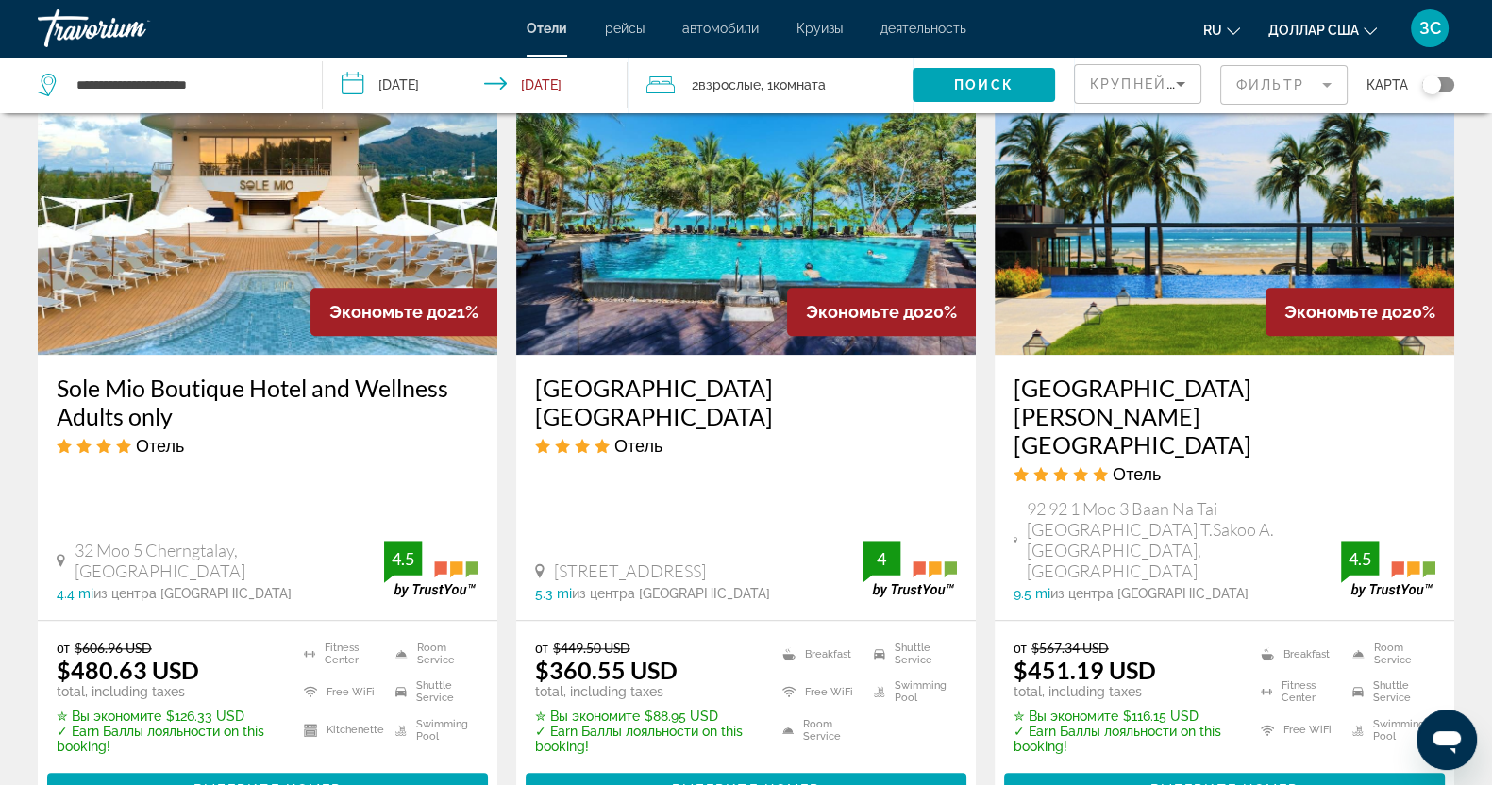
scroll to position [2477, 0]
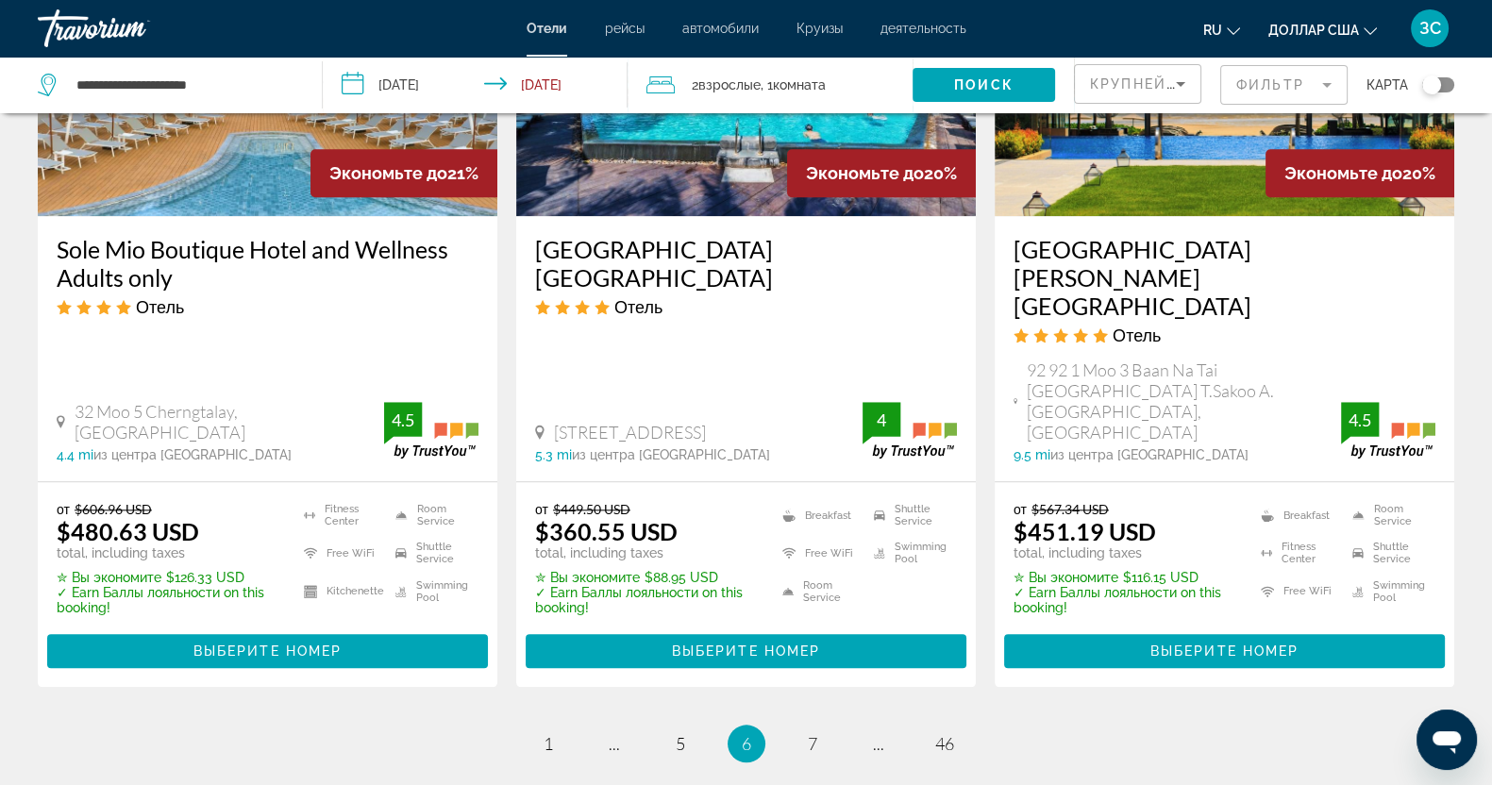
click at [830, 725] on li "page 7" at bounding box center [812, 744] width 38 height 38
click at [812, 733] on span "7" at bounding box center [812, 743] width 9 height 21
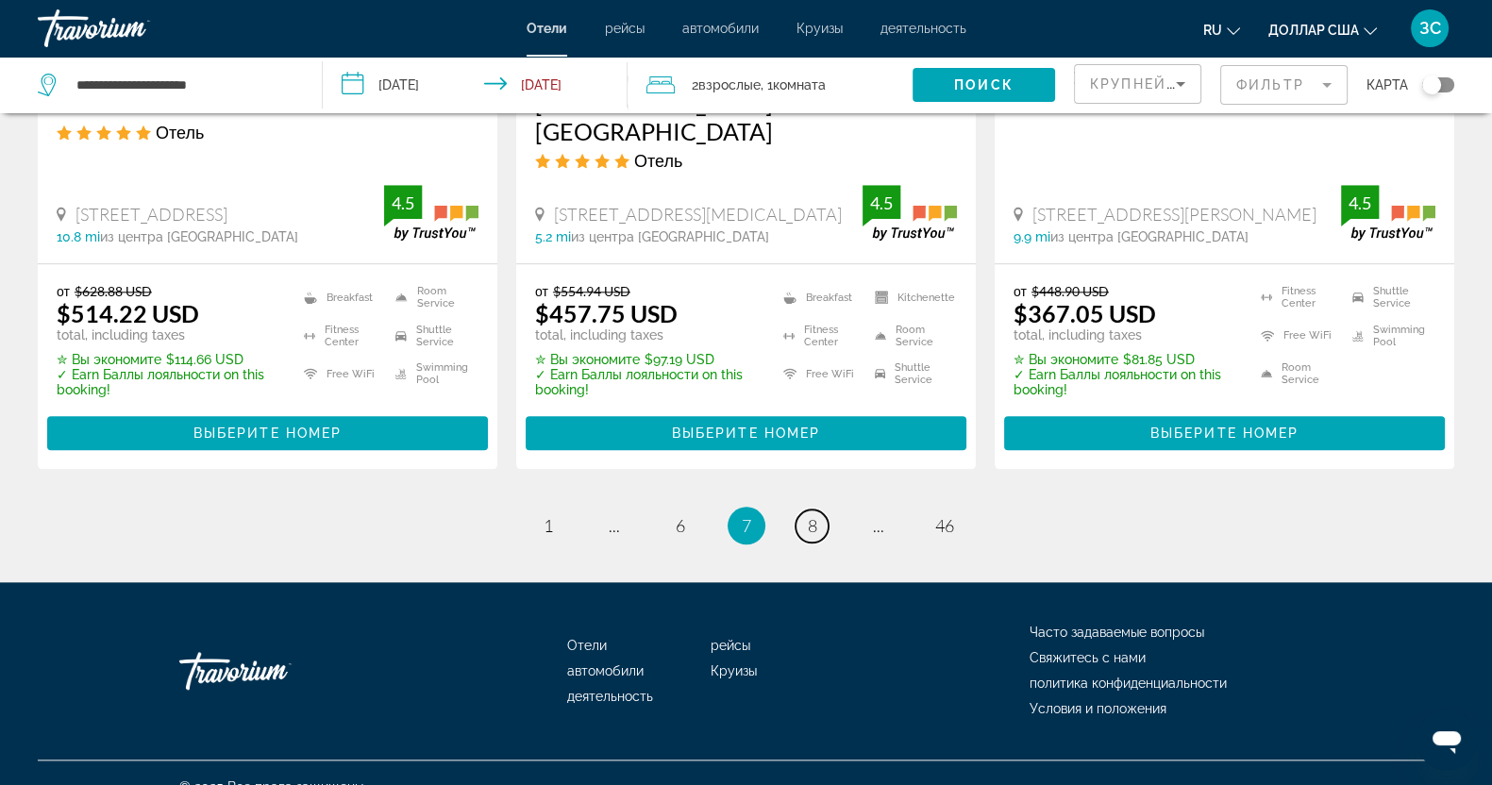
scroll to position [2604, 0]
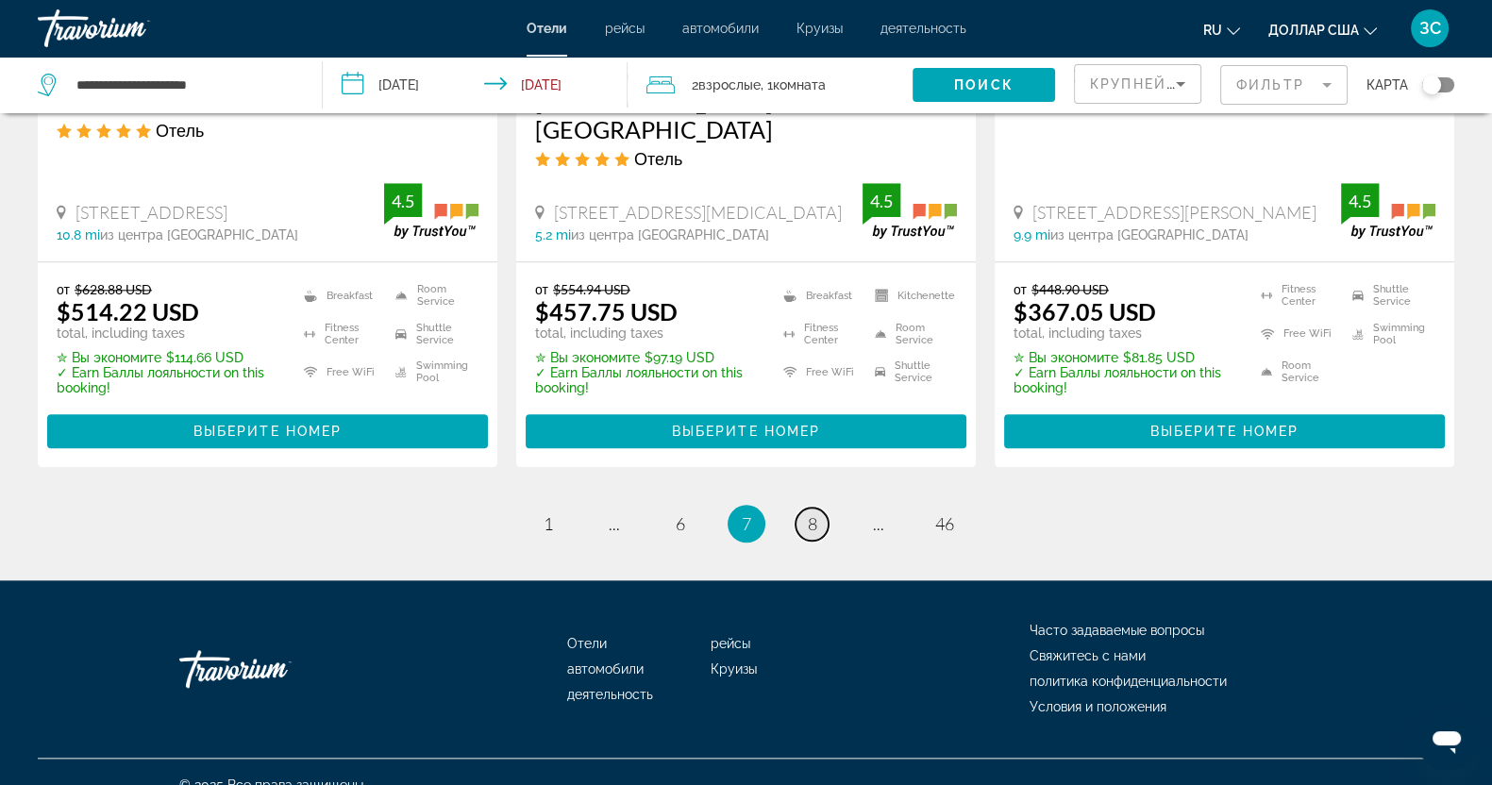
click at [826, 508] on link "page 8" at bounding box center [811, 524] width 33 height 33
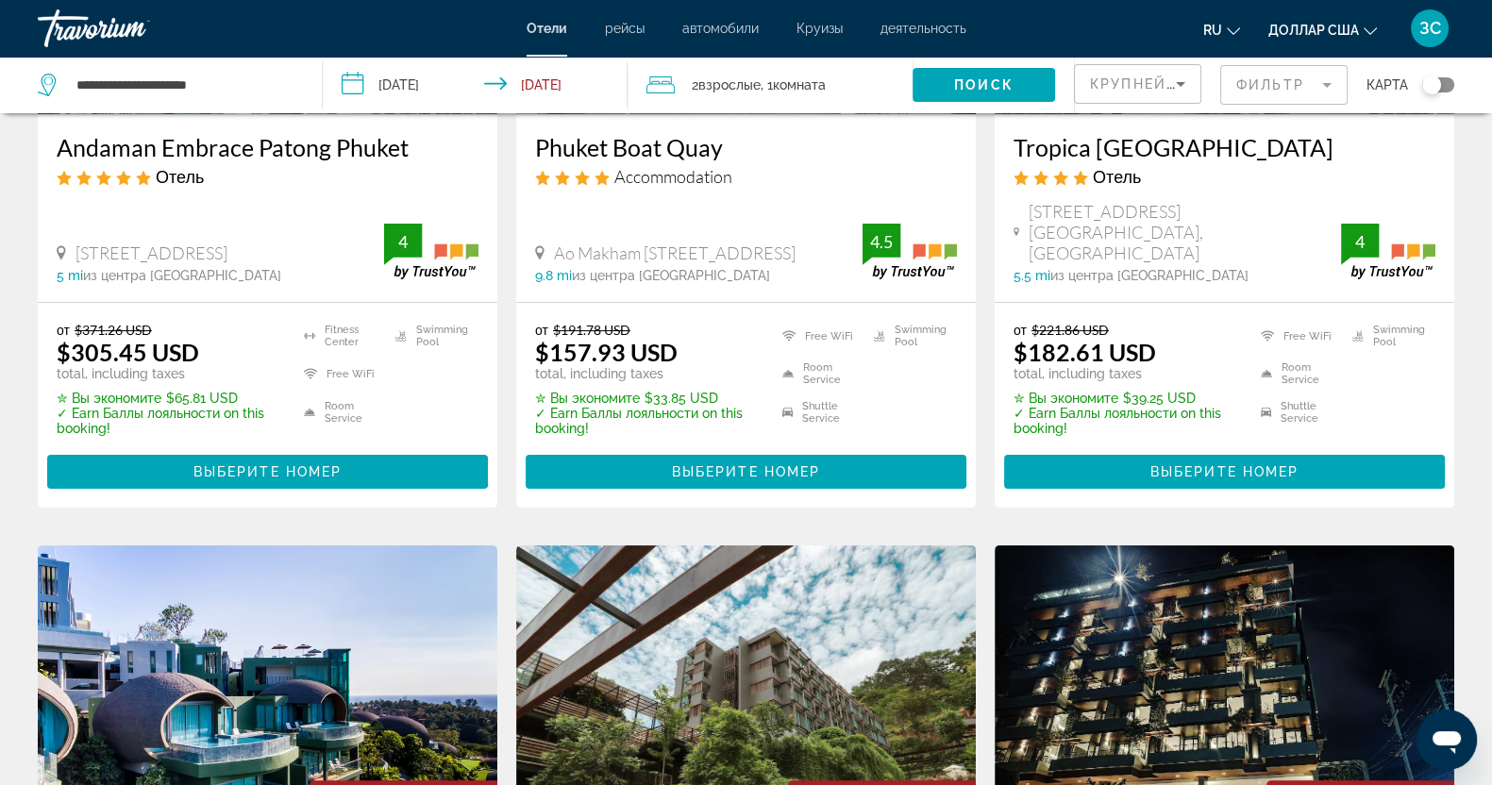
scroll to position [471, 0]
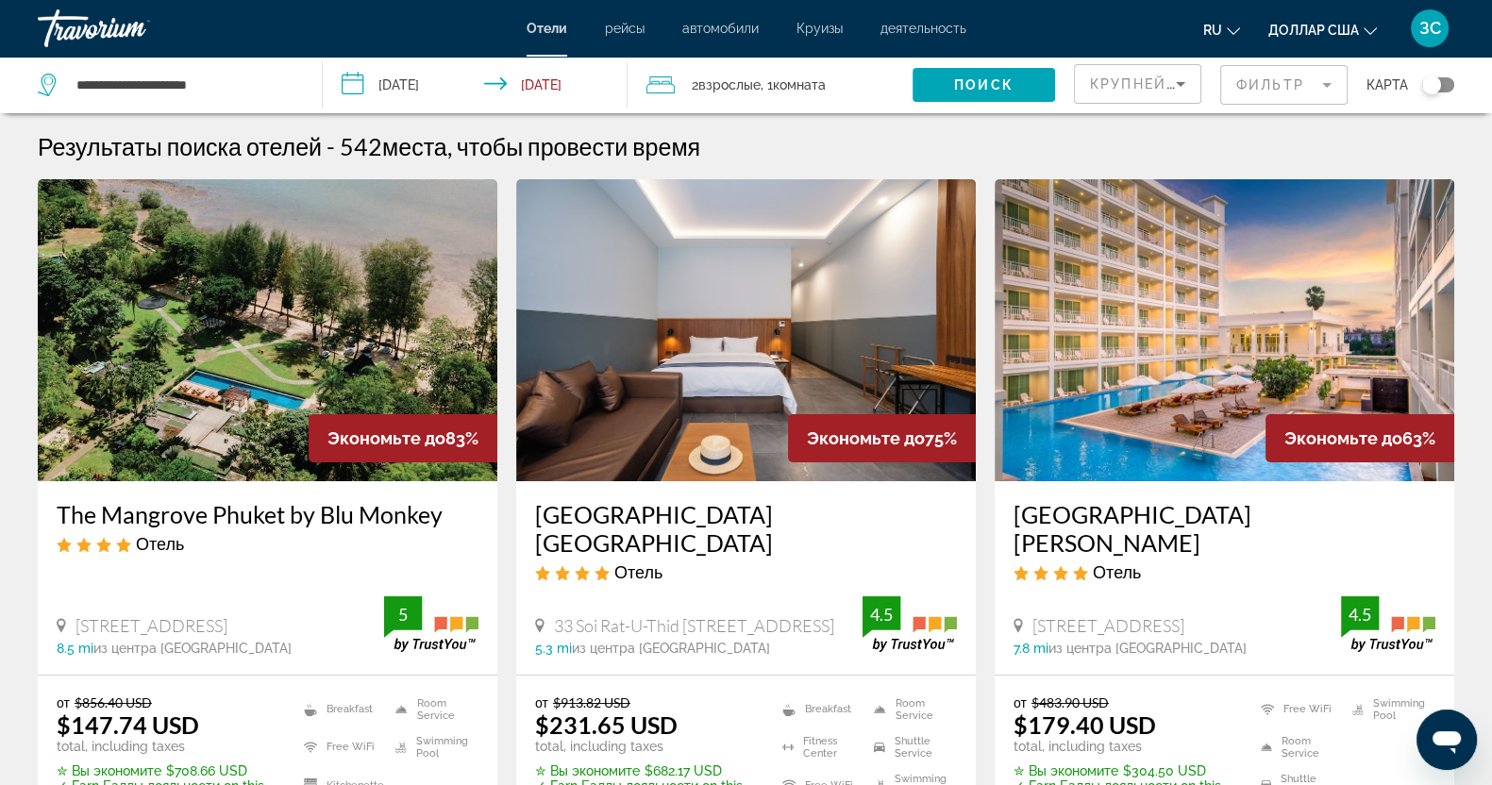
click at [259, 317] on img "Основное содержание" at bounding box center [267, 330] width 459 height 302
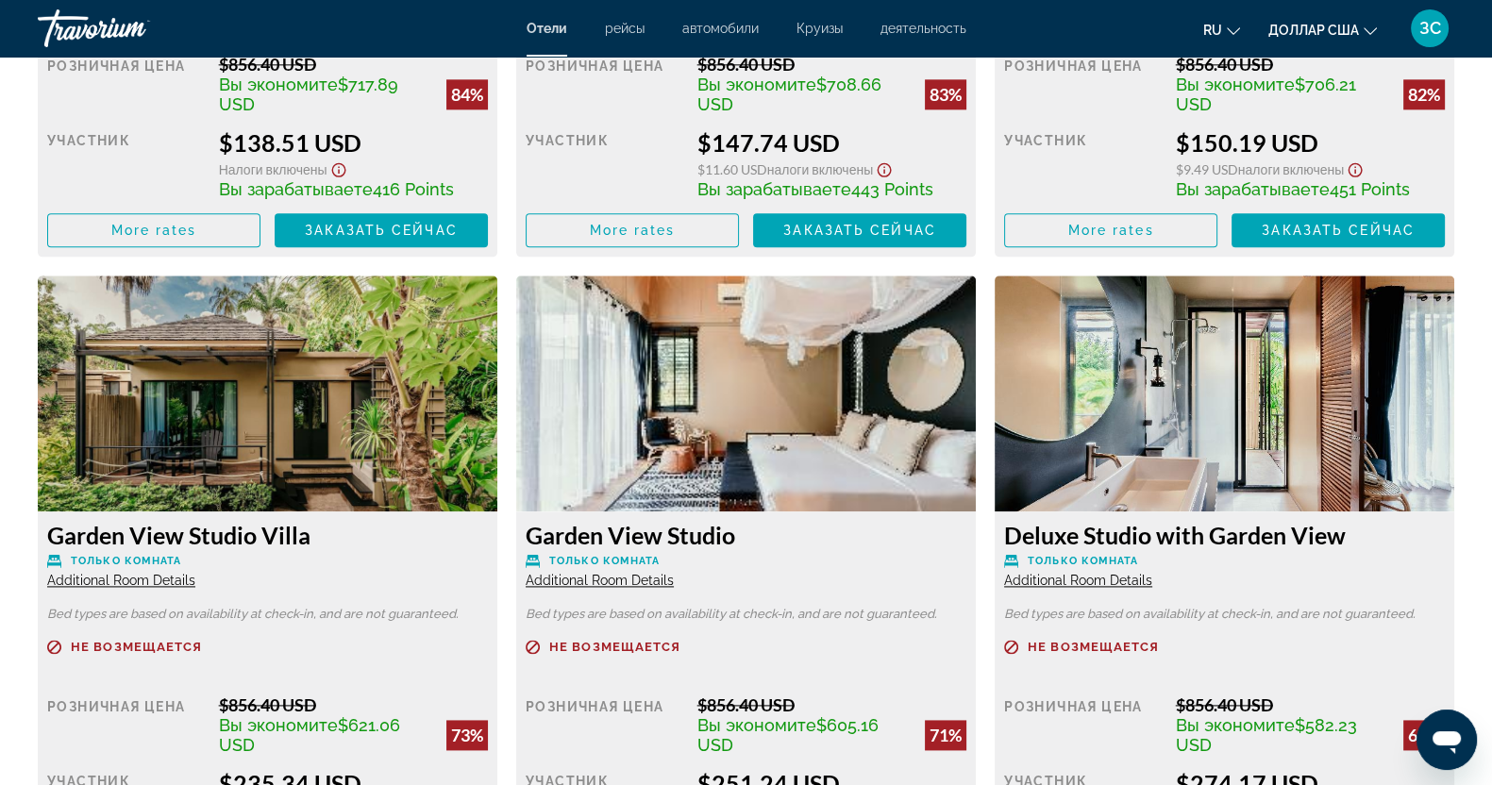
scroll to position [3065, 0]
